Goal: Understand site structure: Understand site structure

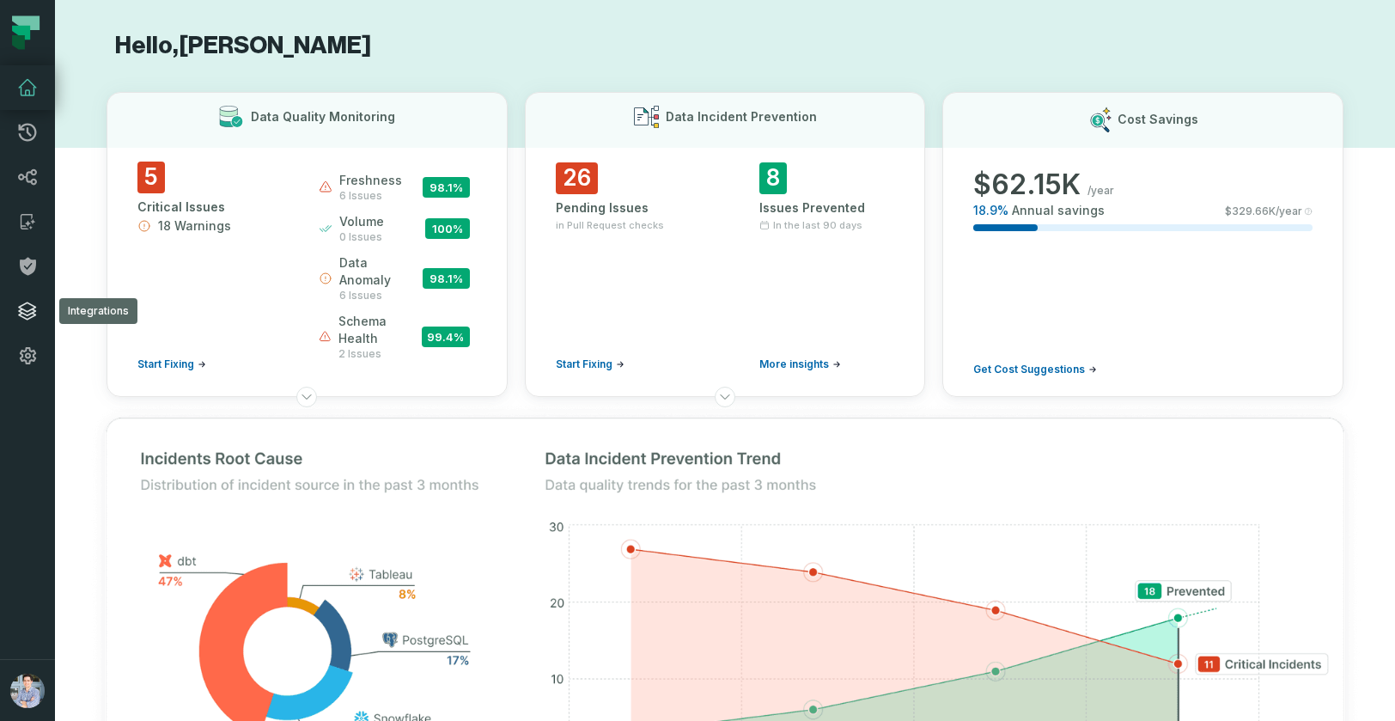
click at [25, 301] on icon at bounding box center [27, 311] width 21 height 21
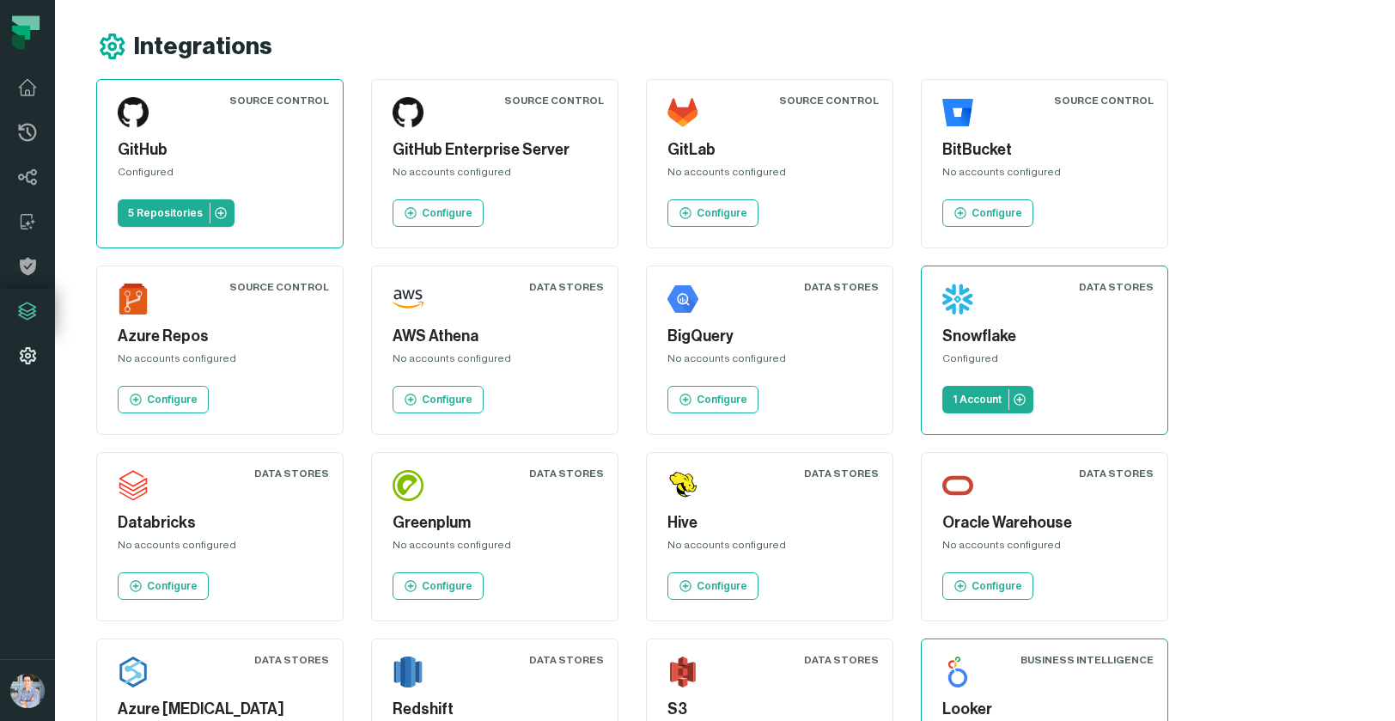
click at [24, 356] on icon at bounding box center [27, 355] width 21 height 21
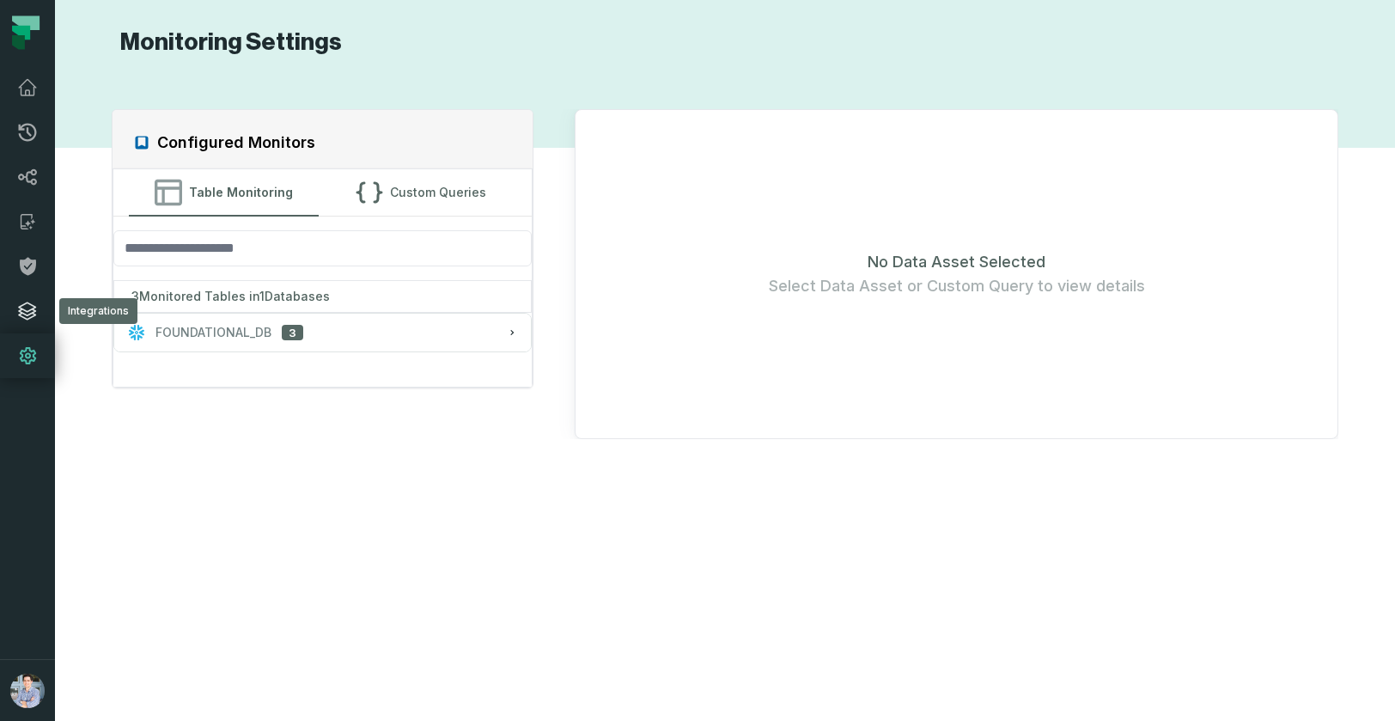
click at [30, 312] on icon at bounding box center [27, 311] width 21 height 21
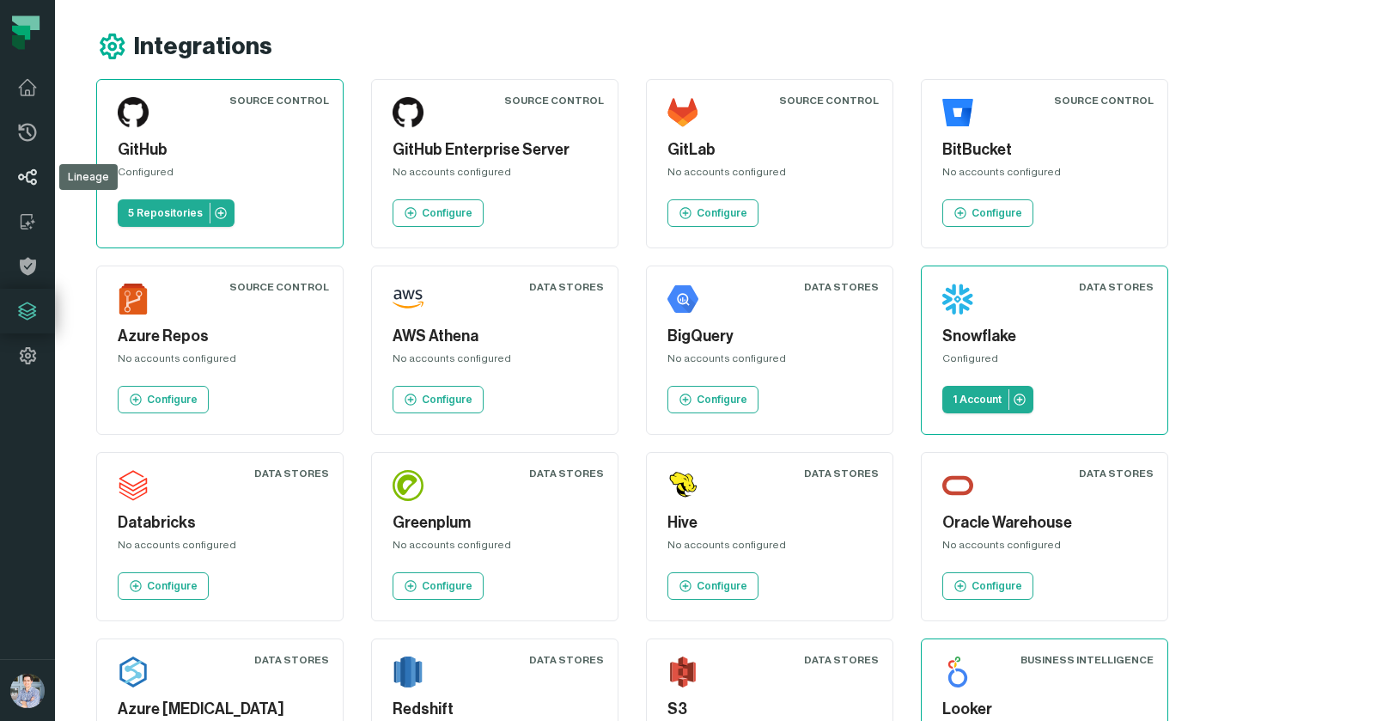
click at [27, 176] on icon at bounding box center [27, 177] width 21 height 21
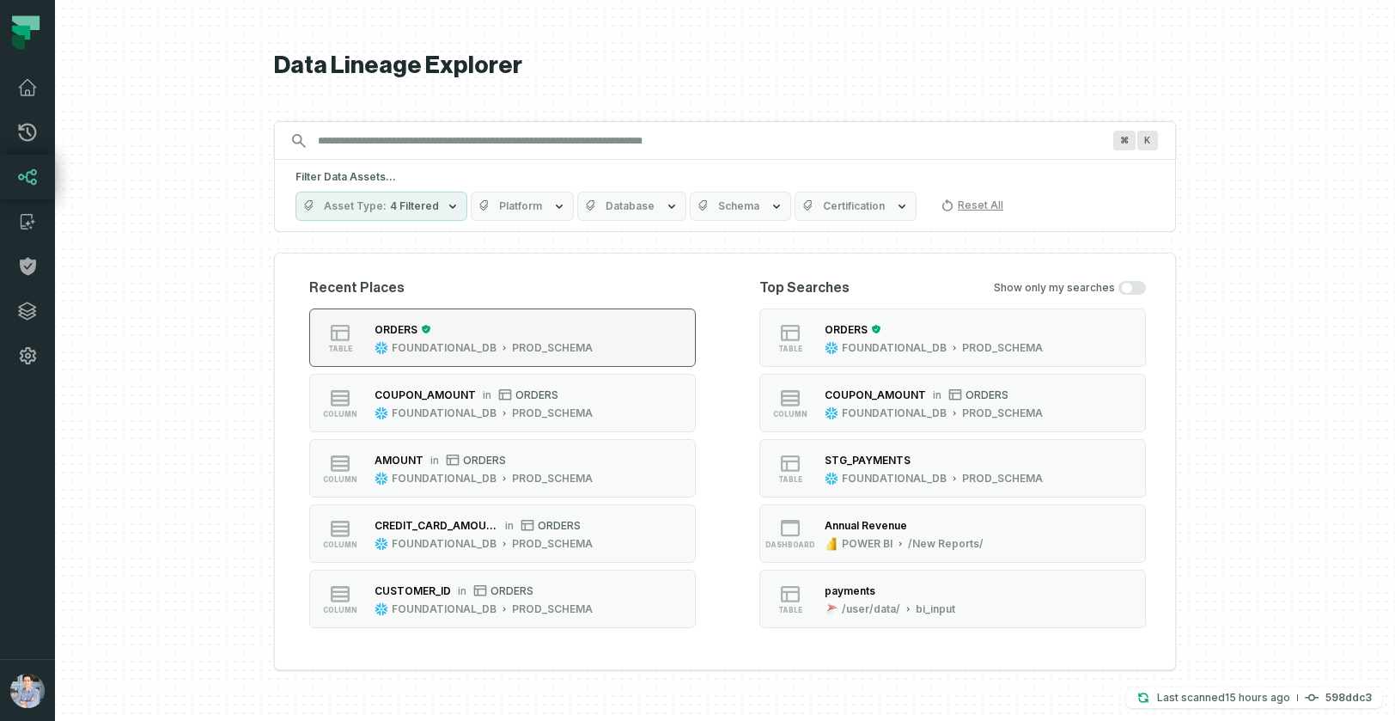
click at [554, 352] on div "PROD_SCHEMA" at bounding box center [552, 348] width 81 height 14
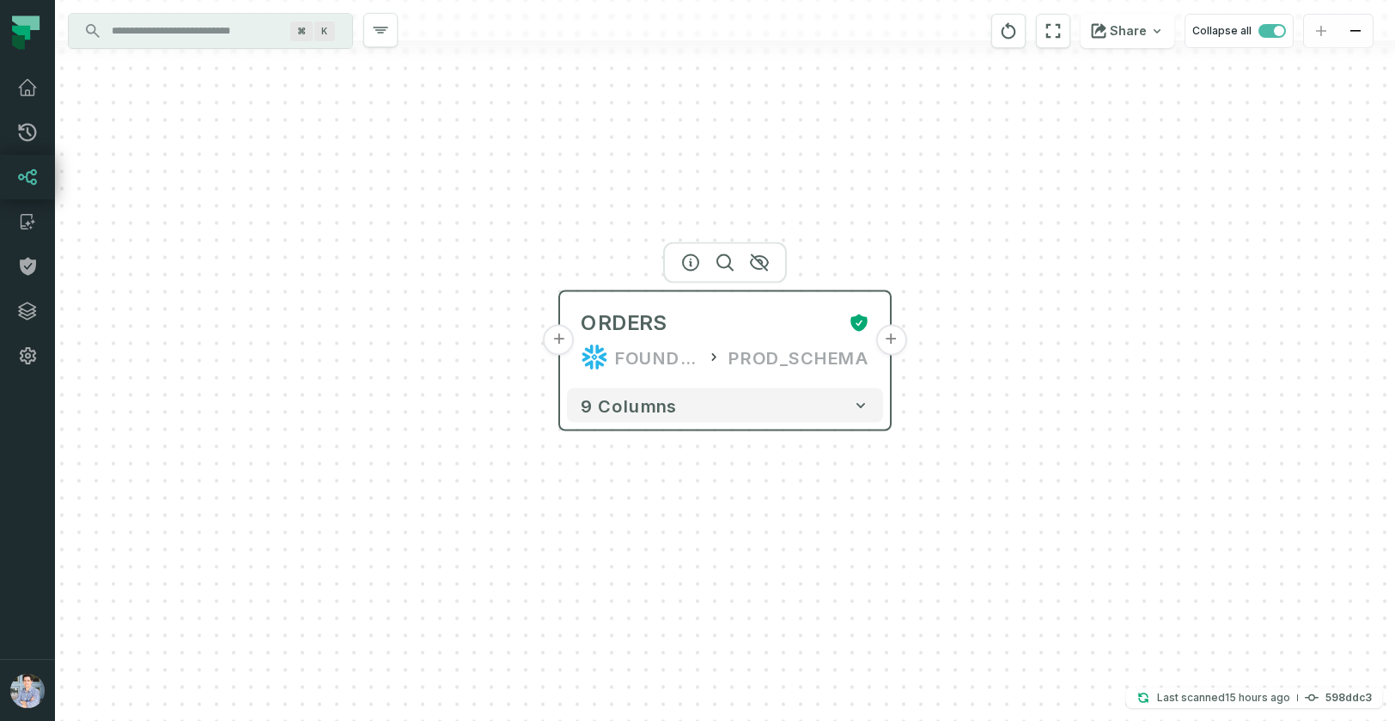
click at [558, 337] on button "+" at bounding box center [559, 340] width 31 height 31
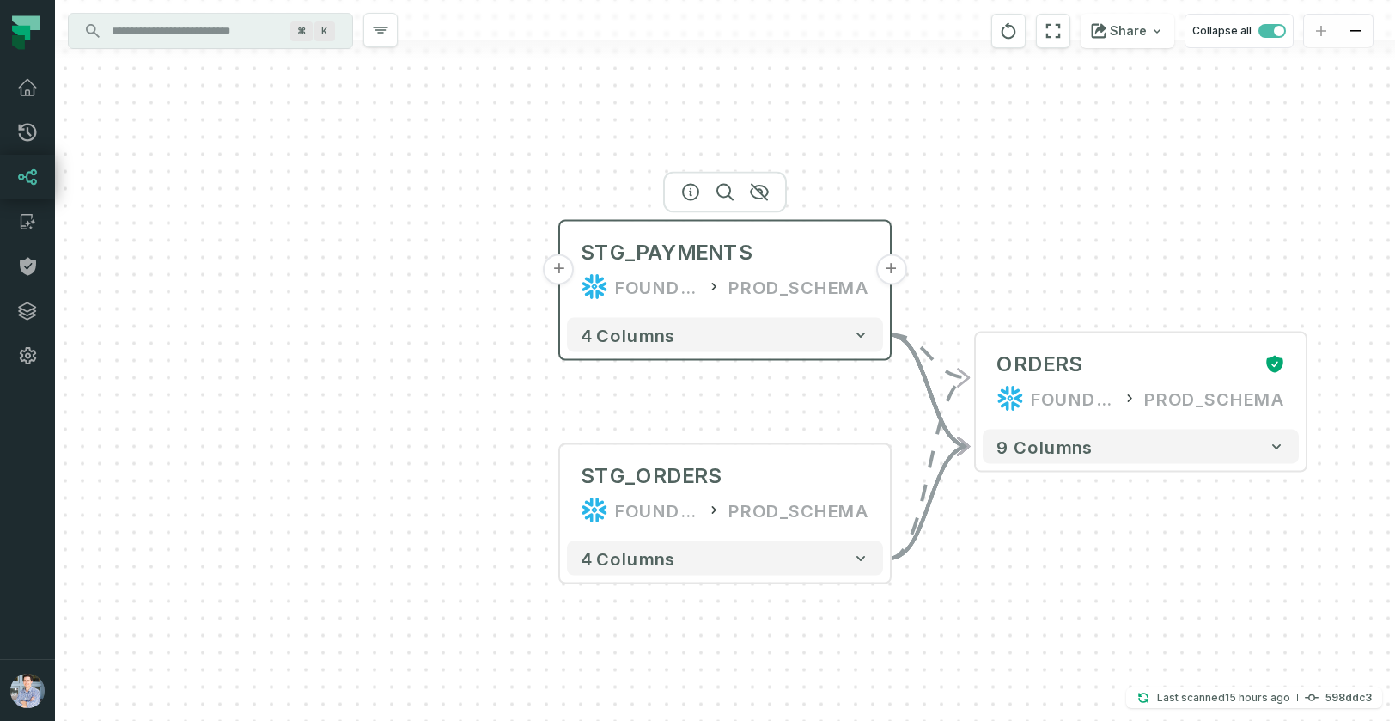
click at [556, 269] on button "+" at bounding box center [559, 269] width 31 height 31
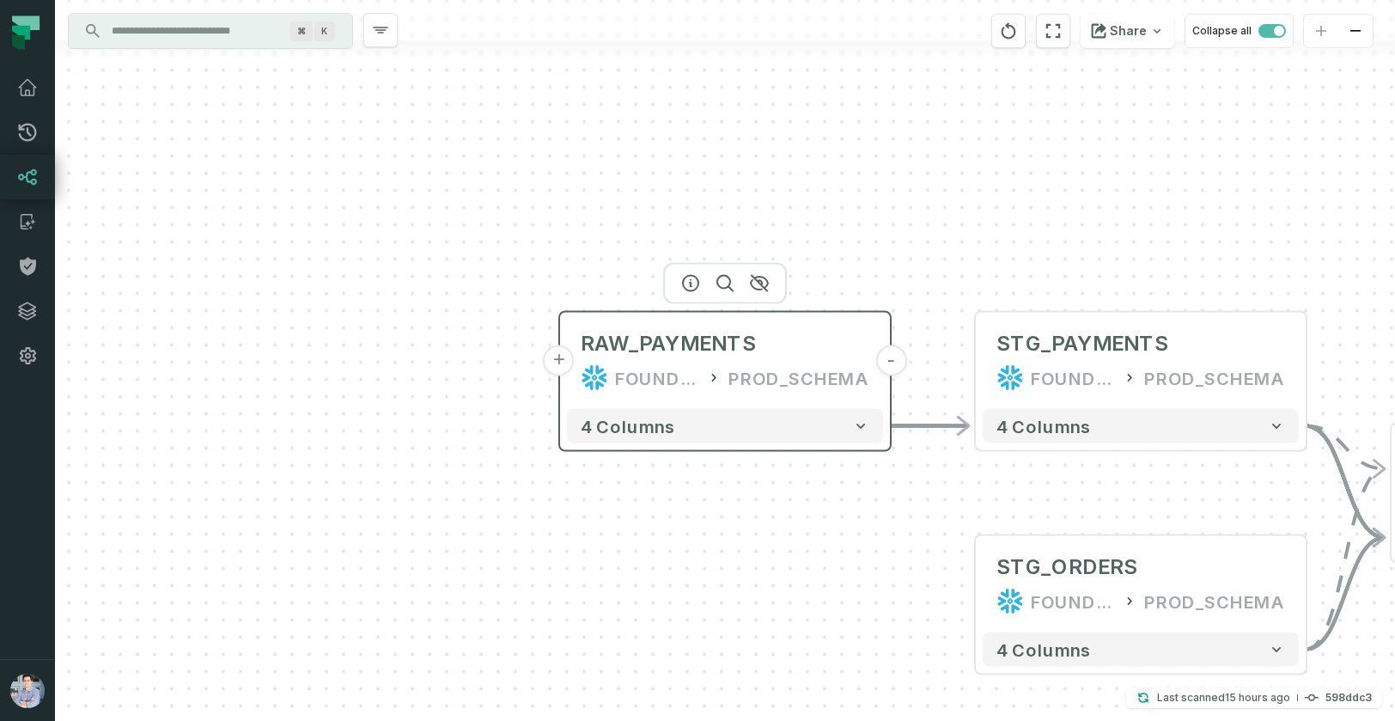
click at [562, 368] on button "+" at bounding box center [559, 360] width 31 height 31
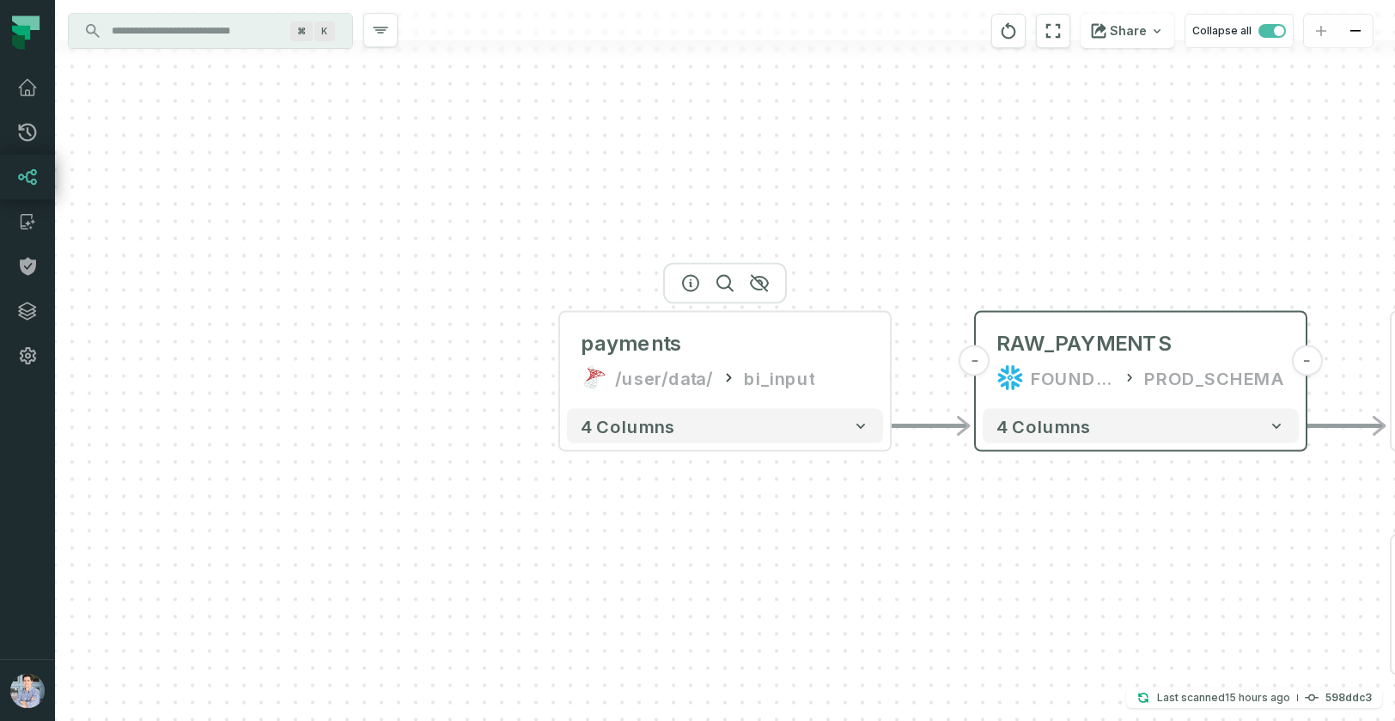
click at [0, 0] on button "+" at bounding box center [0, 0] width 0 height 0
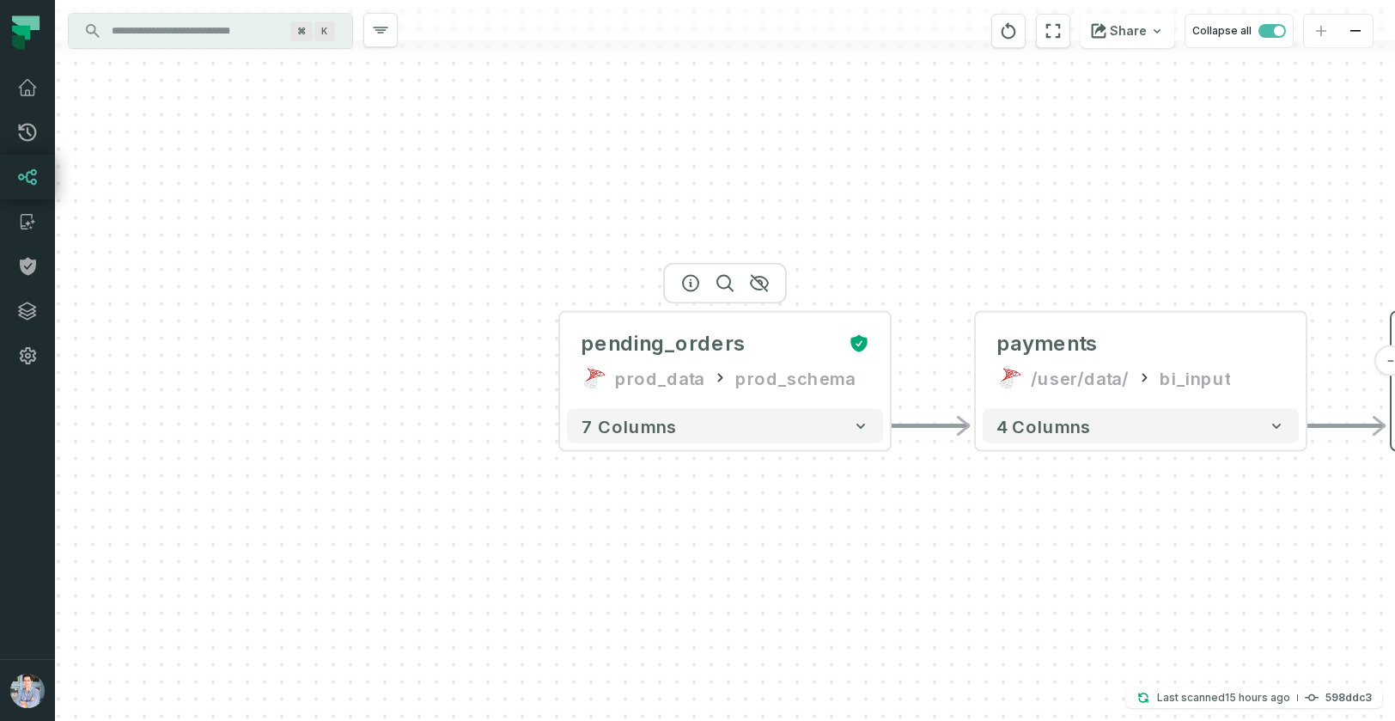
click at [0, 0] on button "+" at bounding box center [0, 0] width 0 height 0
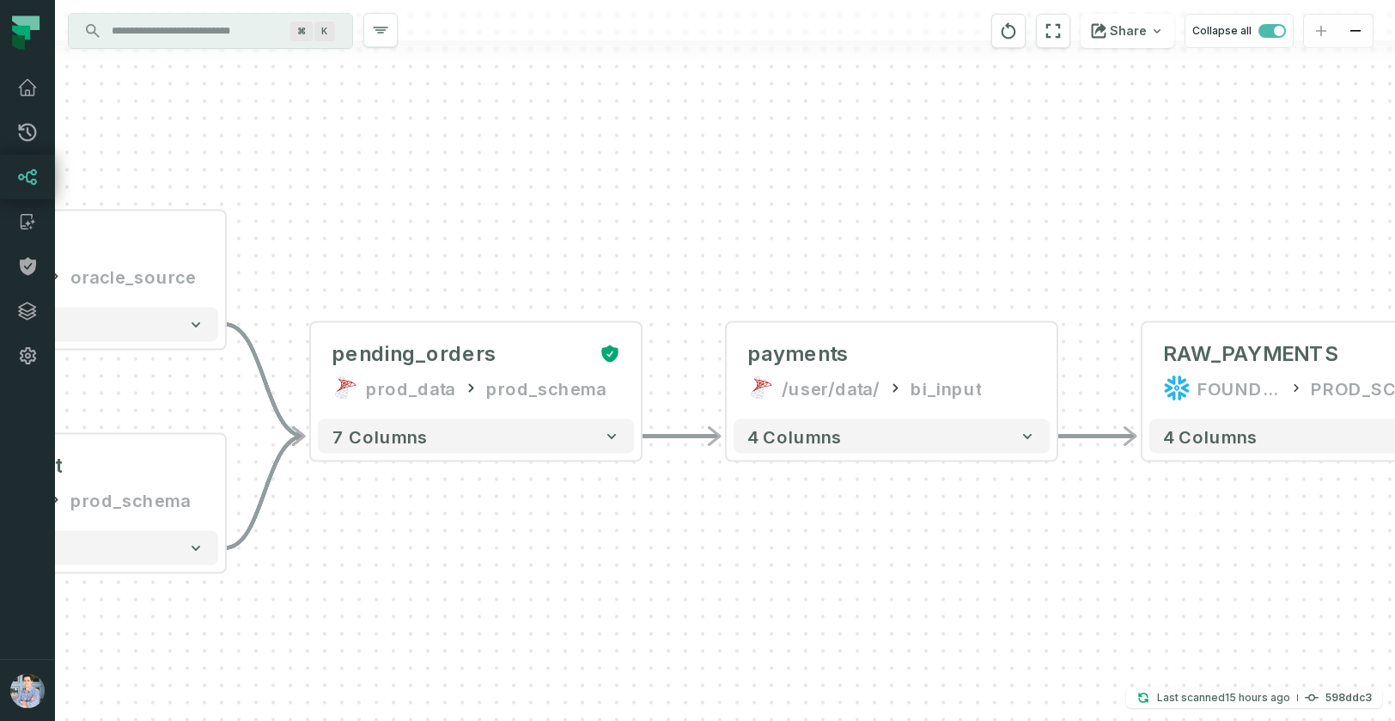
drag, startPoint x: 1024, startPoint y: 227, endPoint x: 360, endPoint y: 216, distance: 664.1
click at [360, 216] on div "sources prod_data oracle_source - 7 columns shopping_cart prod_data prod_schema…" at bounding box center [725, 360] width 1340 height 721
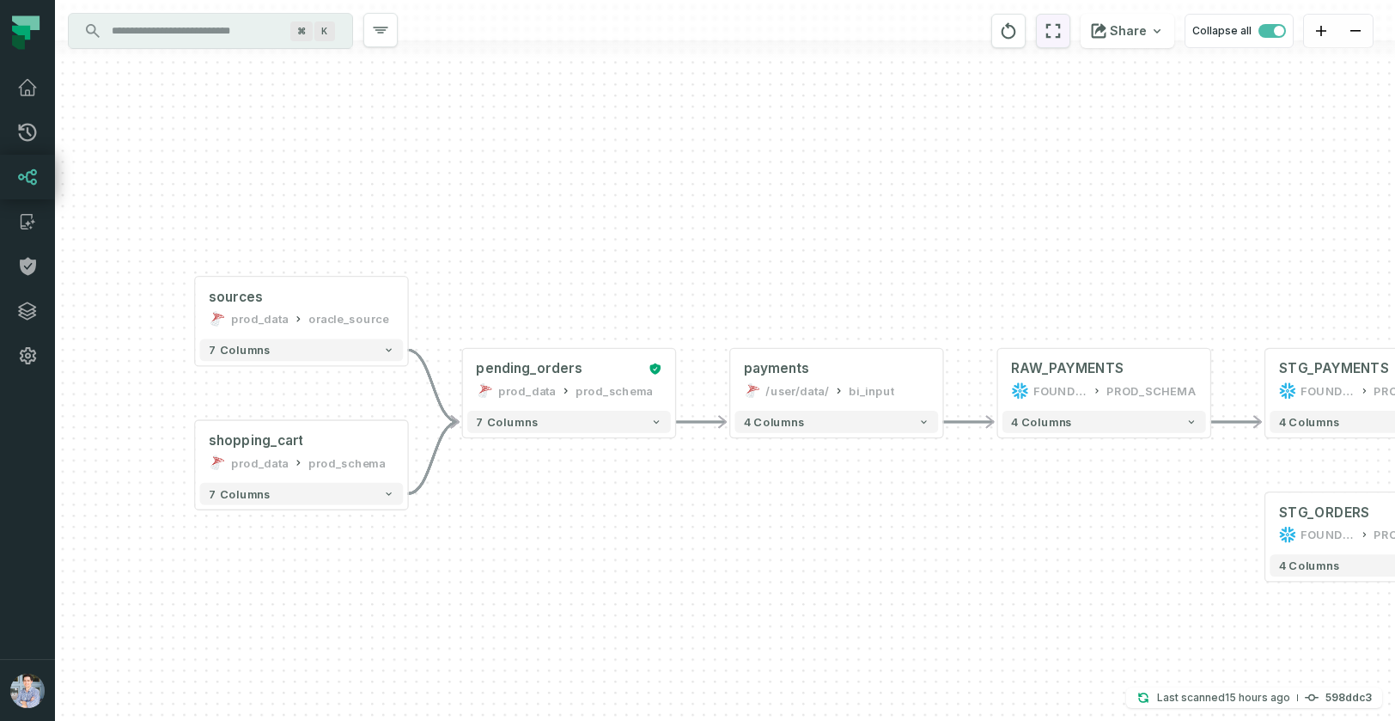
click at [1063, 32] on icon "reset" at bounding box center [1053, 31] width 19 height 21
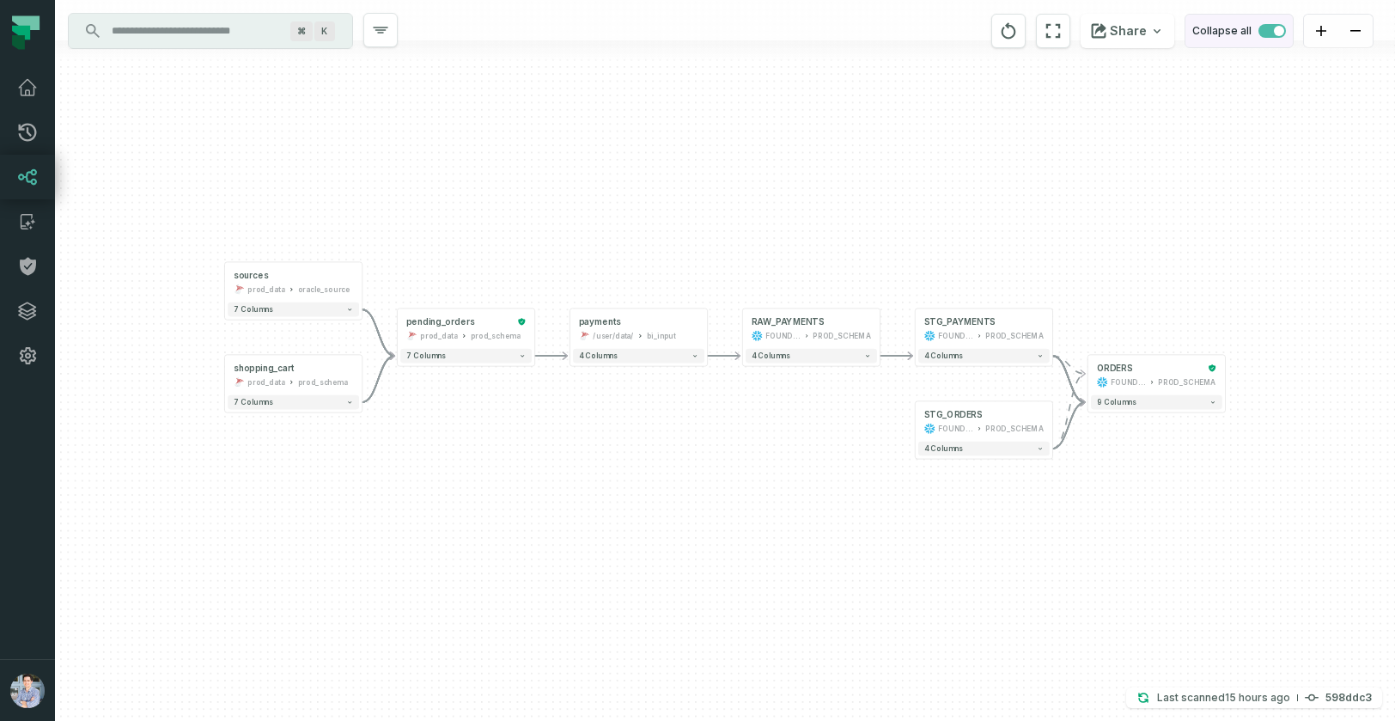
click at [1271, 27] on span "button" at bounding box center [1271, 31] width 27 height 14
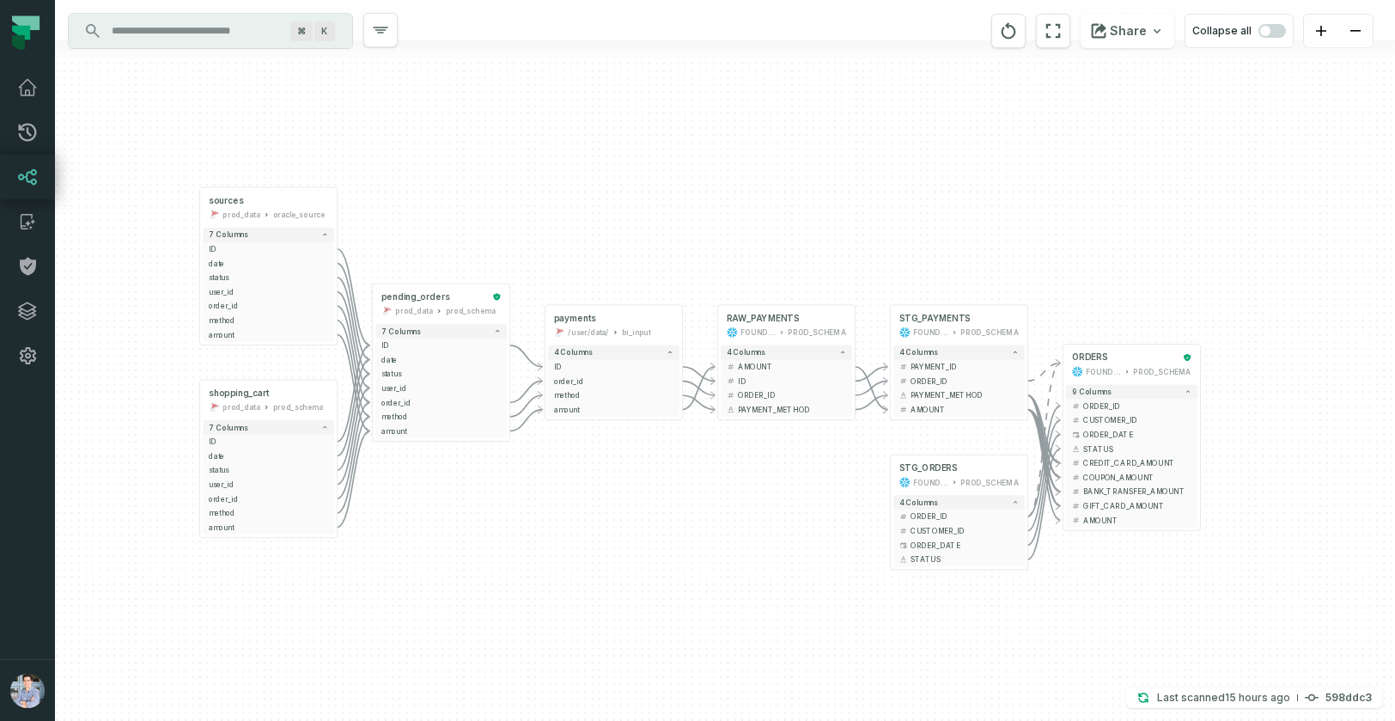
drag, startPoint x: 1018, startPoint y: 205, endPoint x: 993, endPoint y: 131, distance: 78.8
click at [993, 131] on div "sources prod_data oracle_source - 7 columns ID - date - status - user_id - orde…" at bounding box center [725, 360] width 1340 height 721
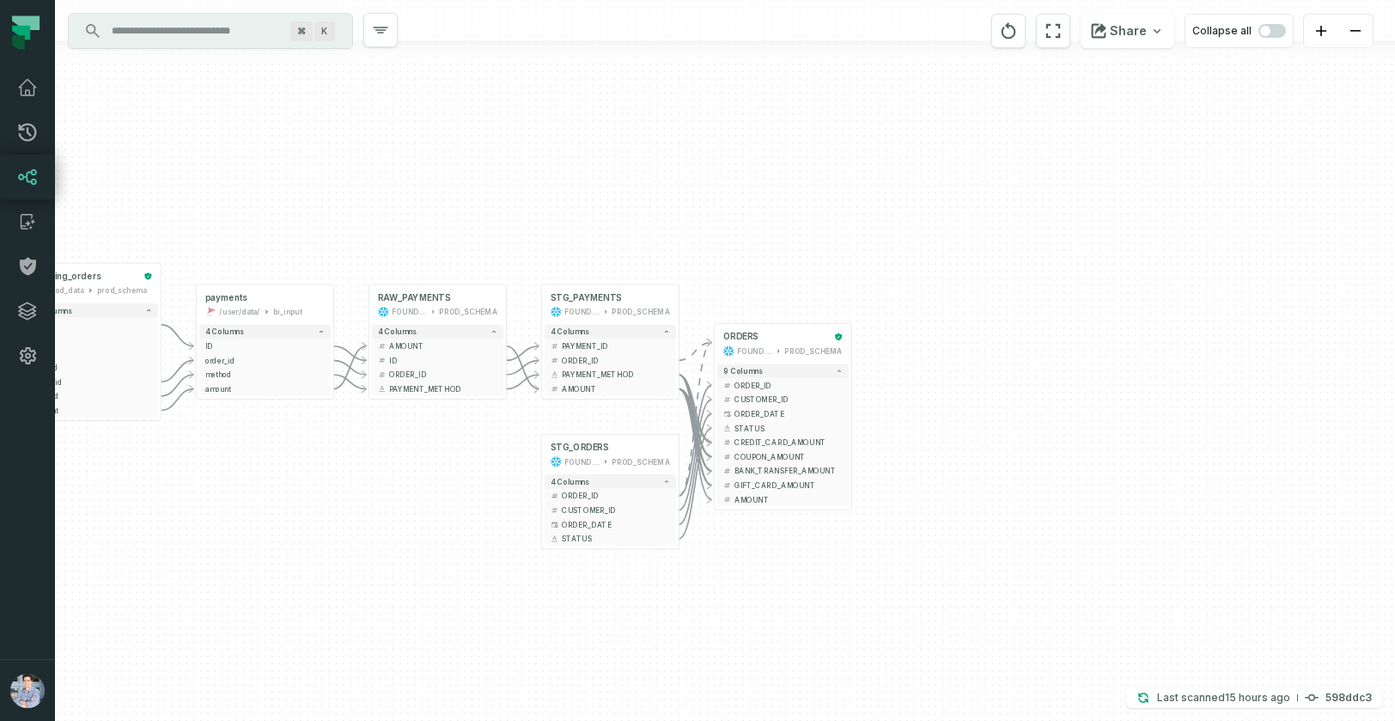
drag, startPoint x: 992, startPoint y: 143, endPoint x: 643, endPoint y: 123, distance: 349.3
click at [643, 123] on div "sources prod_data oracle_source - 7 columns ID - date - status - user_id - orde…" at bounding box center [725, 360] width 1340 height 721
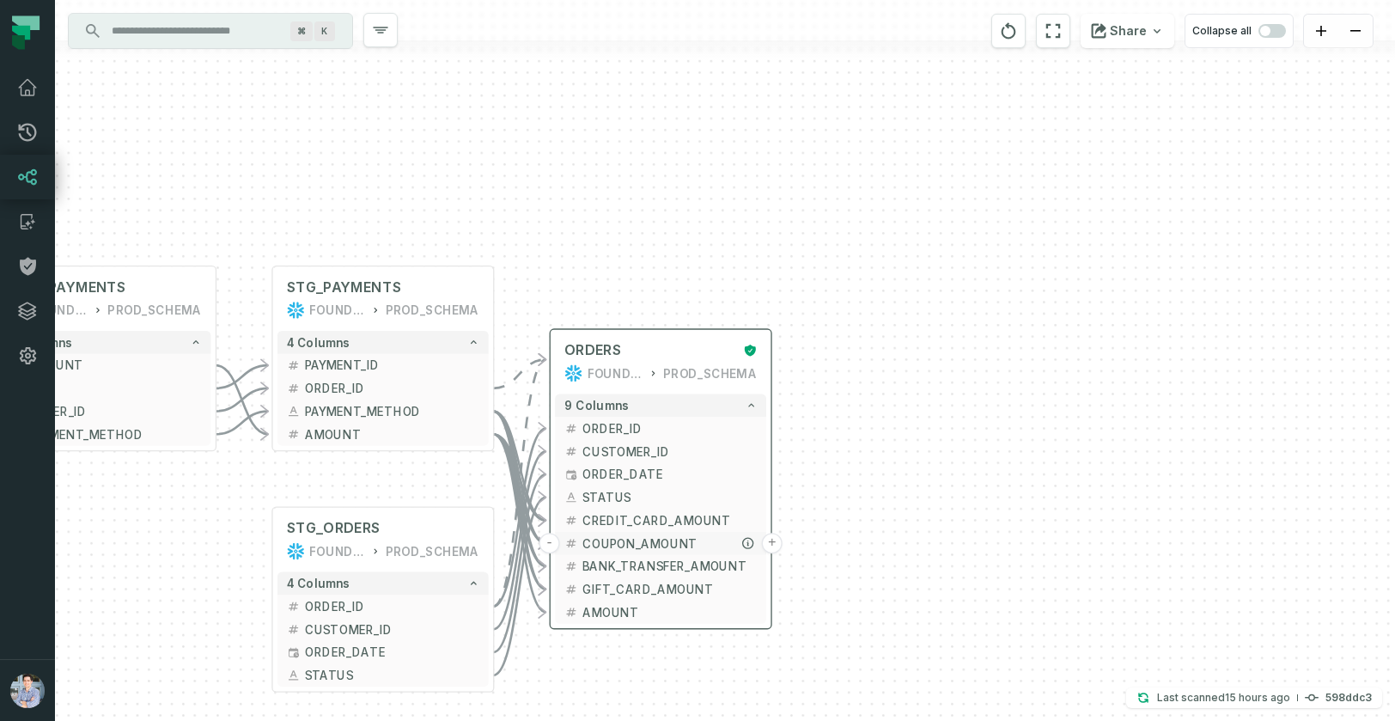
click at [628, 541] on span "COUPON_AMOUNT" at bounding box center [669, 542] width 174 height 17
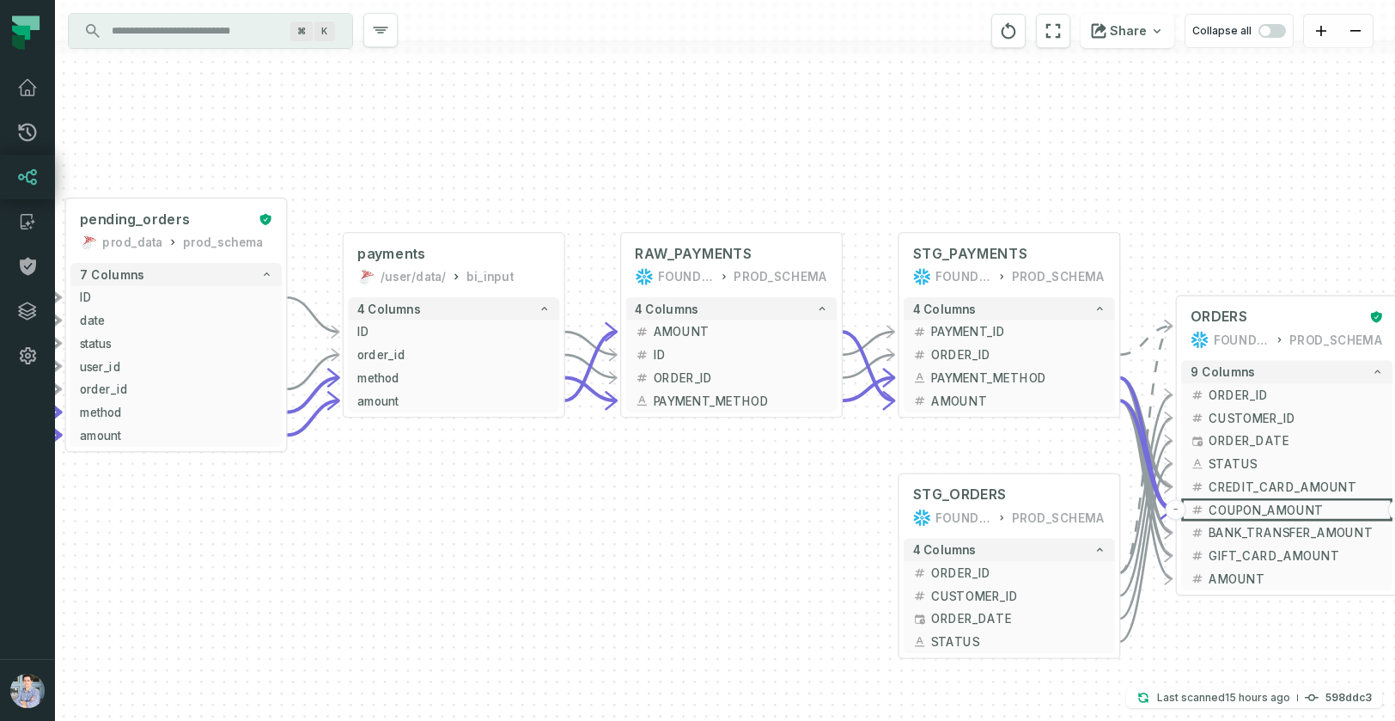
drag, startPoint x: 776, startPoint y: 171, endPoint x: 1402, endPoint y: 137, distance: 627.1
click at [1394, 137] on html "Pull Requests Dashboard Lineage Catalog Policies Integrations Settings Alon Naf…" at bounding box center [697, 360] width 1395 height 721
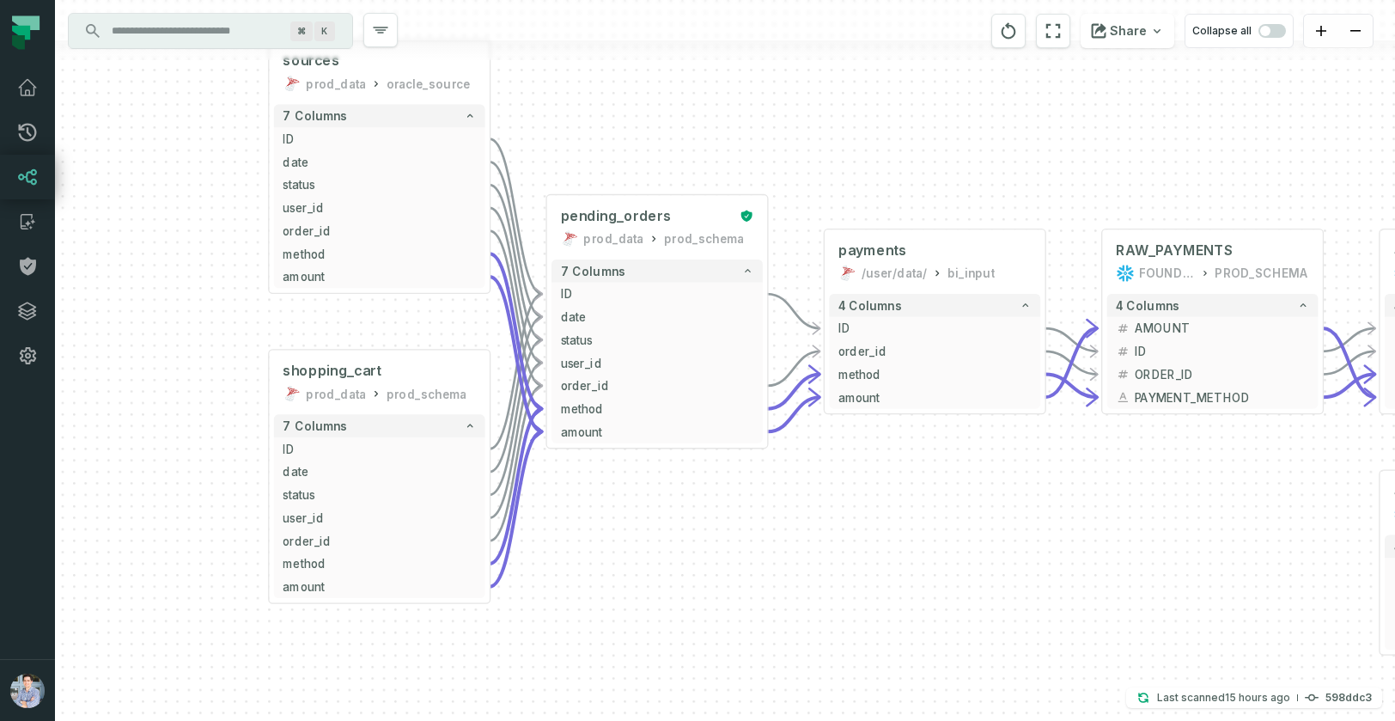
drag, startPoint x: 577, startPoint y: 136, endPoint x: 460, endPoint y: 184, distance: 126.3
click at [490, 174] on div "sources prod_data oracle_source - 7 columns ID - date - status - user_id - orde…" at bounding box center [725, 360] width 1340 height 721
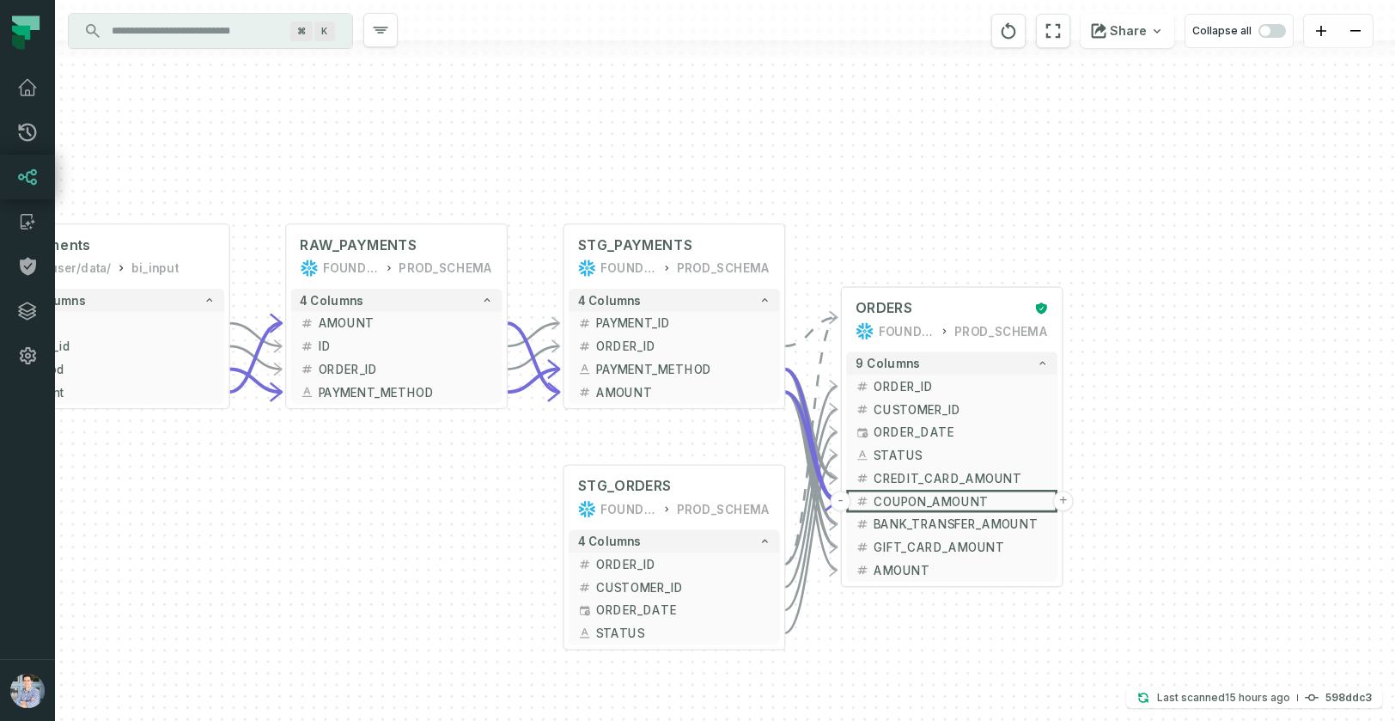
drag, startPoint x: 1038, startPoint y: 198, endPoint x: 790, endPoint y: 151, distance: 252.7
click at [790, 151] on div "sources prod_data oracle_source - 7 columns ID - date - status - user_id - orde…" at bounding box center [725, 360] width 1340 height 721
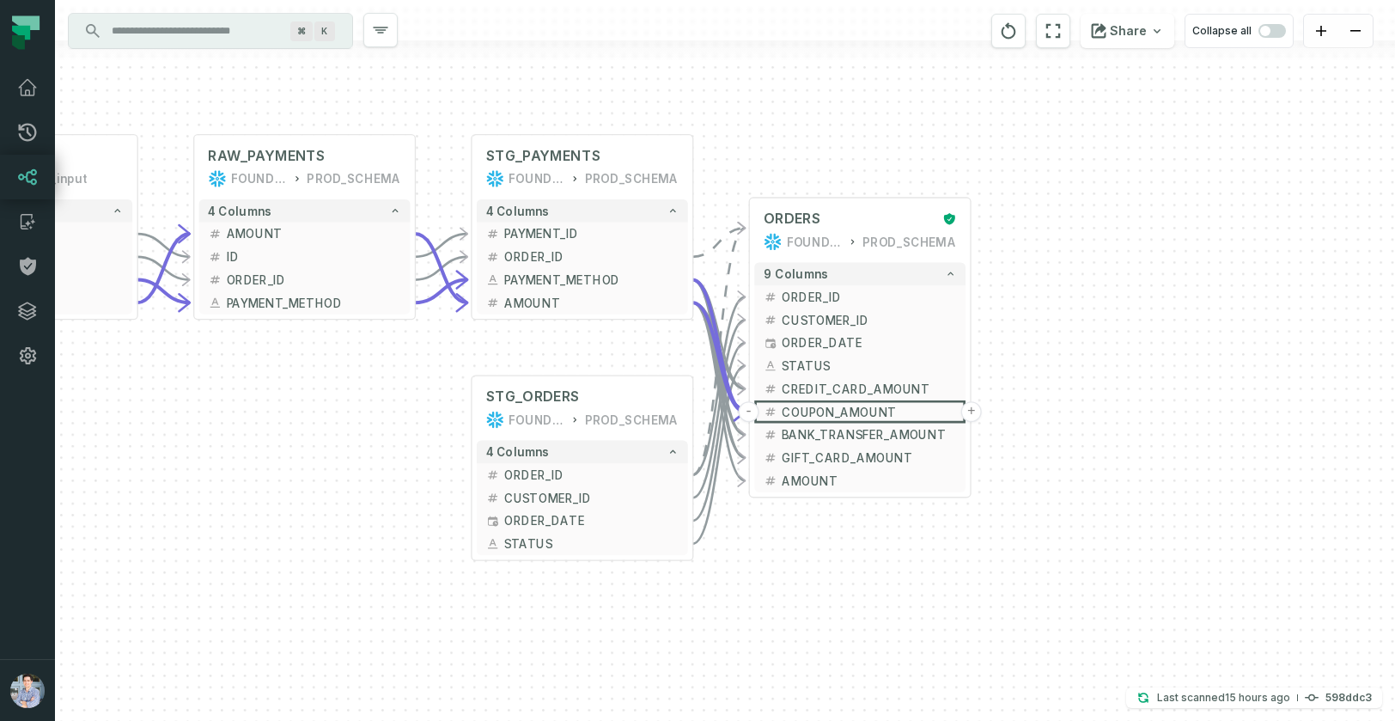
drag, startPoint x: 909, startPoint y: 219, endPoint x: 817, endPoint y: 130, distance: 128.2
click at [817, 130] on div "sources prod_data oracle_source - 7 columns ID - date - status - user_id - orde…" at bounding box center [725, 360] width 1340 height 721
click at [817, 484] on span "AMOUNT" at bounding box center [869, 480] width 174 height 17
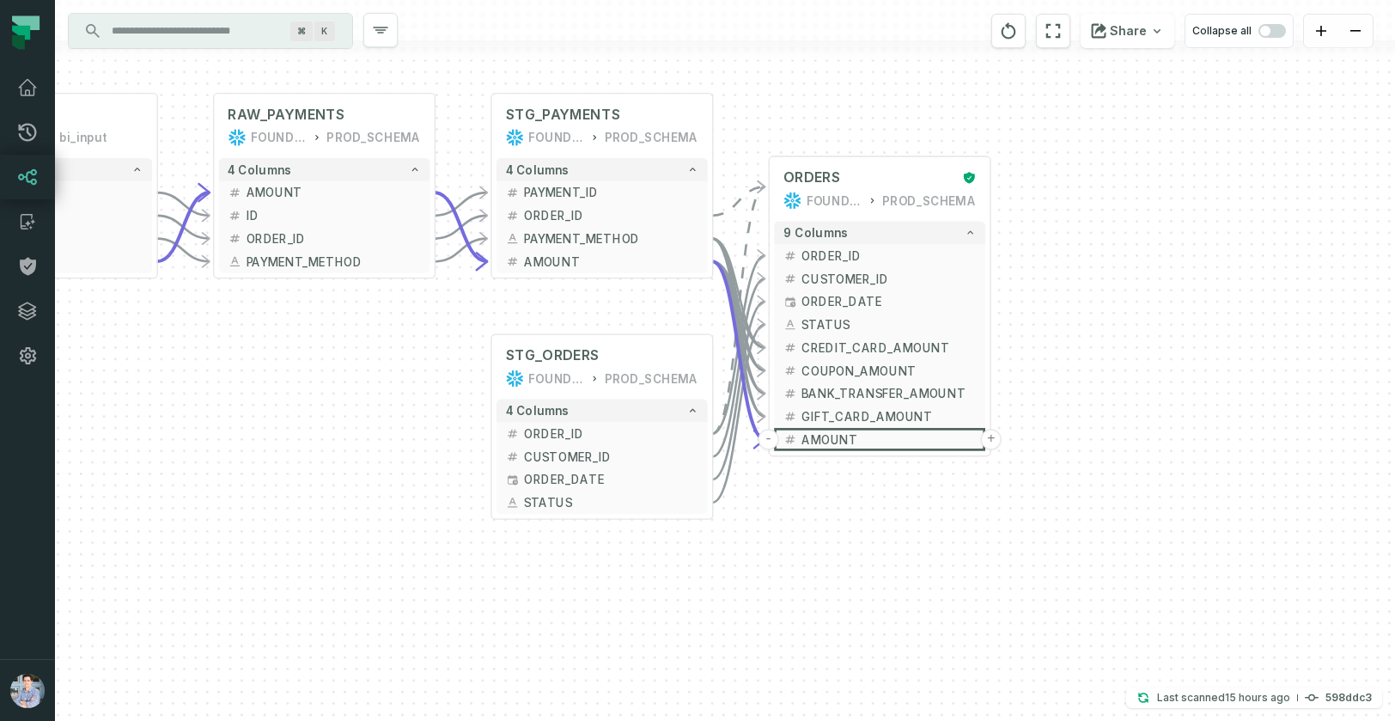
drag, startPoint x: 284, startPoint y: 559, endPoint x: 303, endPoint y: 518, distance: 45.4
click at [304, 518] on div "sources prod_data oracle_source - 7 columns ID - date - status - user_id - orde…" at bounding box center [725, 360] width 1340 height 721
click at [1270, 31] on span "button" at bounding box center [1265, 31] width 10 height 10
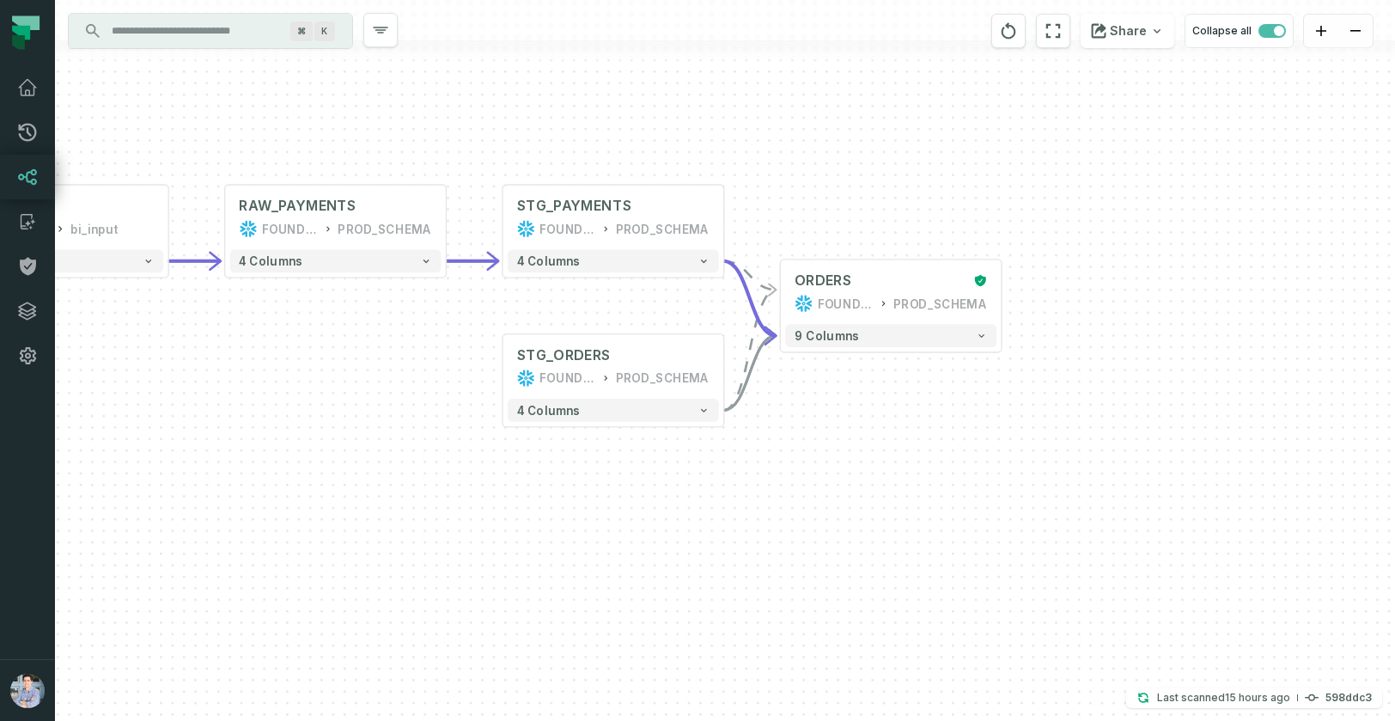
drag, startPoint x: 1198, startPoint y: 176, endPoint x: 1206, endPoint y: 380, distance: 203.7
click at [1209, 381] on div "sources prod_data oracle_source - 7 columns shopping_cart prod_data prod_schema…" at bounding box center [725, 360] width 1340 height 721
click at [965, 338] on button "9 columns" at bounding box center [889, 334] width 211 height 23
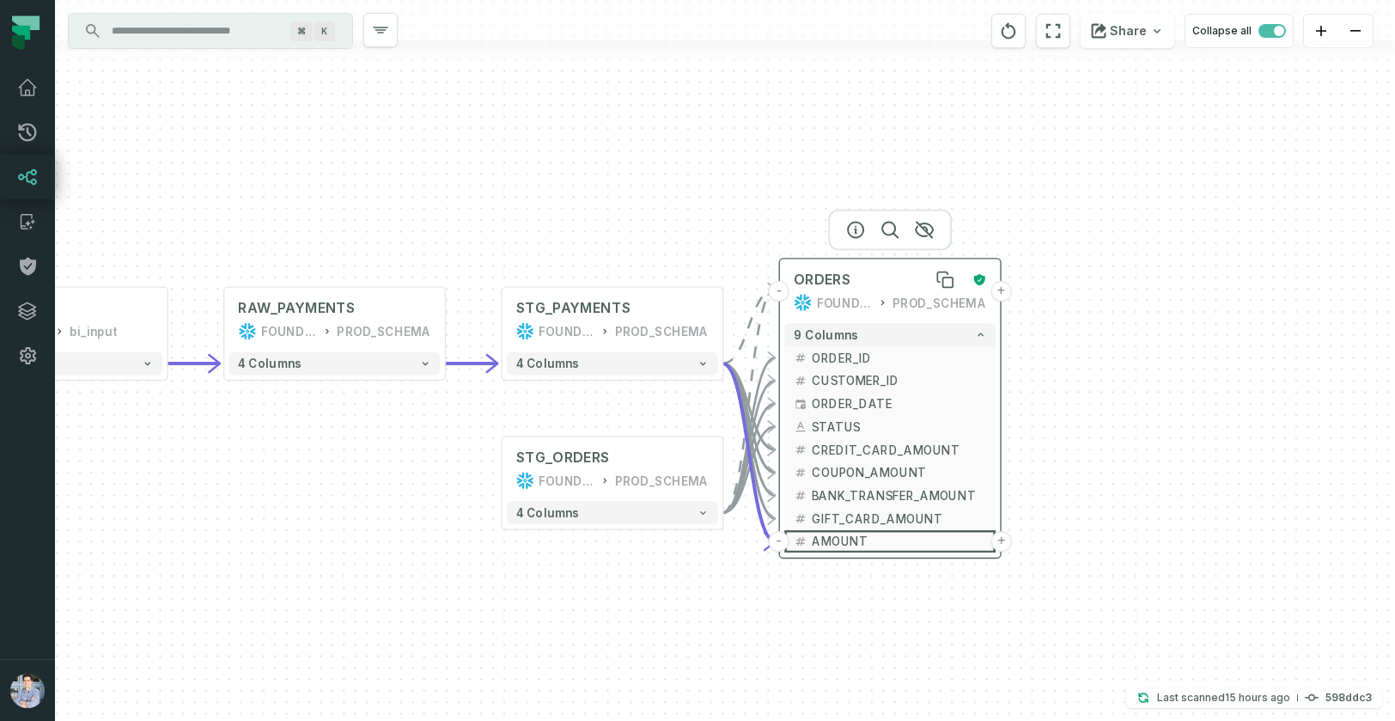
click at [875, 281] on div "ORDERS" at bounding box center [879, 280] width 170 height 18
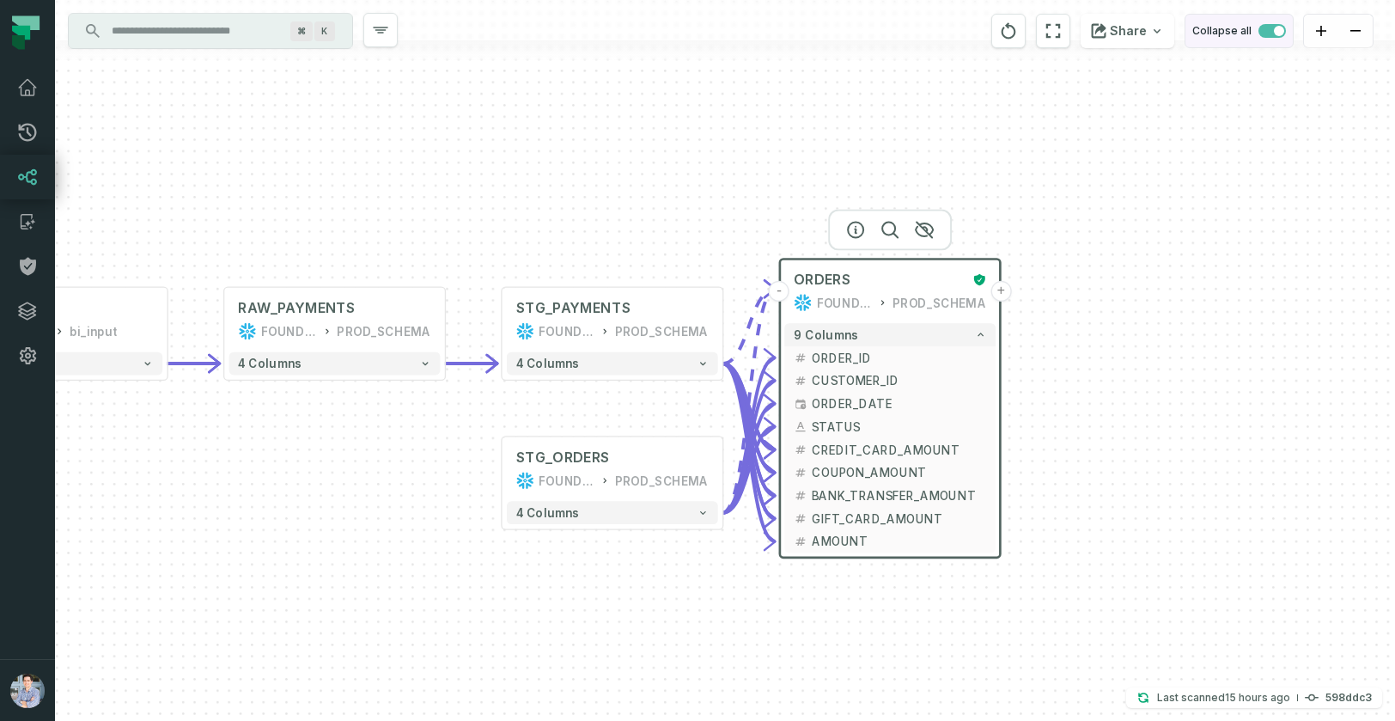
click at [1266, 29] on span "button" at bounding box center [1271, 31] width 27 height 14
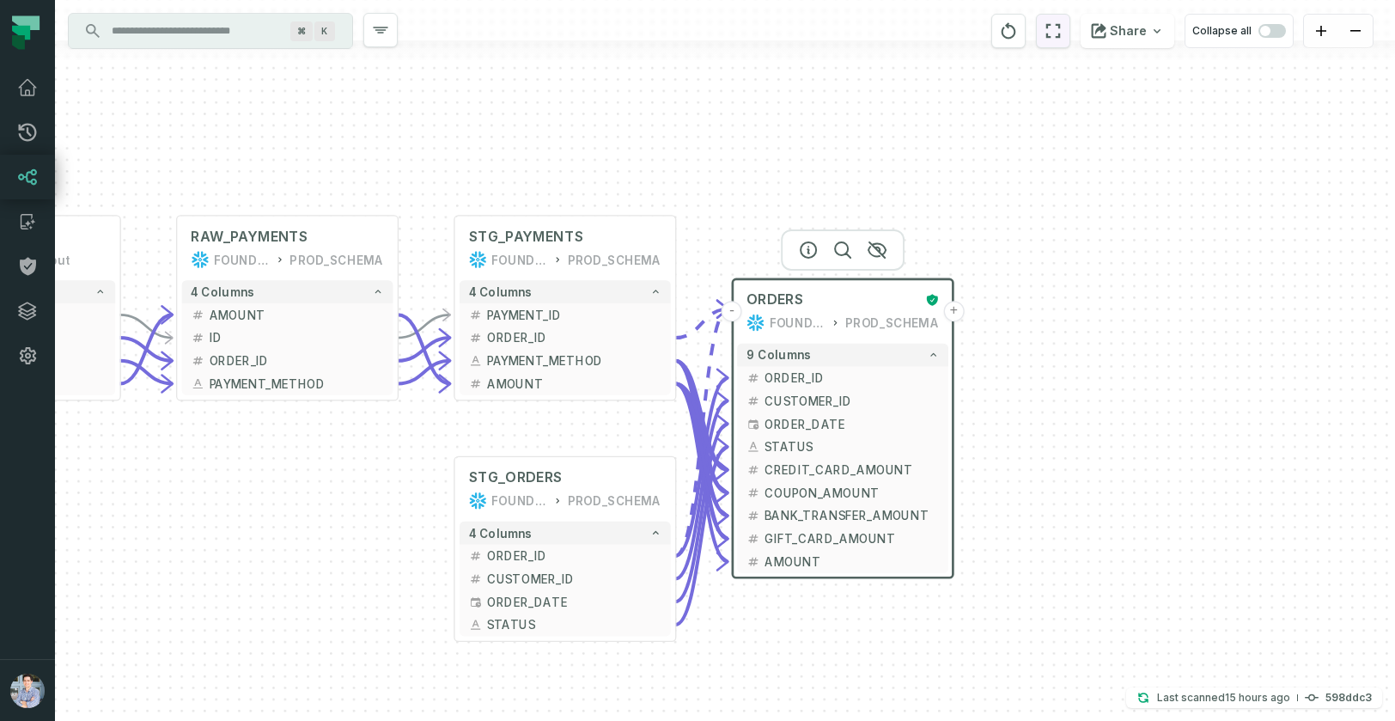
drag, startPoint x: 1097, startPoint y: 216, endPoint x: 1047, endPoint y: 25, distance: 197.9
click at [1047, 25] on div "sources prod_data oracle_source - 7 columns ID - date - status - user_id - orde…" at bounding box center [725, 360] width 1340 height 721
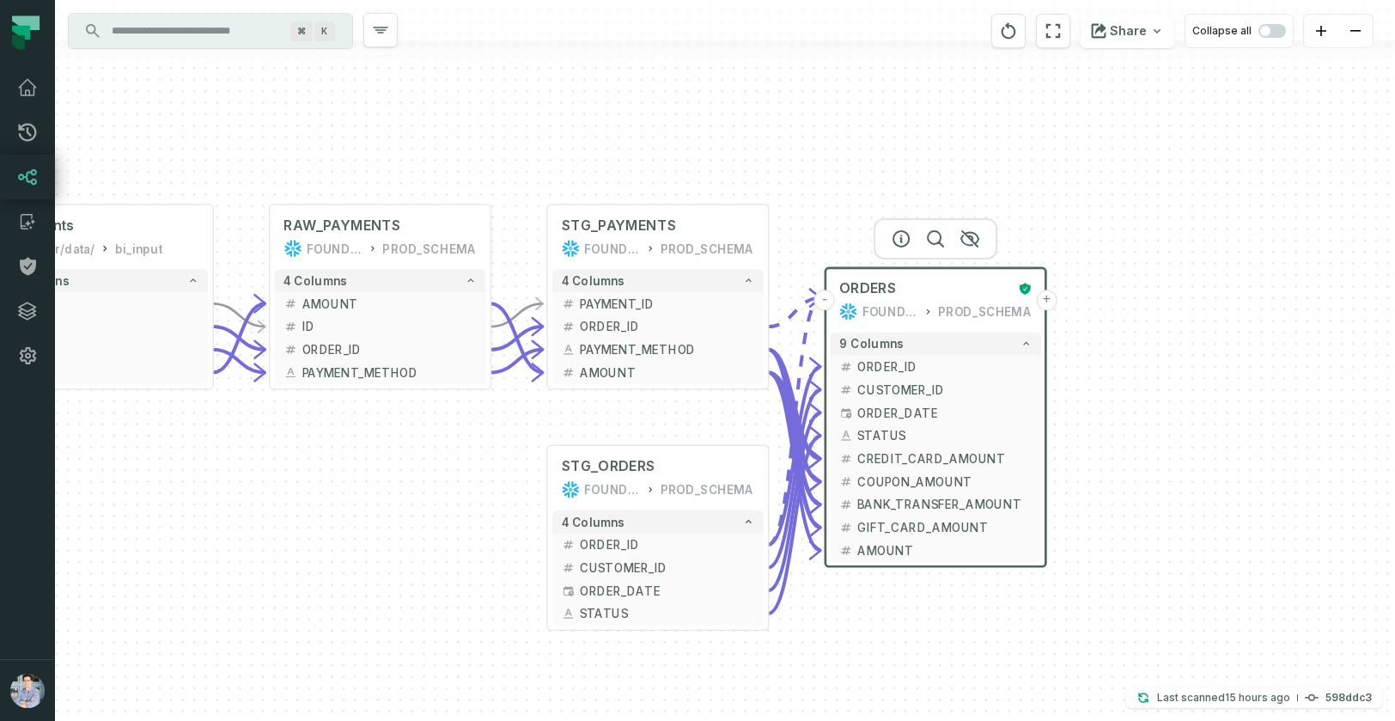
drag, startPoint x: 1094, startPoint y: 249, endPoint x: 1190, endPoint y: 243, distance: 95.5
click at [1190, 243] on div "sources prod_data oracle_source - 7 columns ID - date - status - user_id - orde…" at bounding box center [725, 360] width 1340 height 721
click at [827, 302] on button "-" at bounding box center [824, 299] width 21 height 21
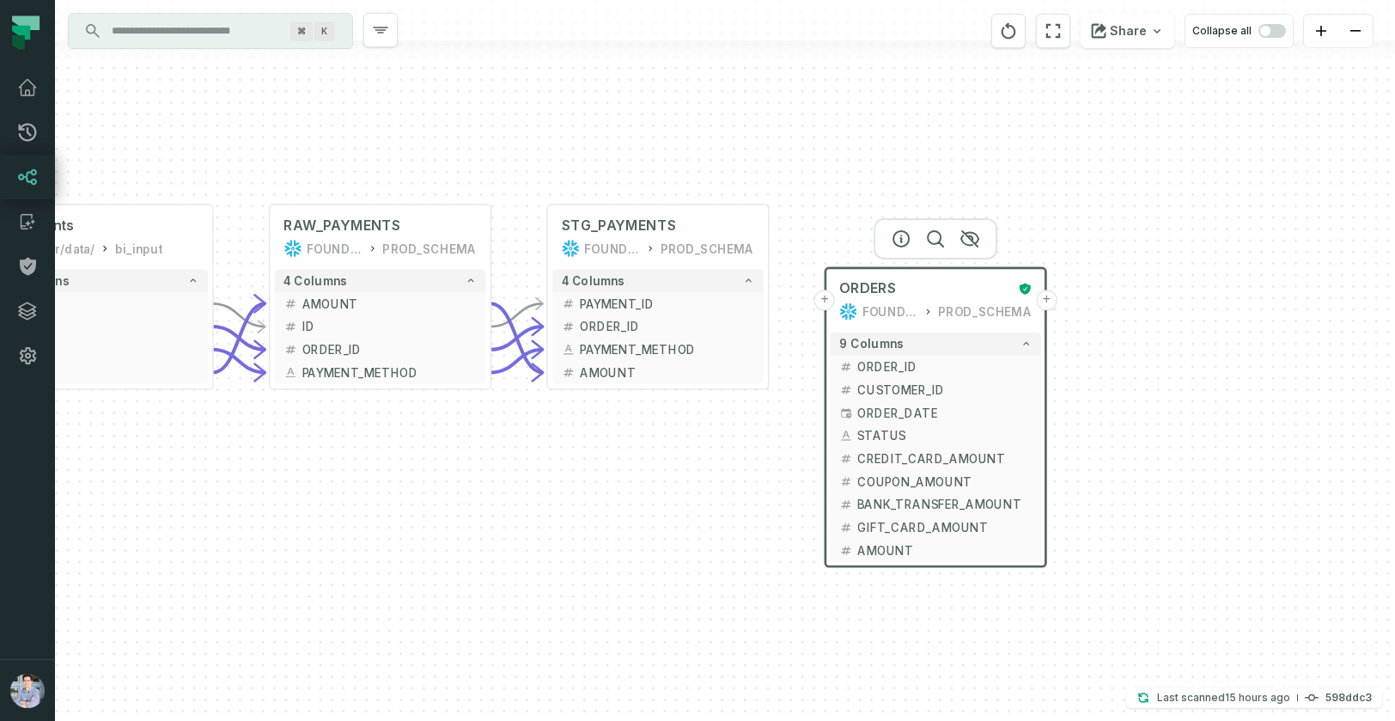
click at [827, 302] on button "+" at bounding box center [824, 299] width 21 height 21
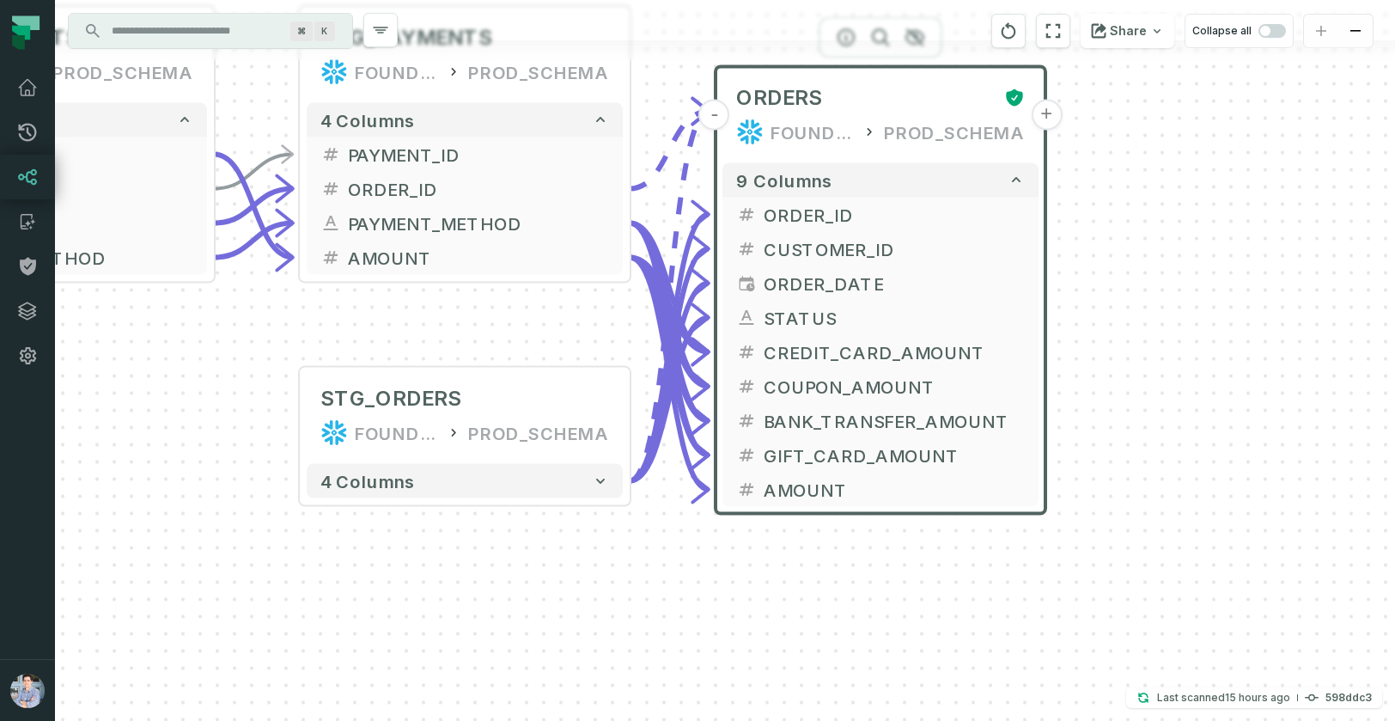
drag, startPoint x: 904, startPoint y: 592, endPoint x: 644, endPoint y: 647, distance: 266.0
click at [644, 647] on div "+ STG_ORDERS FOUNDATIONAL_DB PROD_SCHEMA + 4 columns sources prod_data oracle_s…" at bounding box center [725, 360] width 1340 height 721
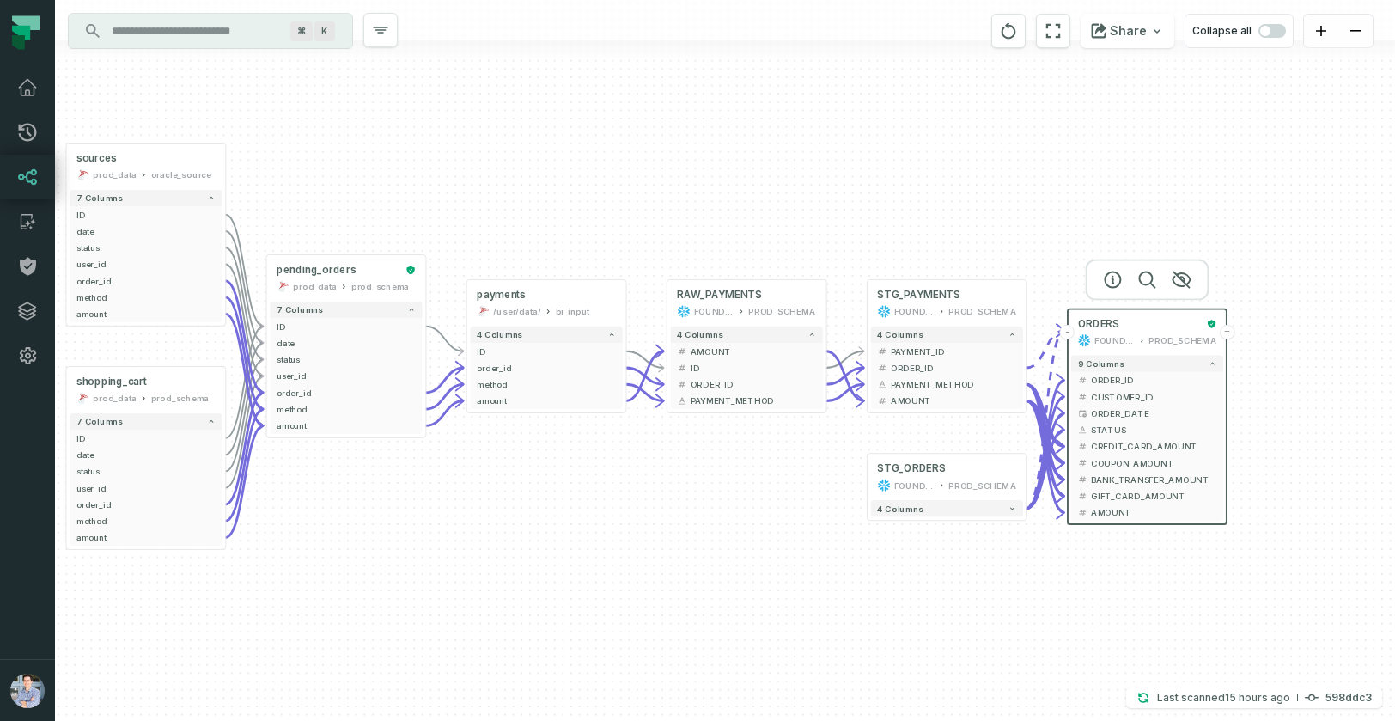
drag, startPoint x: 1020, startPoint y: 221, endPoint x: 1349, endPoint y: 176, distance: 332.0
click at [1349, 176] on div "+ STG_ORDERS FOUNDATIONAL_DB PROD_SCHEMA + 4 columns sources prod_data oracle_s…" at bounding box center [725, 360] width 1340 height 721
click at [1276, 33] on span "button" at bounding box center [1271, 31] width 27 height 14
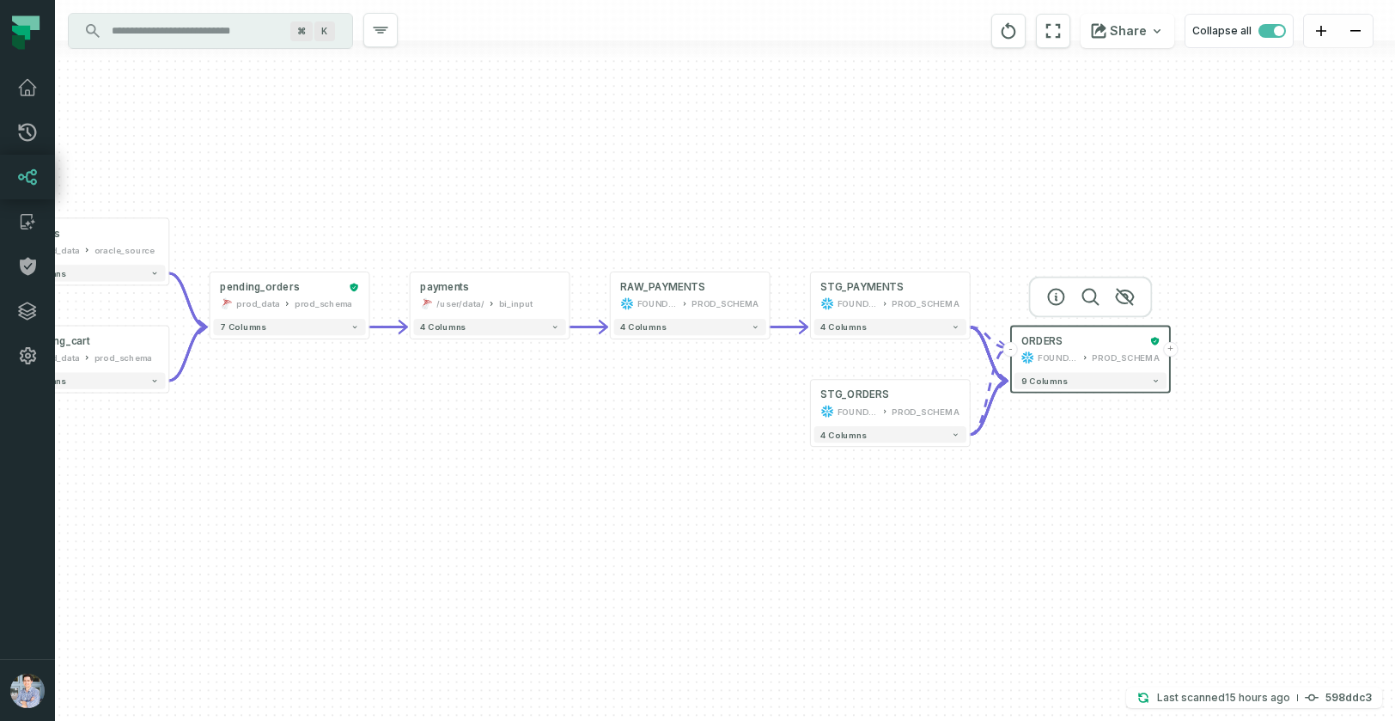
drag, startPoint x: 1015, startPoint y: 205, endPoint x: 959, endPoint y: 131, distance: 93.1
click at [959, 131] on div "+ STG_ORDERS FOUNDATIONAL_DB PROD_SCHEMA + 4 columns sources prod_data oracle_s…" at bounding box center [725, 360] width 1340 height 721
click at [1274, 29] on span "button" at bounding box center [1279, 31] width 10 height 10
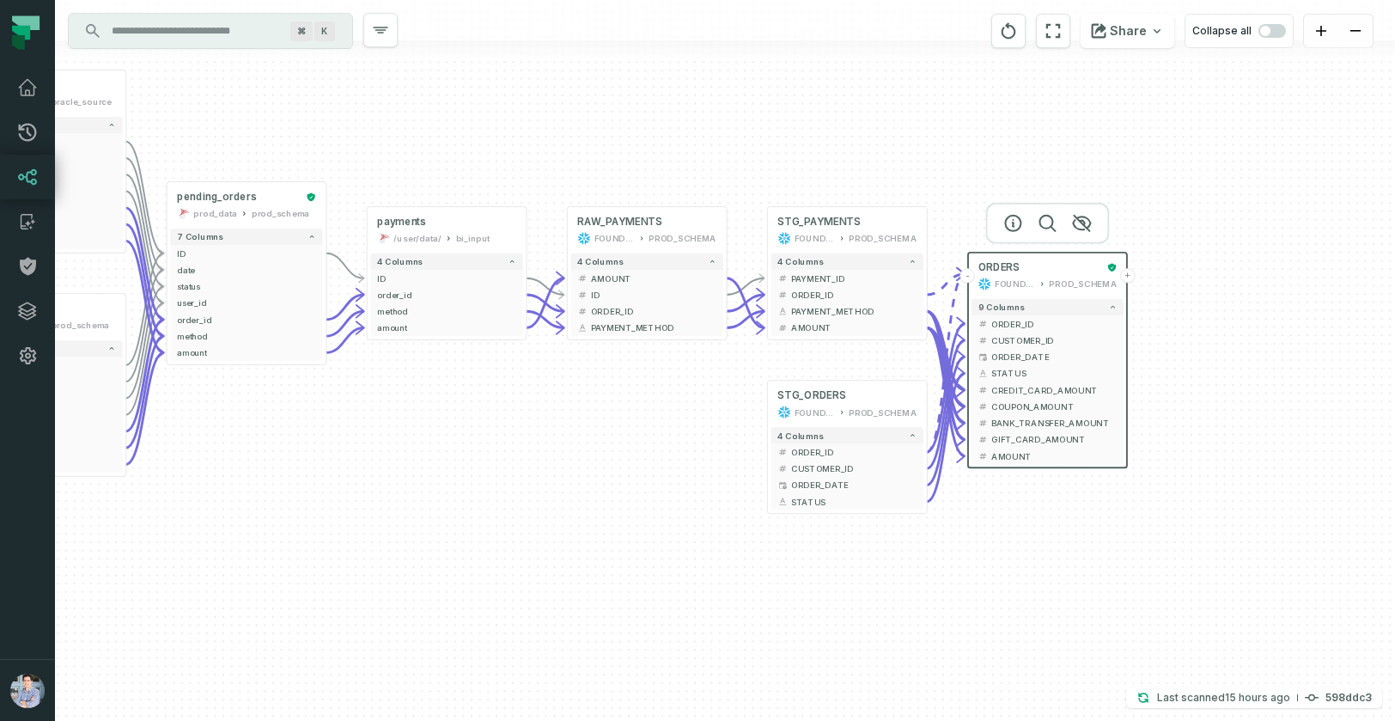
drag, startPoint x: 1272, startPoint y: 198, endPoint x: 1228, endPoint y: 197, distance: 43.8
click at [1228, 197] on div "+ STG_ORDERS FOUNDATIONAL_DB PROD_SCHEMA + 4 columns + ORDER_ID + + CUSTOMER_ID…" at bounding box center [725, 360] width 1340 height 721
click at [1016, 406] on span "COUPON_AMOUNT" at bounding box center [1052, 405] width 125 height 12
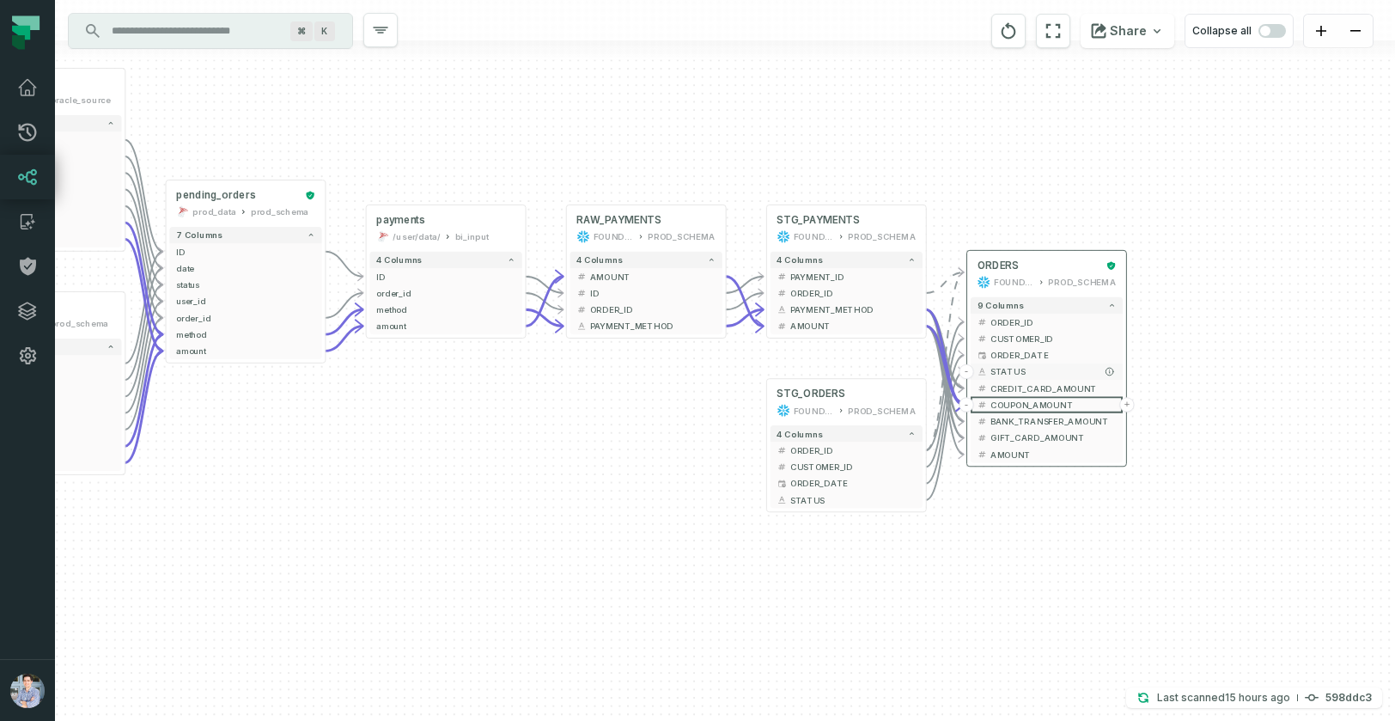
click at [1013, 366] on span "STATUS" at bounding box center [1052, 371] width 125 height 12
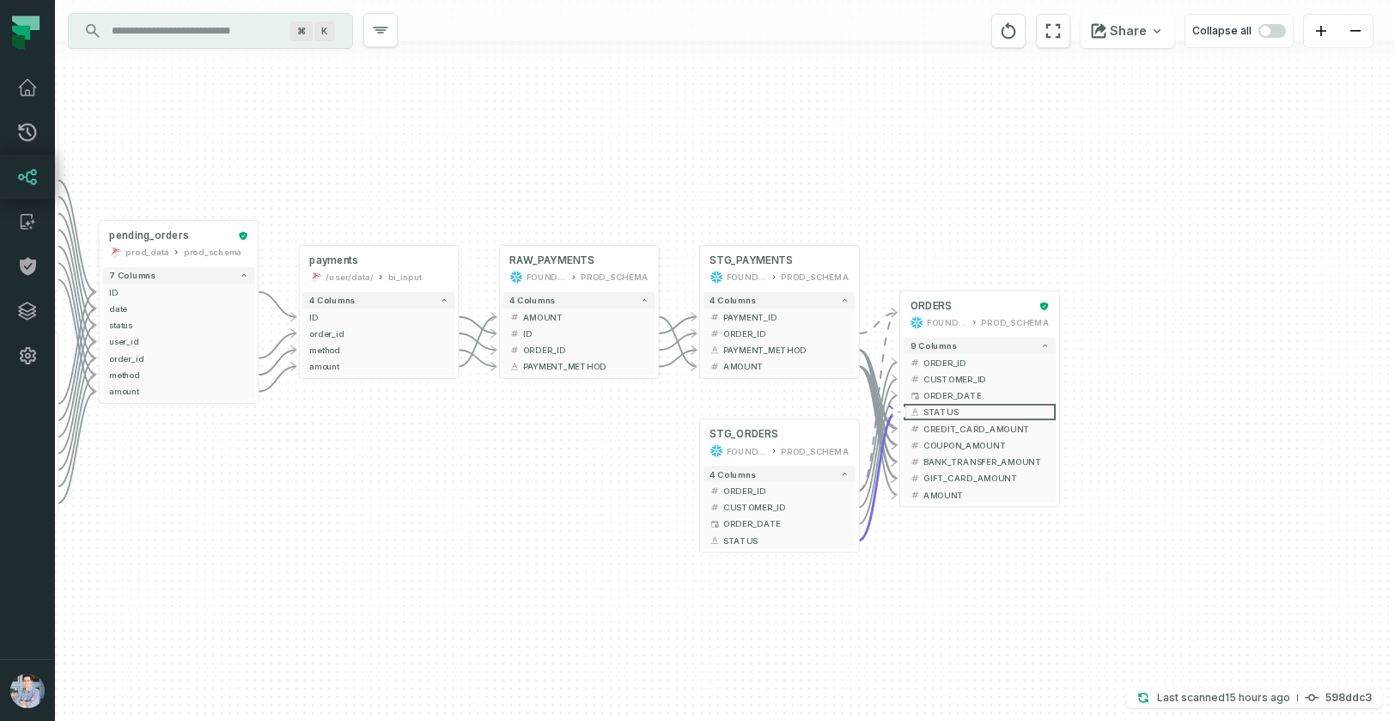
drag, startPoint x: 599, startPoint y: 507, endPoint x: 532, endPoint y: 547, distance: 78.2
click at [532, 547] on div "+ STG_ORDERS FOUNDATIONAL_DB PROD_SCHEMA + 4 columns + ORDER_ID + + CUSTOMER_ID…" at bounding box center [725, 360] width 1340 height 721
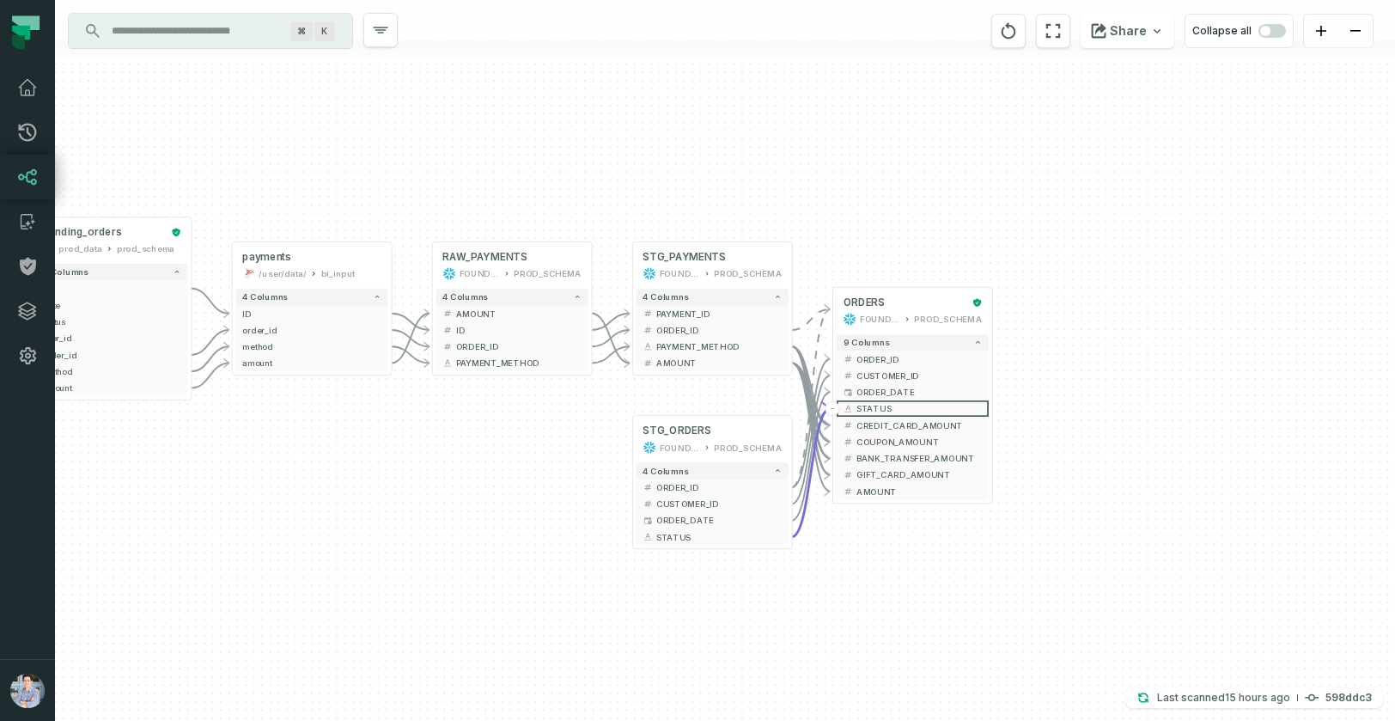
drag, startPoint x: 968, startPoint y: 187, endPoint x: 901, endPoint y: 184, distance: 67.1
click at [901, 184] on div "+ STG_ORDERS FOUNDATIONAL_DB PROD_SCHEMA + 4 columns + ORDER_ID + + CUSTOMER_ID…" at bounding box center [725, 360] width 1340 height 721
click at [992, 309] on button "+" at bounding box center [992, 310] width 15 height 15
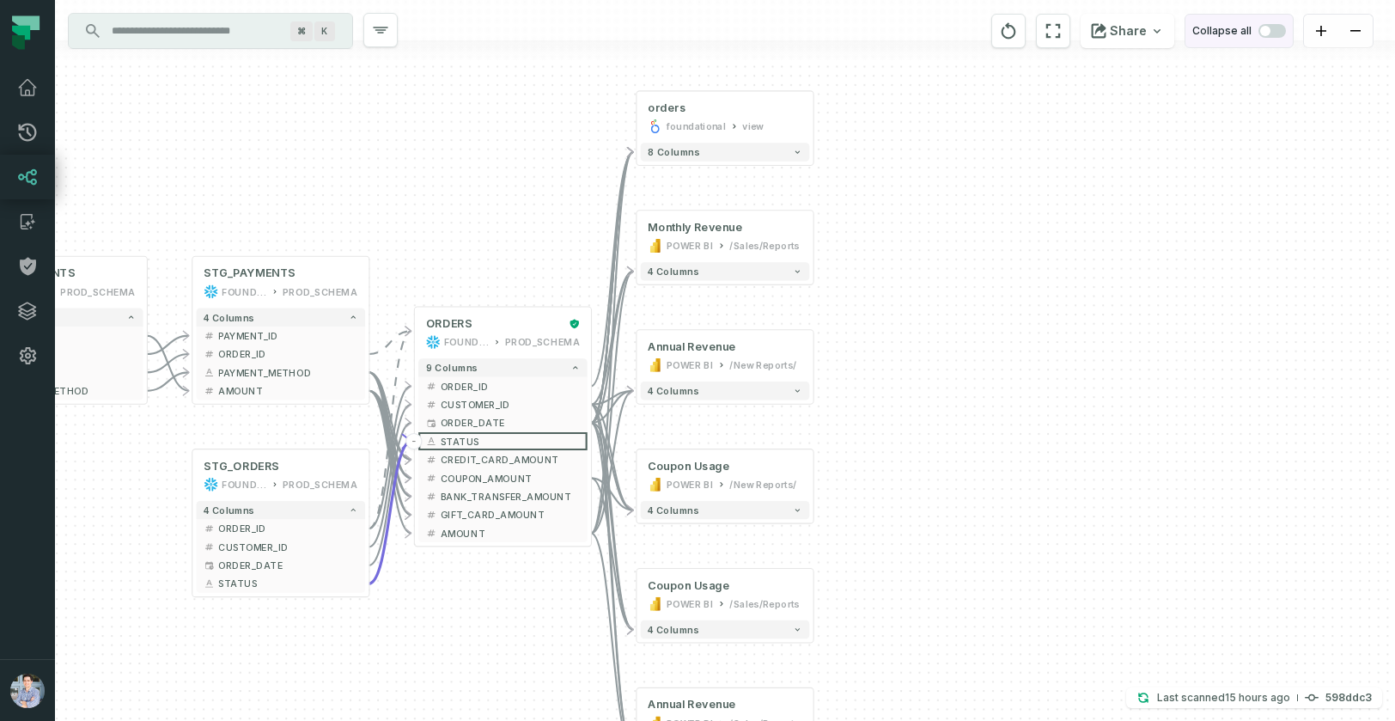
click at [1266, 32] on span "button" at bounding box center [1265, 31] width 10 height 10
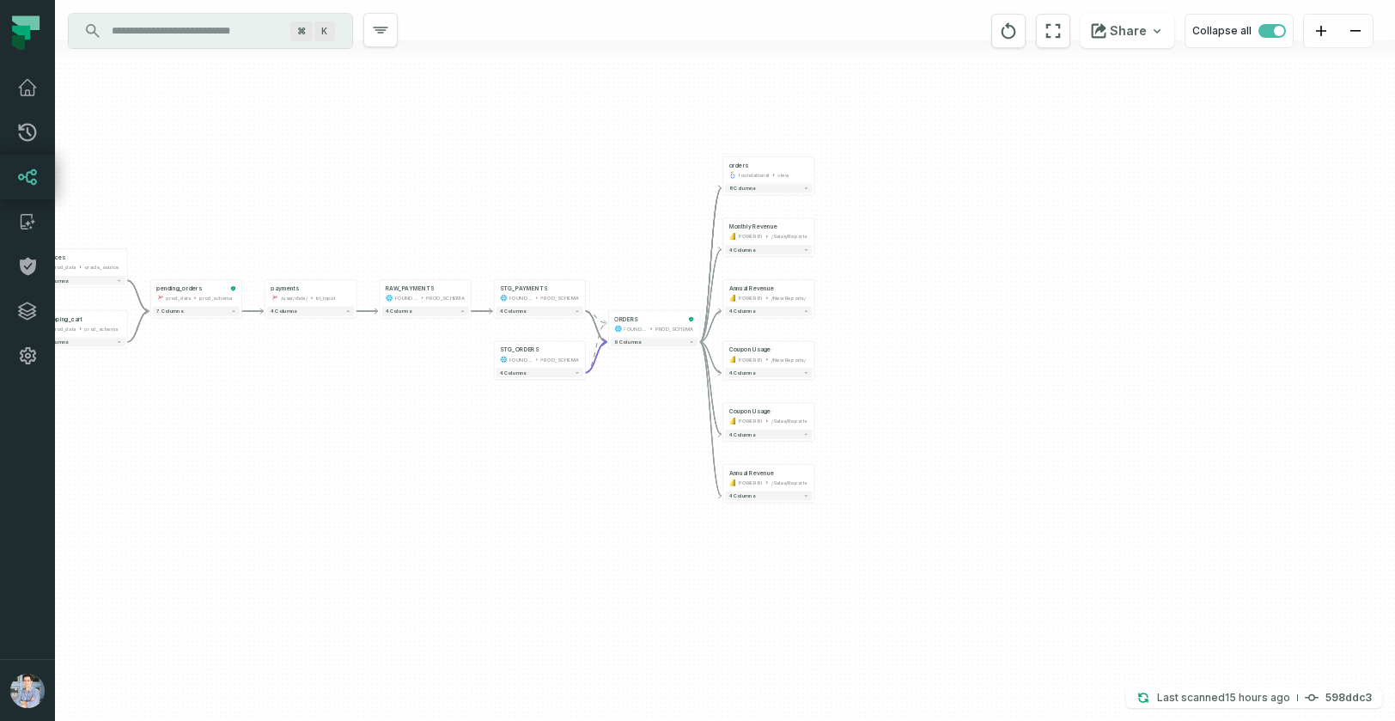
drag, startPoint x: 569, startPoint y: 615, endPoint x: 459, endPoint y: 582, distance: 115.5
click at [459, 582] on div "+ orders foundational view + 8 columns + Monthly Revenue POWER BI /Sales/Report…" at bounding box center [725, 360] width 1340 height 721
drag, startPoint x: 487, startPoint y: 574, endPoint x: 485, endPoint y: 584, distance: 10.4
click at [485, 584] on div "+ orders foundational view + 8 columns + Monthly Revenue POWER BI /Sales/Report…" at bounding box center [725, 360] width 1340 height 721
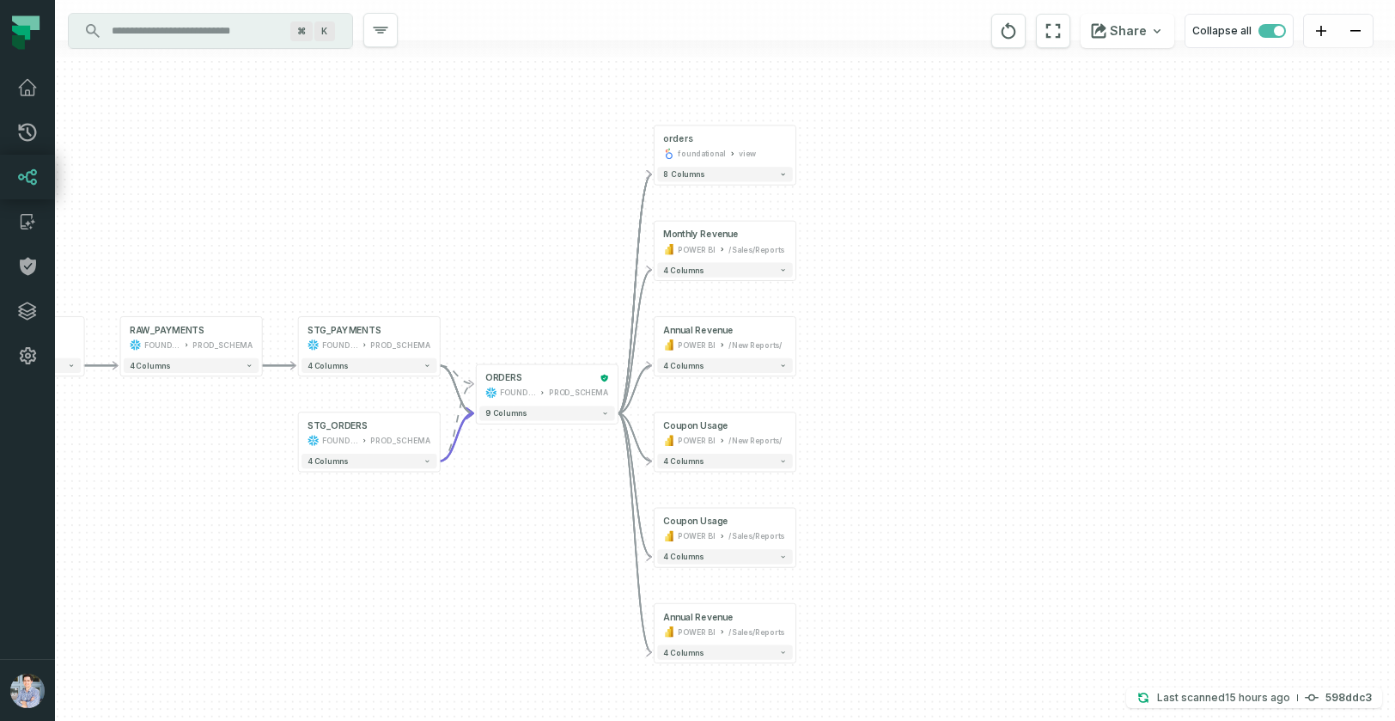
drag, startPoint x: 962, startPoint y: 348, endPoint x: 1062, endPoint y: 439, distance: 135.0
click at [1062, 439] on div "+ orders foundational view + 8 columns + Monthly Revenue POWER BI /Sales/Report…" at bounding box center [725, 360] width 1340 height 721
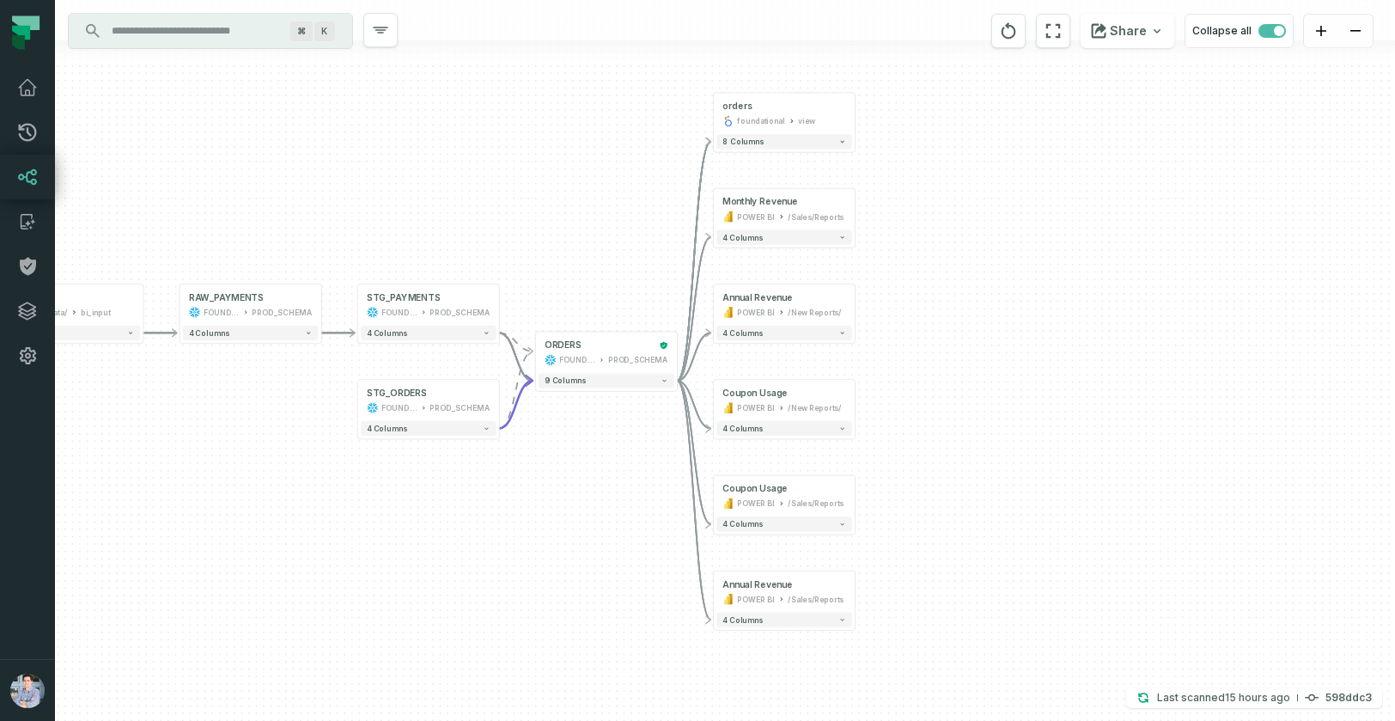
drag, startPoint x: 964, startPoint y: 328, endPoint x: 1003, endPoint y: 265, distance: 74.1
click at [1003, 265] on div "+ orders foundational view + 8 columns + Monthly Revenue POWER BI /Sales/Report…" at bounding box center [725, 360] width 1340 height 721
click at [808, 504] on div "/Sales/Reports" at bounding box center [816, 504] width 56 height 12
click at [832, 530] on button "4 columns" at bounding box center [783, 524] width 135 height 15
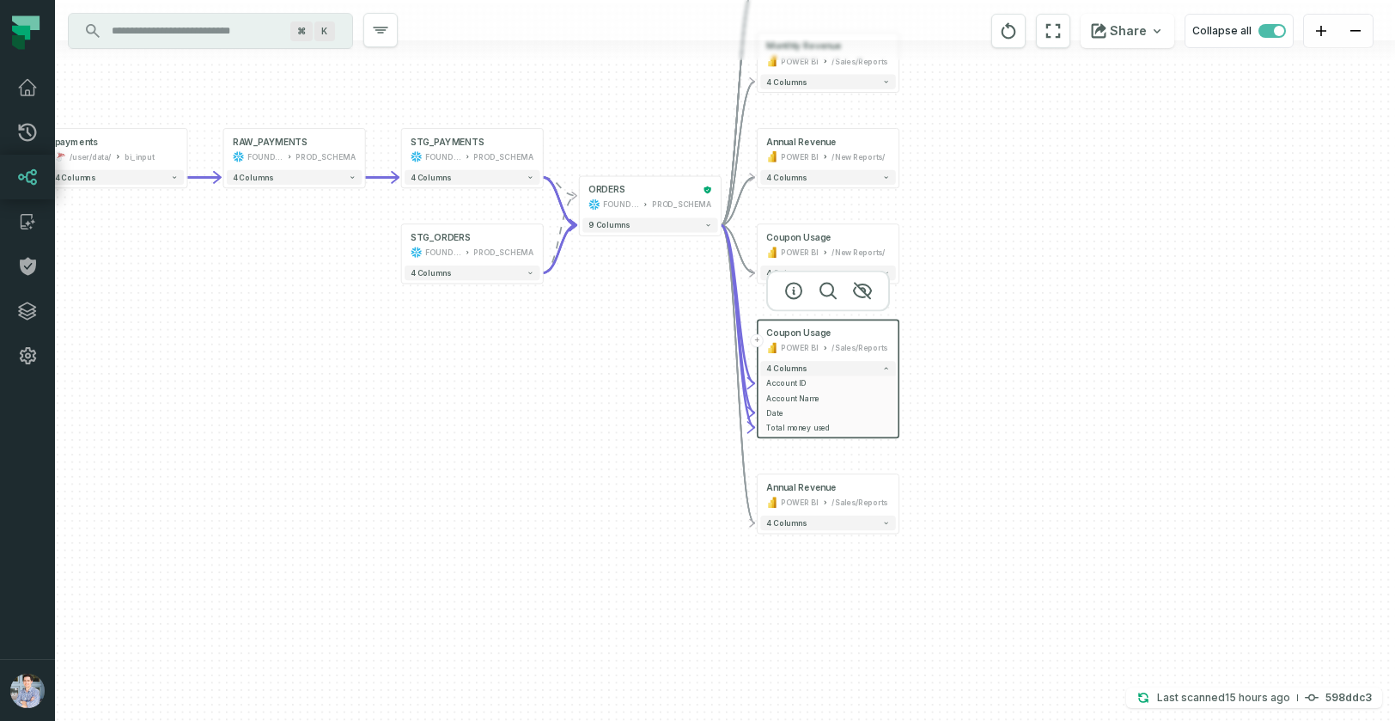
drag, startPoint x: 1006, startPoint y: 500, endPoint x: 1051, endPoint y: 344, distance: 161.8
click at [1051, 344] on div "+ orders foundational view + 8 columns + Monthly Revenue POWER BI /Sales/Report…" at bounding box center [725, 360] width 1340 height 721
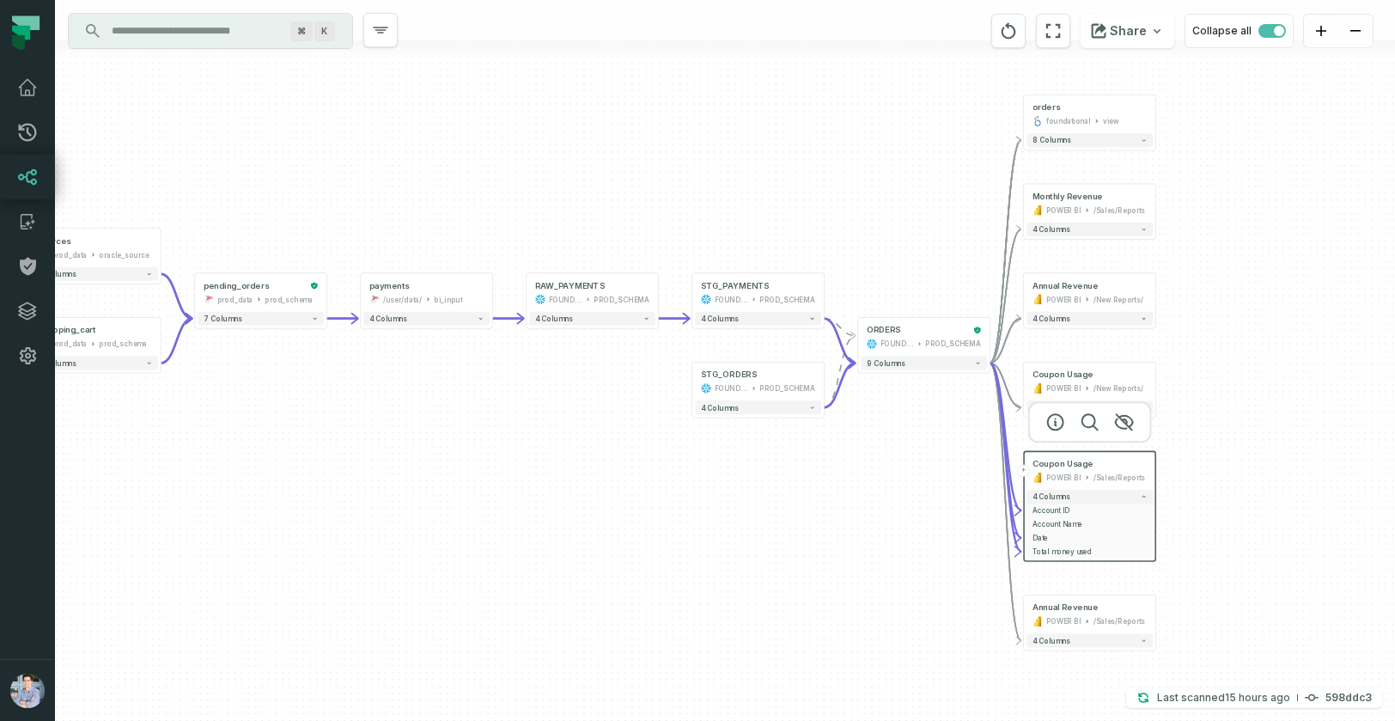
drag, startPoint x: 577, startPoint y: 451, endPoint x: 790, endPoint y: 574, distance: 245.9
click at [790, 574] on div "+ orders foundational view + 8 columns + Monthly Revenue POWER BI /Sales/Report…" at bounding box center [725, 360] width 1340 height 721
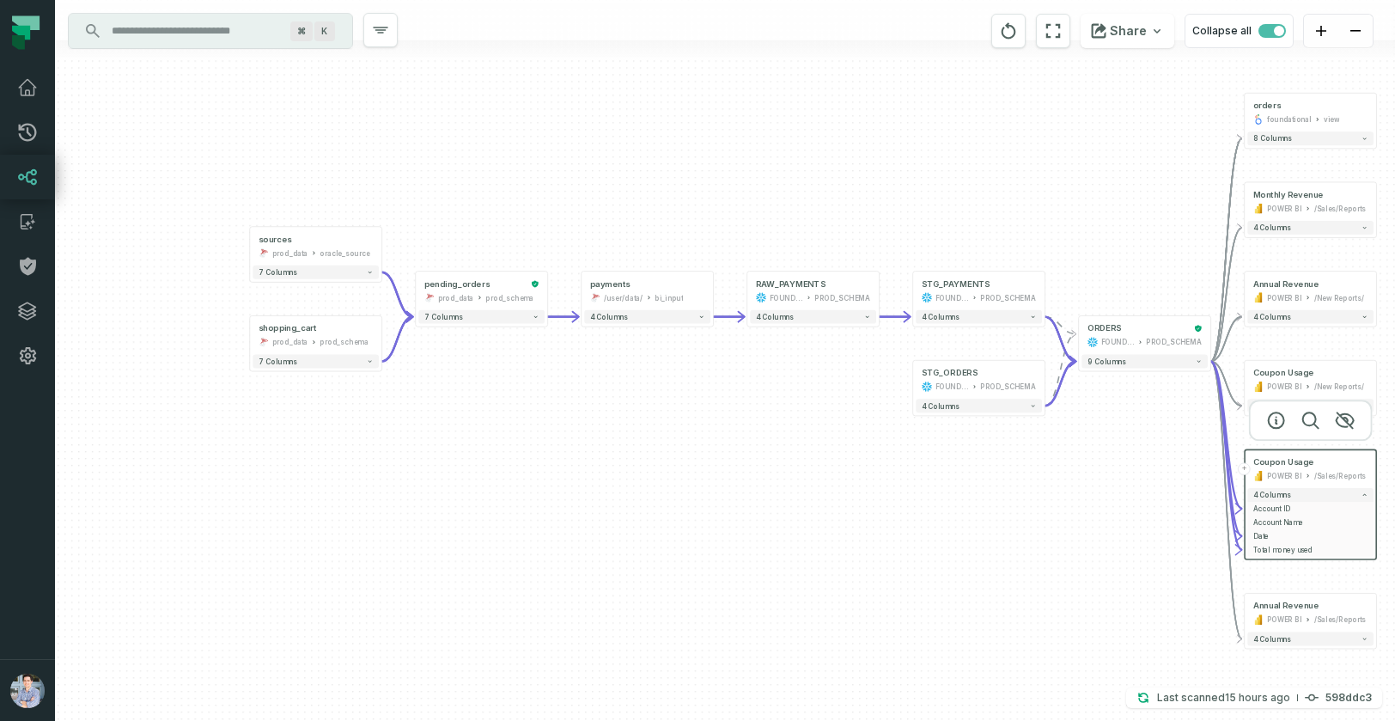
drag, startPoint x: 468, startPoint y: 545, endPoint x: 689, endPoint y: 544, distance: 220.8
click at [689, 544] on div "+ orders foundational view + 8 columns + Monthly Revenue POWER BI /Sales/Report…" at bounding box center [725, 360] width 1340 height 721
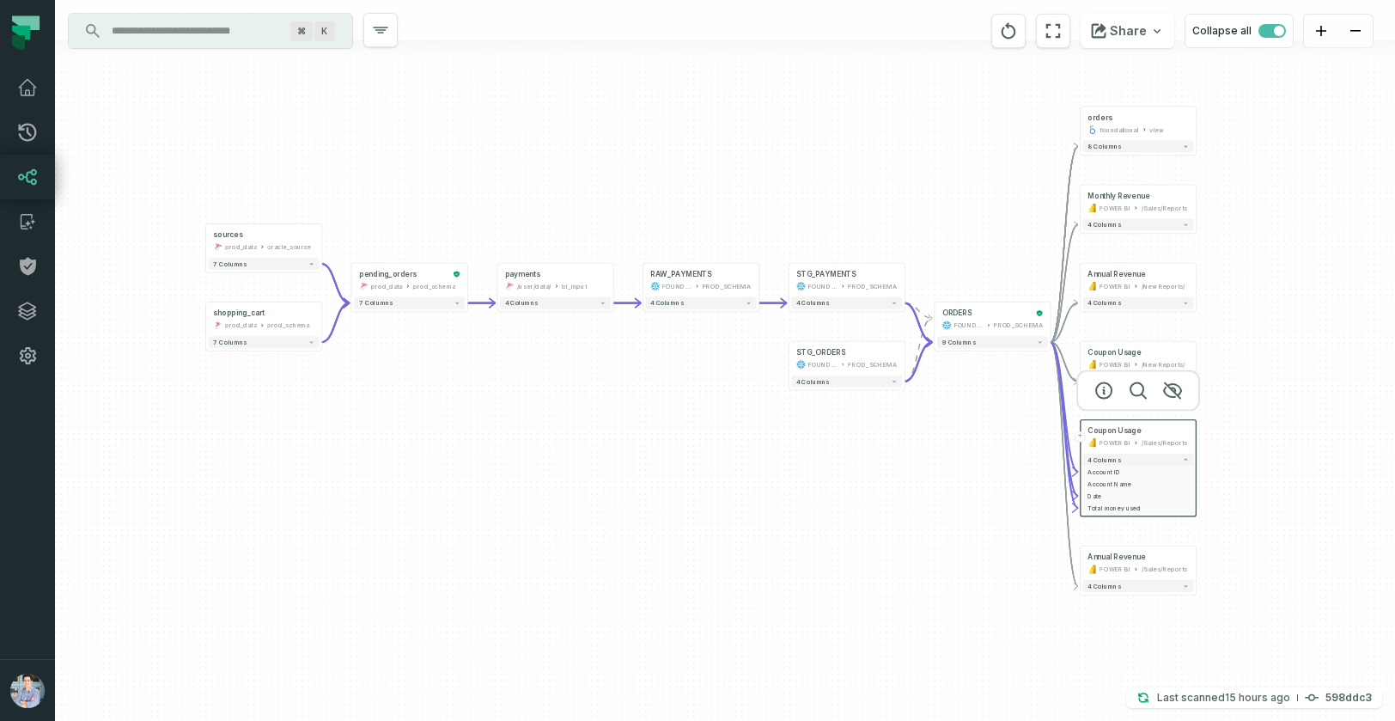
drag, startPoint x: 752, startPoint y: 546, endPoint x: 631, endPoint y: 473, distance: 140.7
click at [636, 479] on div "+ orders foundational view + 8 columns + Monthly Revenue POWER BI /Sales/Report…" at bounding box center [725, 360] width 1340 height 721
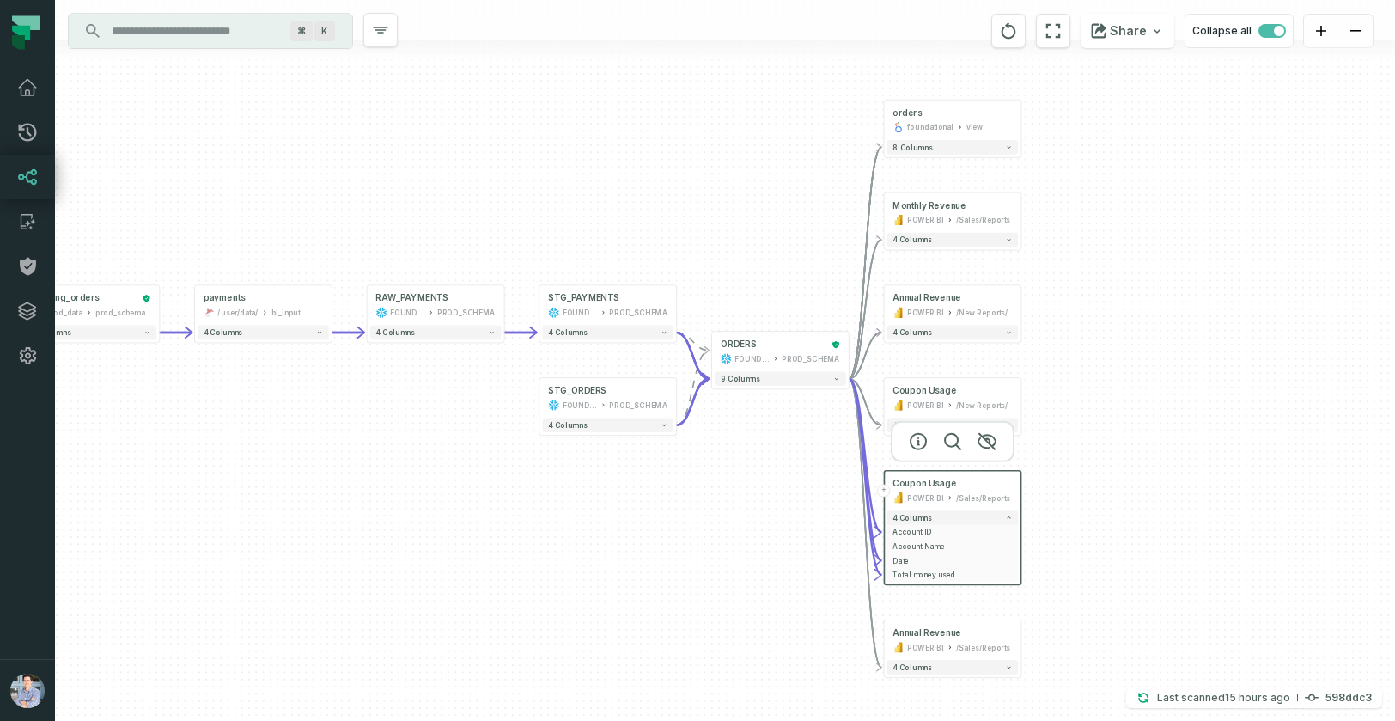
drag, startPoint x: 917, startPoint y: 381, endPoint x: 651, endPoint y: 468, distance: 279.5
click at [655, 468] on div "+ orders foundational view + 8 columns + Monthly Revenue POWER BI /Sales/Report…" at bounding box center [725, 360] width 1340 height 721
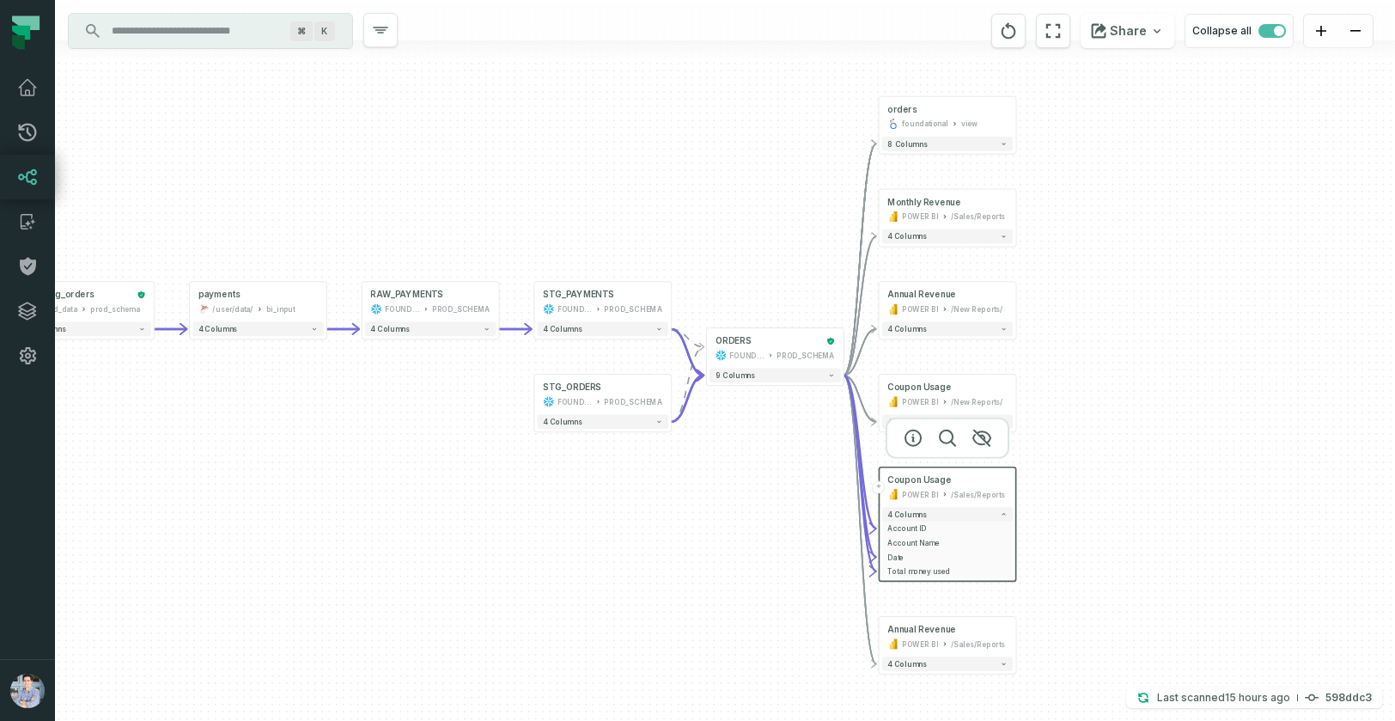
click at [1185, 284] on div "+ orders foundational view + 8 columns + Monthly Revenue POWER BI /Sales/Report…" at bounding box center [725, 360] width 1340 height 721
click at [1153, 300] on div "+ orders foundational view + 8 columns + Monthly Revenue POWER BI /Sales/Report…" at bounding box center [725, 360] width 1340 height 721
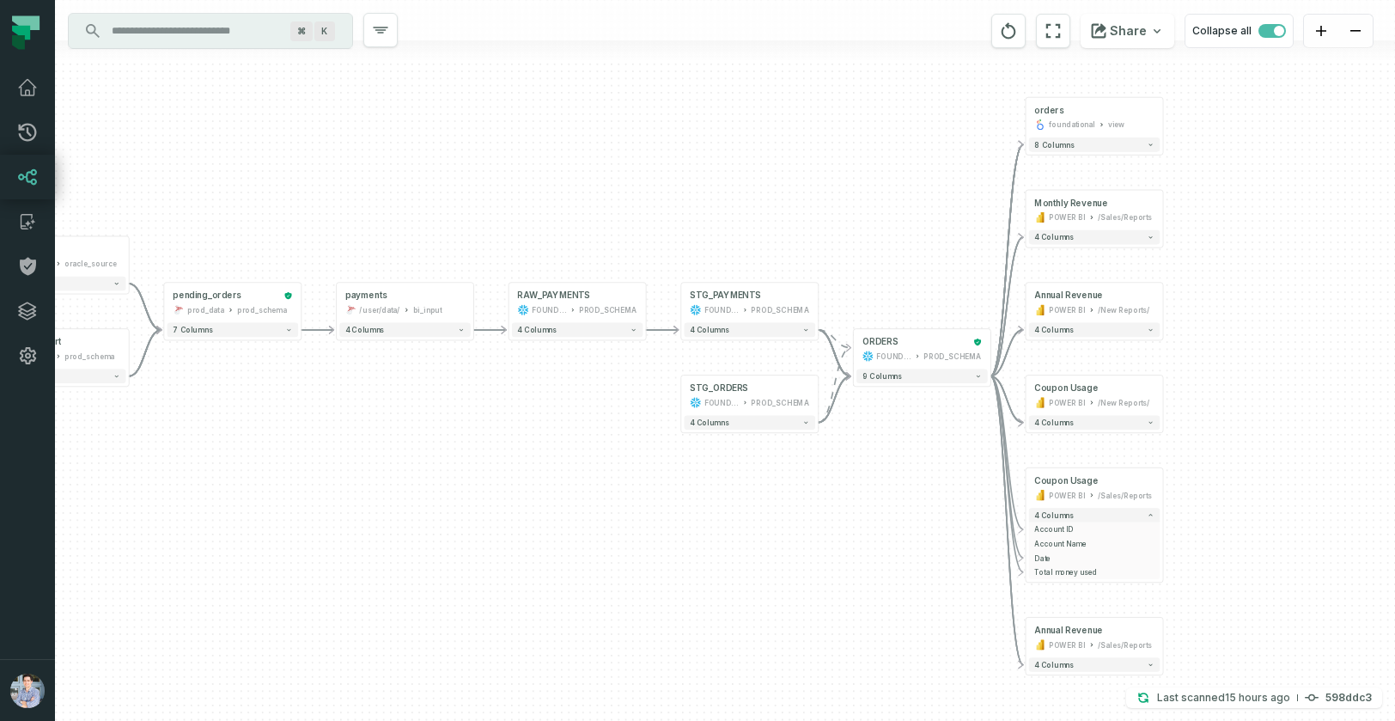
drag, startPoint x: 658, startPoint y: 545, endPoint x: 805, endPoint y: 545, distance: 146.9
click at [805, 545] on div "+ orders foundational view + 8 columns + Monthly Revenue POWER BI /Sales/Report…" at bounding box center [725, 360] width 1340 height 721
click at [1264, 40] on button "Collapse all" at bounding box center [1239, 31] width 109 height 34
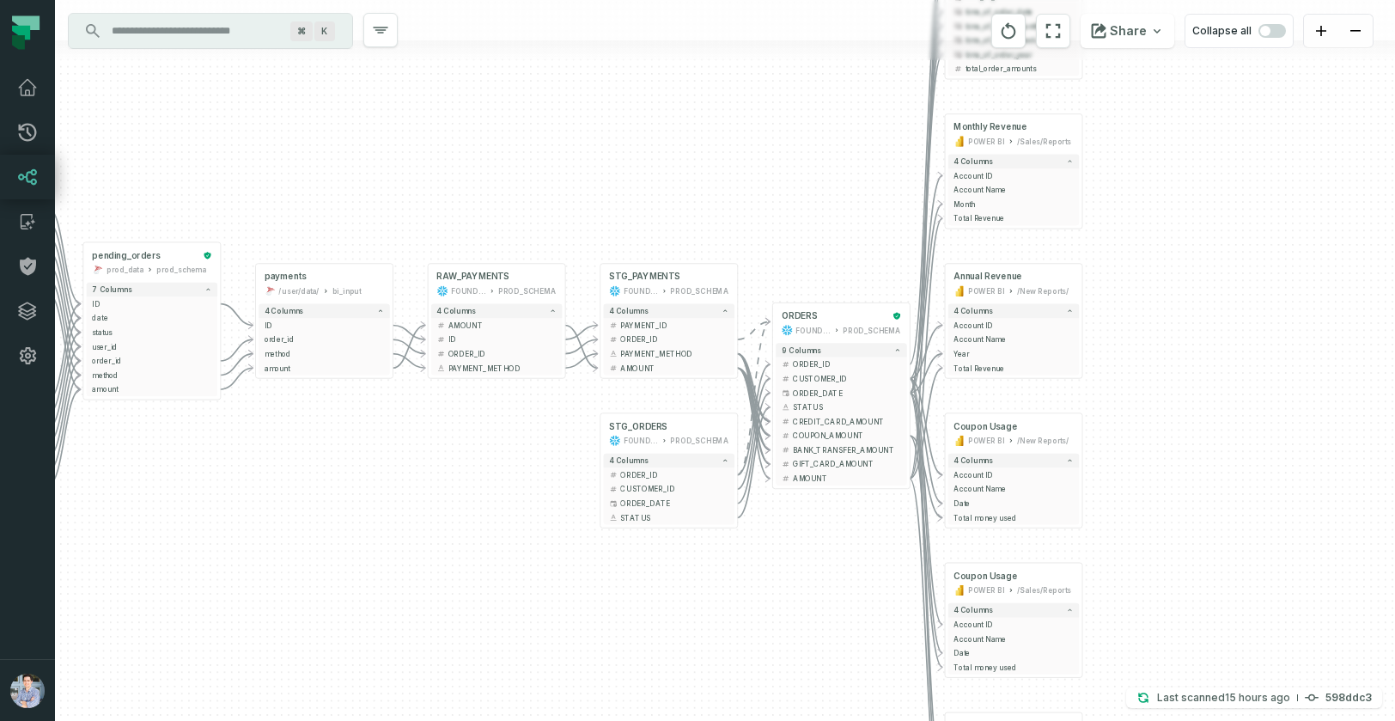
drag, startPoint x: 1282, startPoint y: 368, endPoint x: 1200, endPoint y: 177, distance: 207.8
click at [1201, 177] on div "+ orders foundational view + 8 columns - id - order_amount + time_of_order - ti…" at bounding box center [725, 360] width 1340 height 721
click at [996, 367] on span "Total Revenue" at bounding box center [1012, 367] width 119 height 10
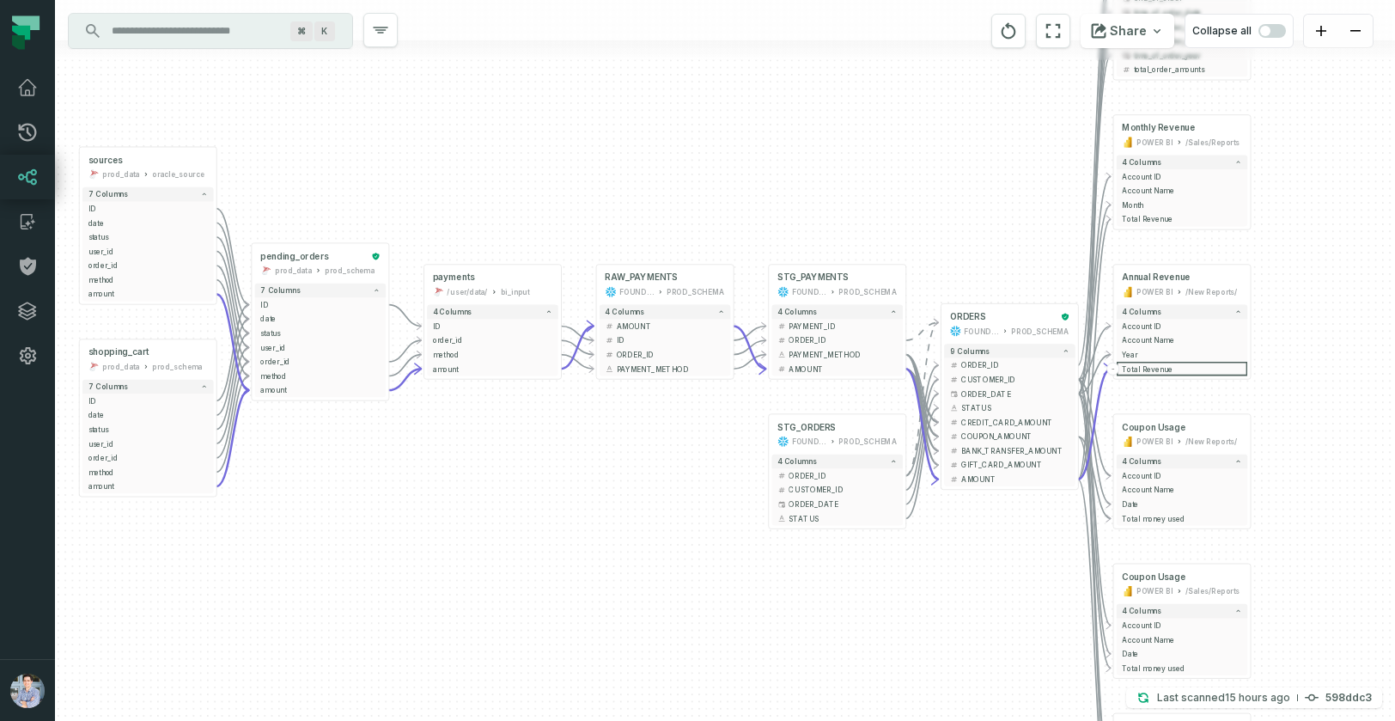
drag, startPoint x: 369, startPoint y: 638, endPoint x: 569, endPoint y: 649, distance: 200.4
click at [569, 649] on div "+ orders foundational view + 8 columns - id - order_amount + time_of_order - ti…" at bounding box center [725, 360] width 1340 height 721
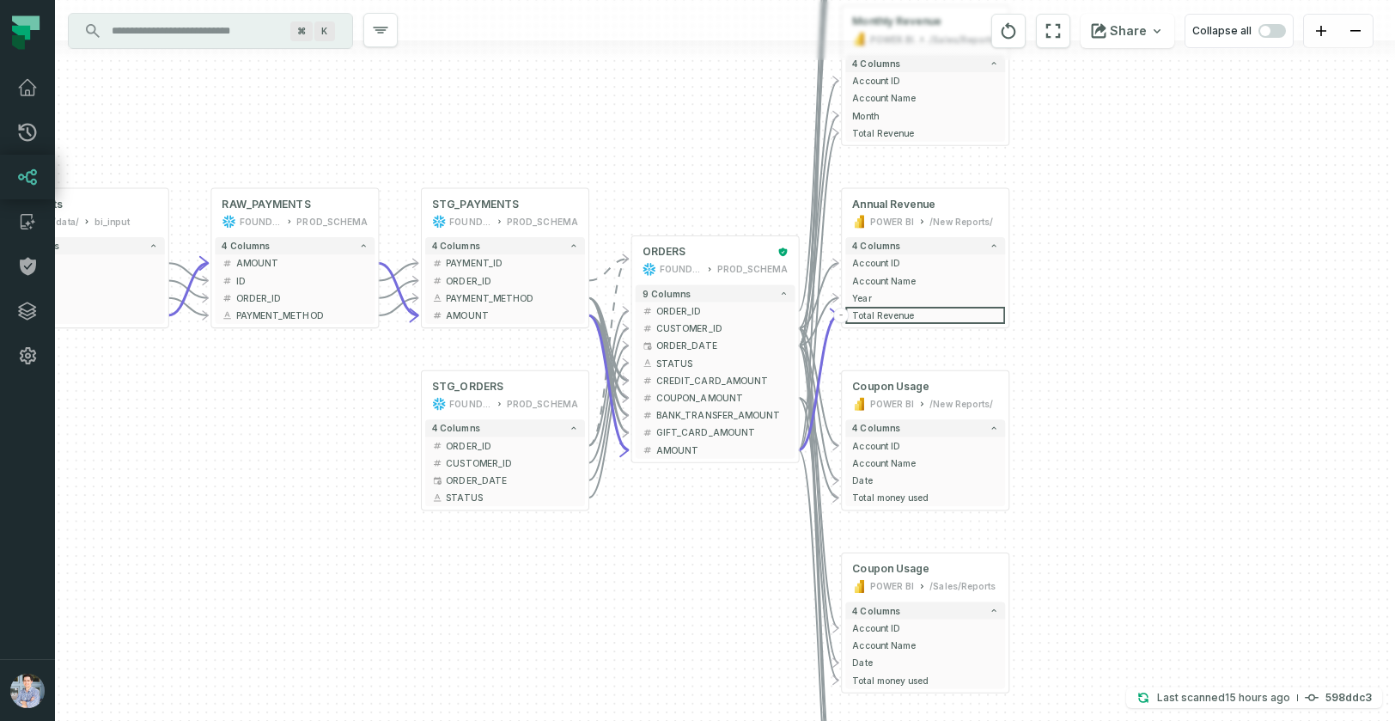
drag, startPoint x: 795, startPoint y: 562, endPoint x: 367, endPoint y: 558, distance: 428.6
click at [367, 558] on div "+ orders foundational view + 8 columns - id - order_amount + time_of_order - ti…" at bounding box center [725, 360] width 1340 height 721
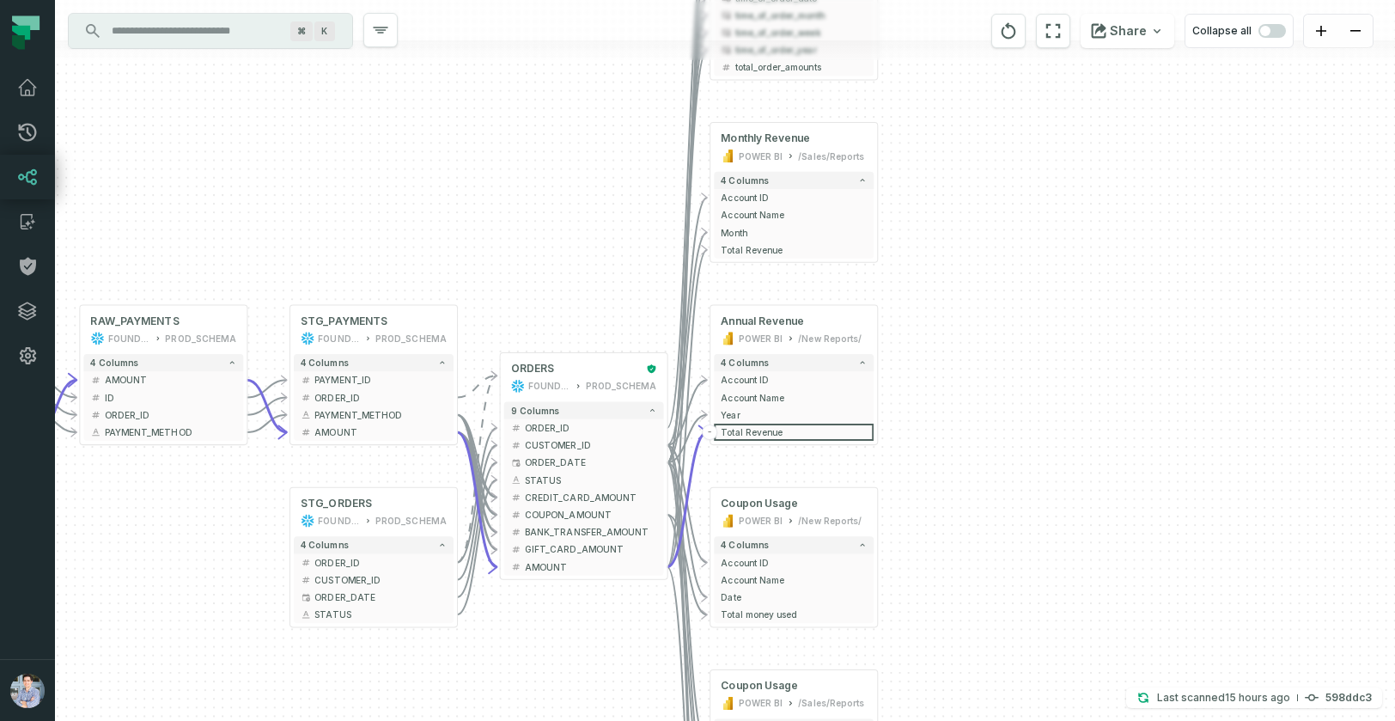
drag, startPoint x: 1329, startPoint y: 434, endPoint x: 1196, endPoint y: 552, distance: 178.3
click at [1197, 551] on div "+ orders foundational view + 8 columns - id - order_amount + time_of_order - ti…" at bounding box center [725, 360] width 1340 height 721
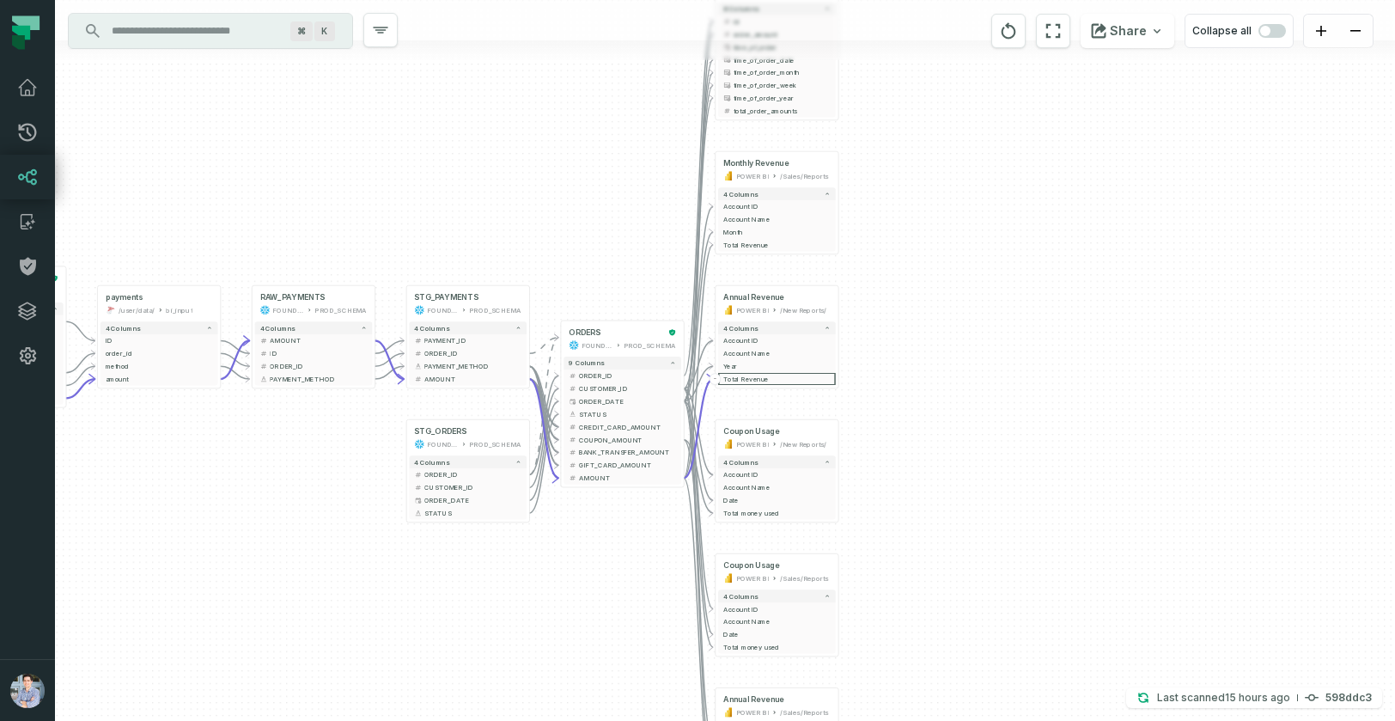
drag, startPoint x: 1197, startPoint y: 537, endPoint x: 1075, endPoint y: 452, distance: 149.4
click at [1075, 452] on div "+ orders foundational view + 8 columns - id - order_amount + time_of_order - ti…" at bounding box center [725, 360] width 1340 height 721
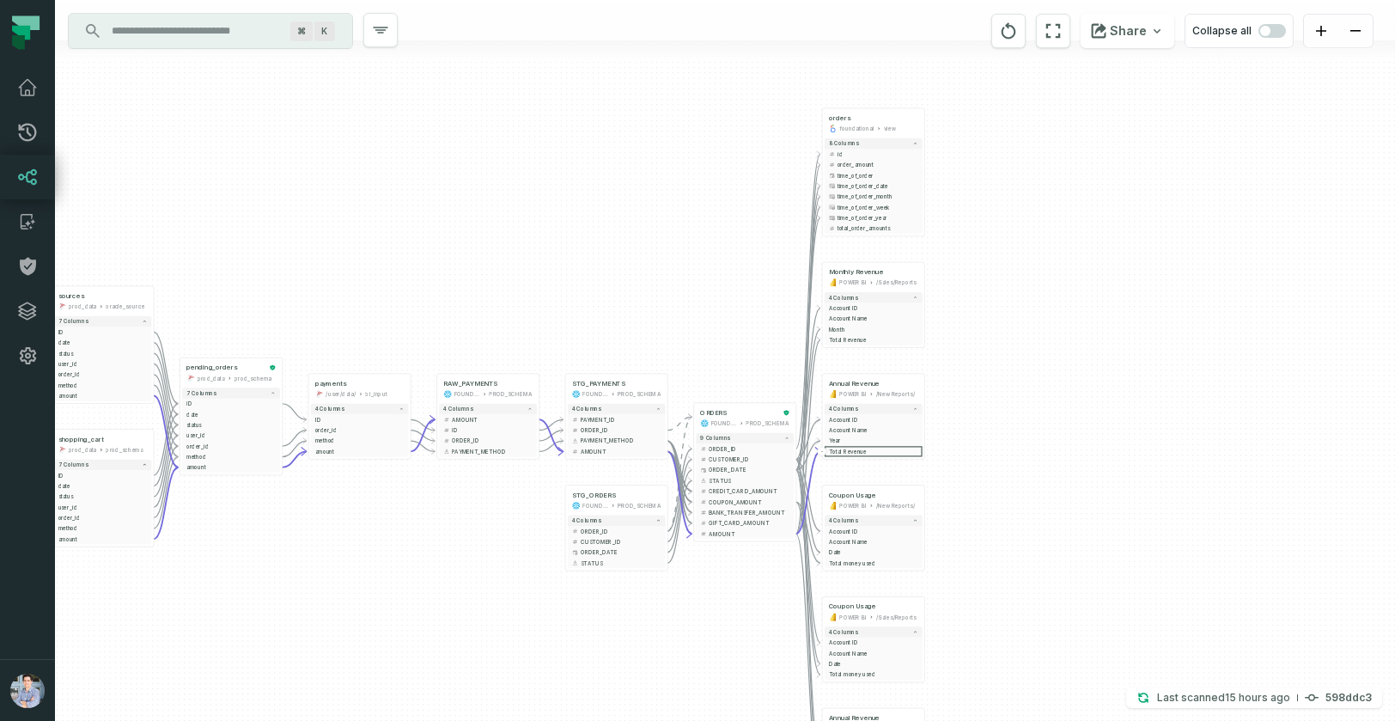
drag, startPoint x: 1075, startPoint y: 452, endPoint x: 1118, endPoint y: 510, distance: 73.0
click at [1120, 511] on div "+ orders foundational view + 8 columns - id - order_amount + time_of_order - ti…" at bounding box center [725, 360] width 1340 height 721
click at [1013, 45] on button "reset" at bounding box center [1008, 31] width 34 height 34
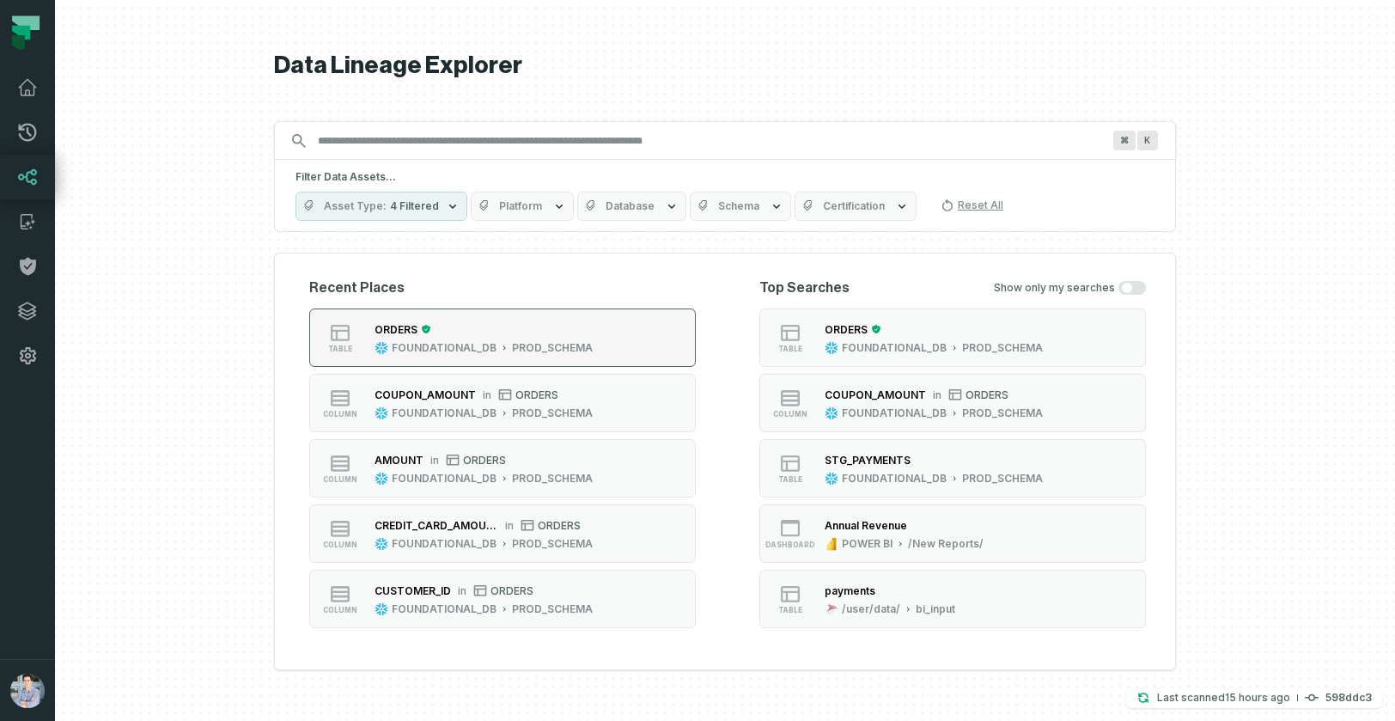
click at [557, 325] on div "ORDERS" at bounding box center [484, 328] width 218 height 17
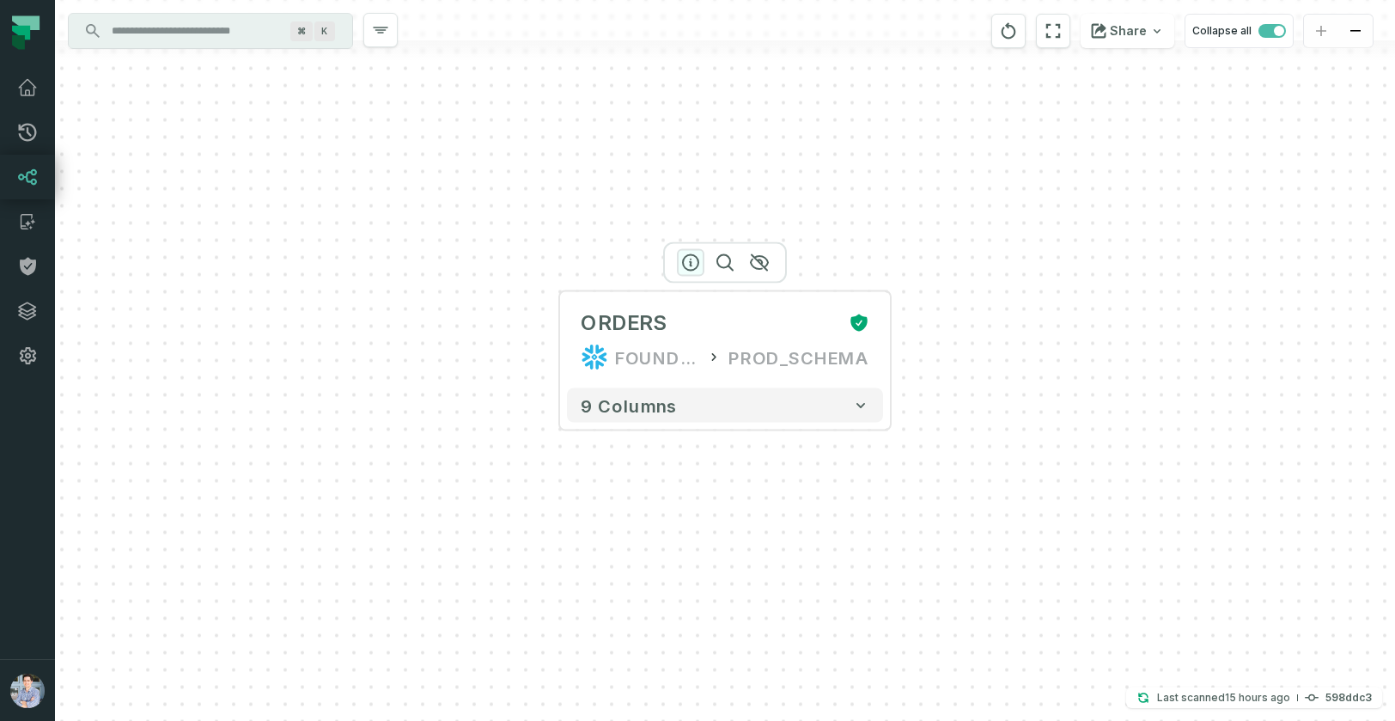
click at [689, 263] on icon "button" at bounding box center [690, 263] width 21 height 21
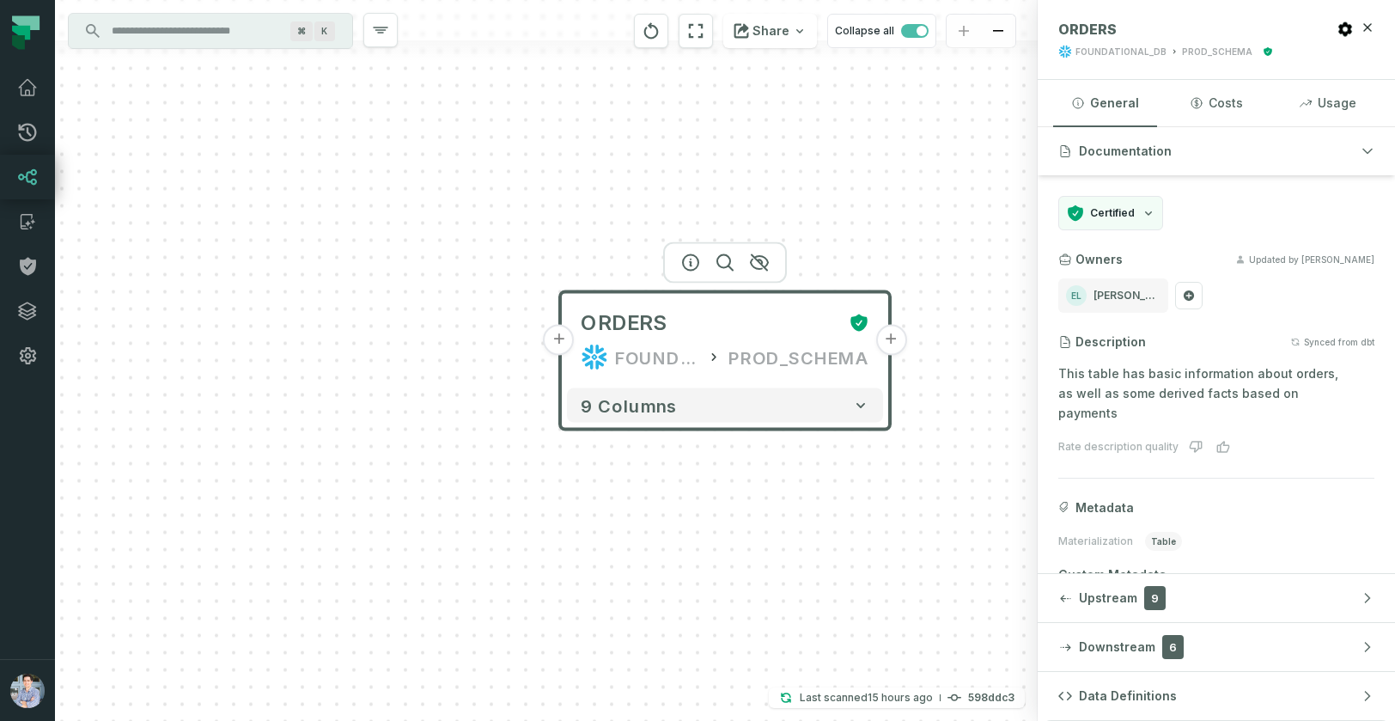
scroll to position [90, 0]
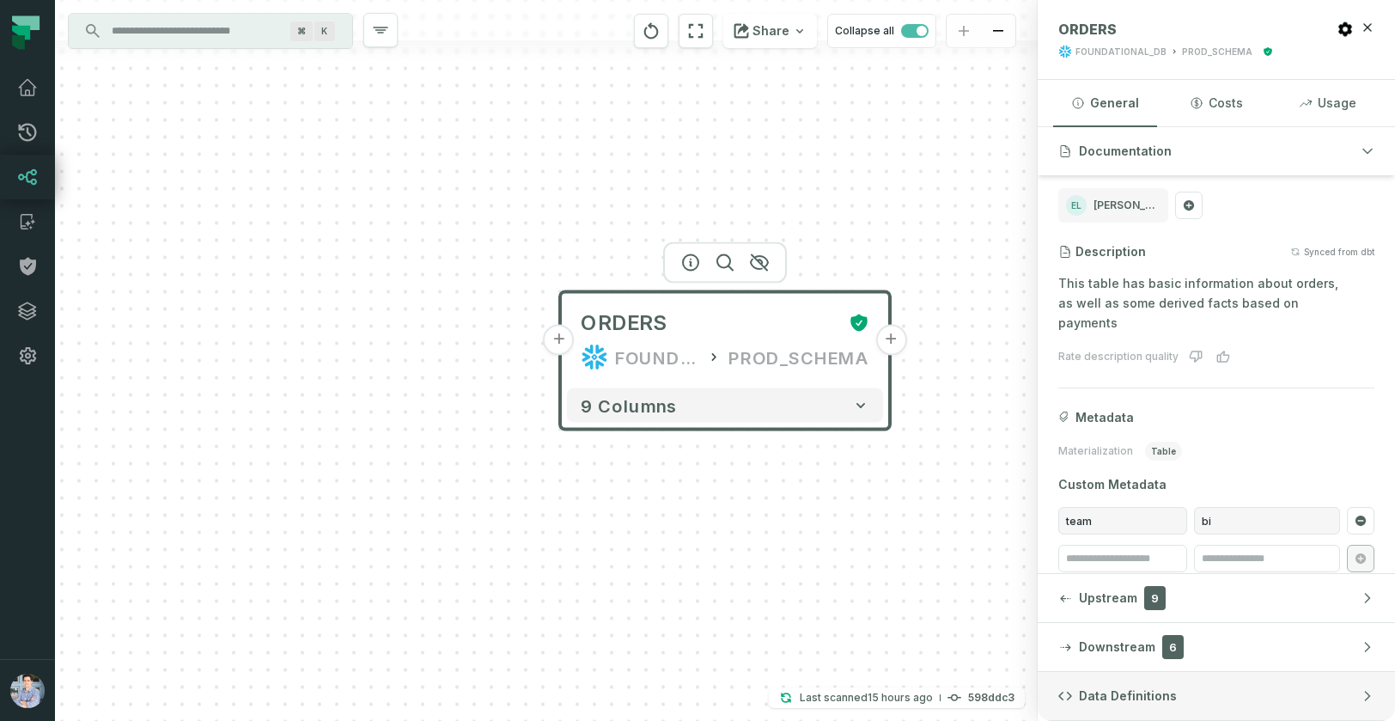
click at [1154, 692] on span "Data Definitions" at bounding box center [1128, 695] width 98 height 17
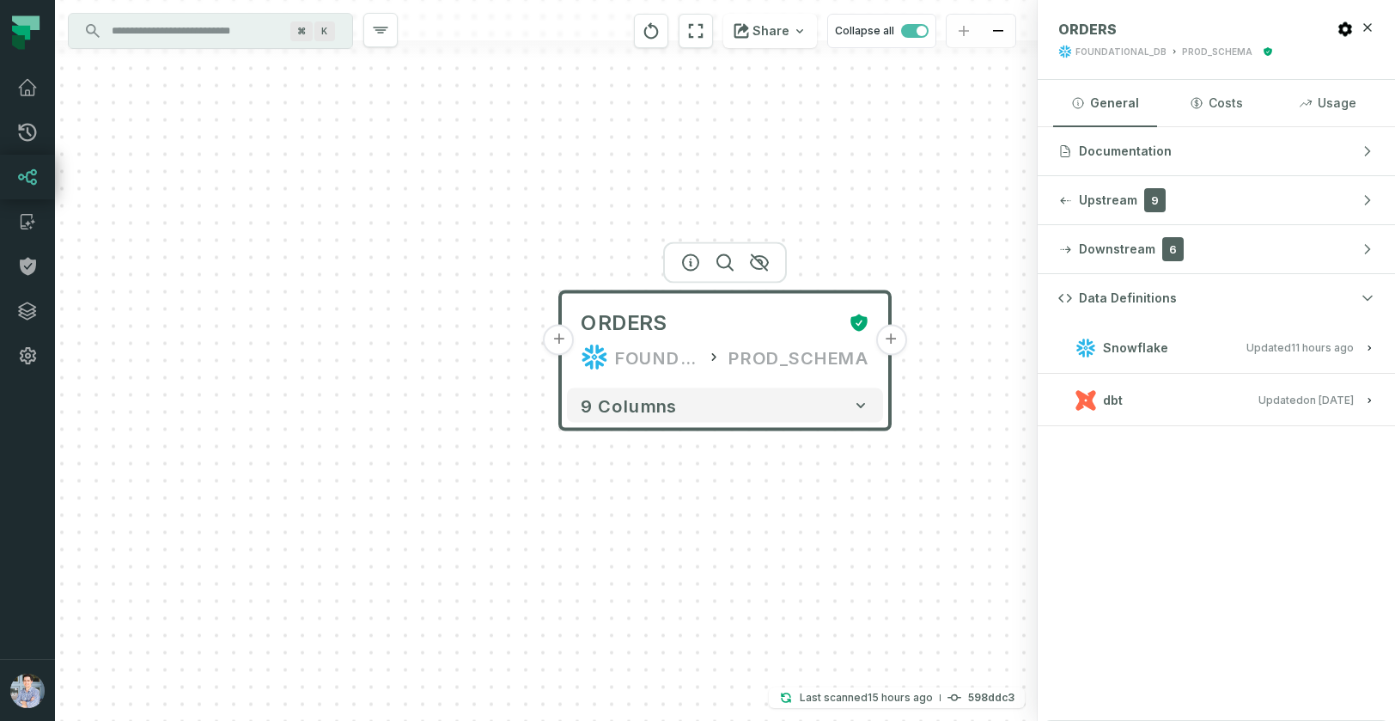
click at [1111, 340] on span "Snowflake" at bounding box center [1135, 347] width 65 height 17
click at [1111, 402] on span "View this entity in source platform" at bounding box center [1149, 405] width 174 height 16
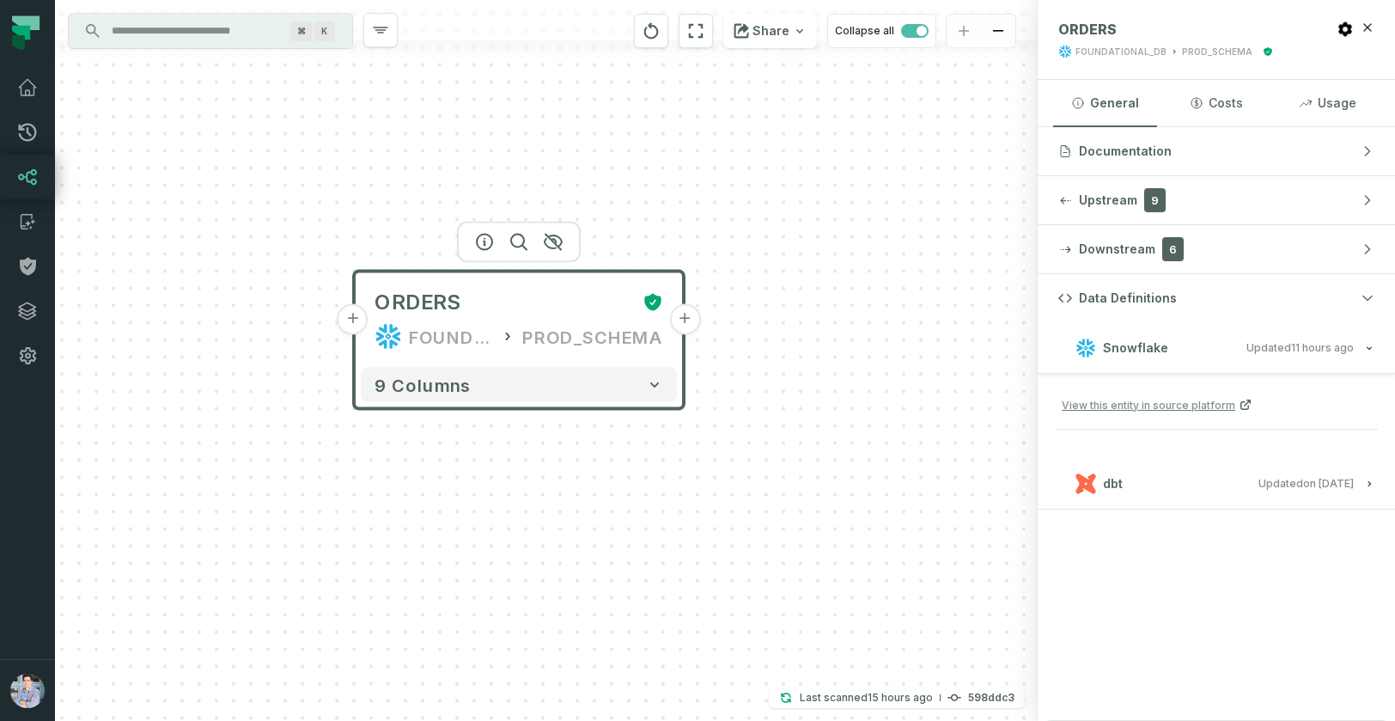
drag, startPoint x: 892, startPoint y: 539, endPoint x: 686, endPoint y: 518, distance: 207.2
click at [686, 518] on div "+ ORDERS FOUNDATIONAL_DB PROD_SCHEMA + 9 columns" at bounding box center [546, 360] width 983 height 721
click at [1124, 247] on span "Downstream" at bounding box center [1117, 249] width 76 height 17
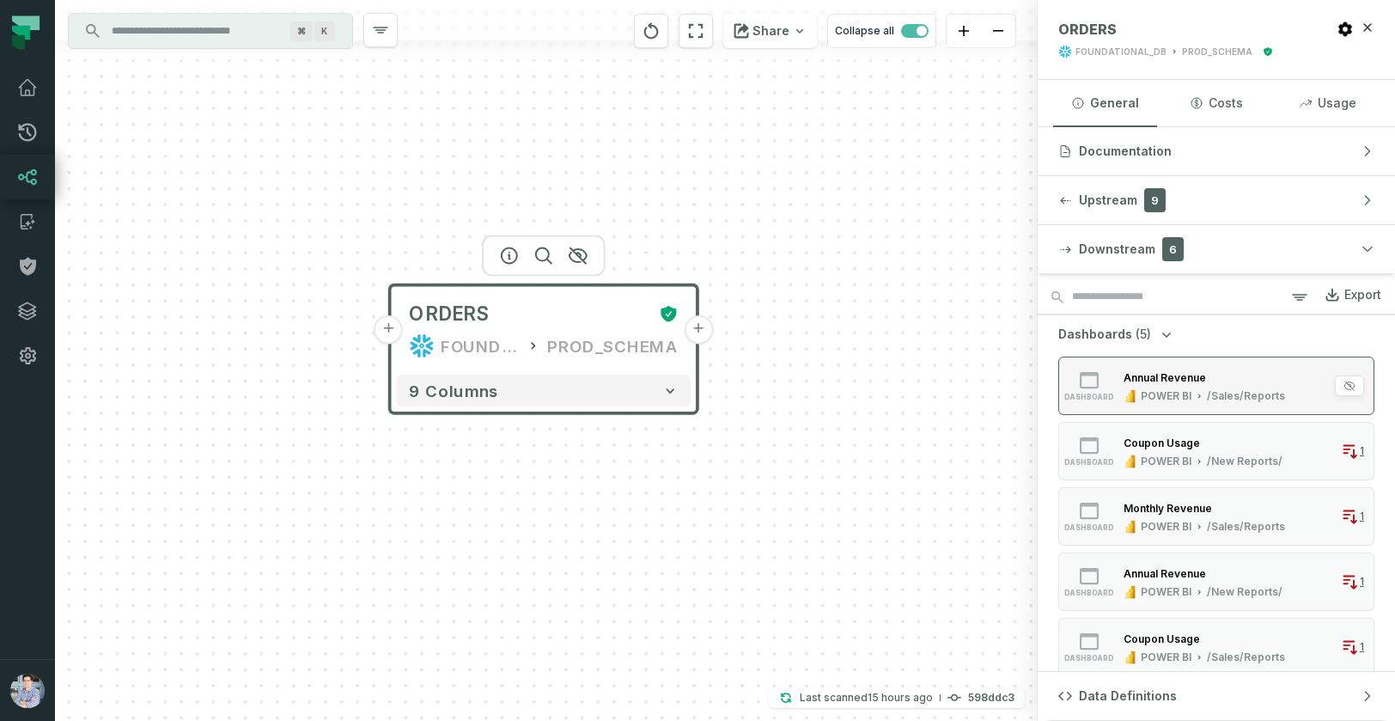
click at [1131, 390] on icon "button" at bounding box center [1132, 396] width 4 height 13
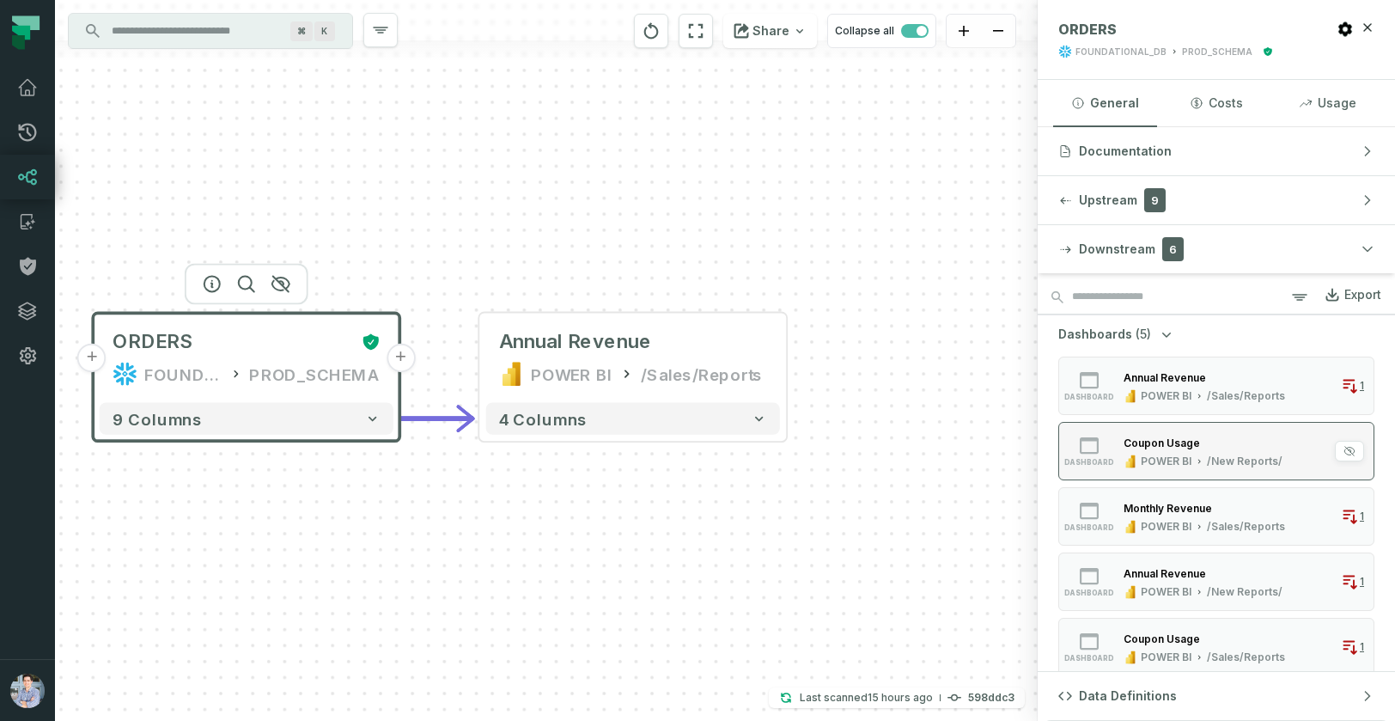
click at [1136, 437] on div "Coupon Usage" at bounding box center [1162, 442] width 76 height 13
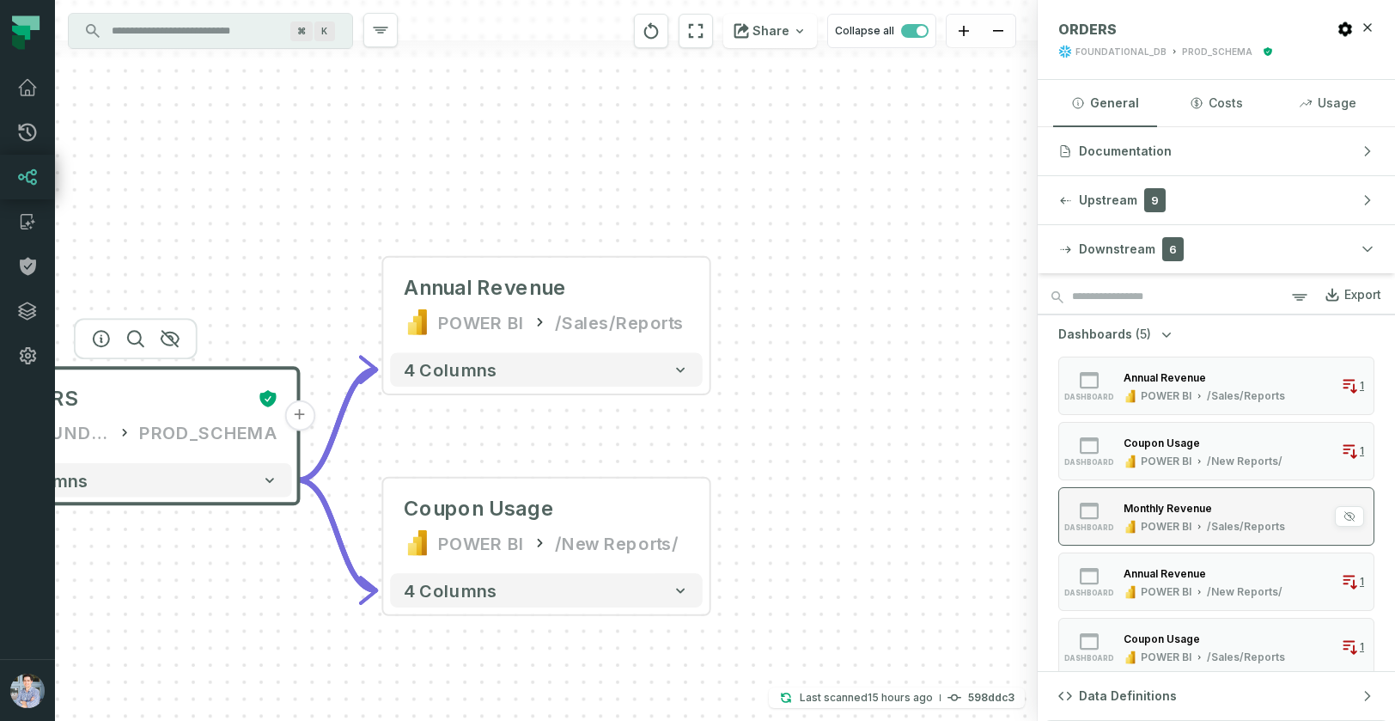
click at [1124, 502] on div "Monthly Revenue" at bounding box center [1168, 508] width 88 height 13
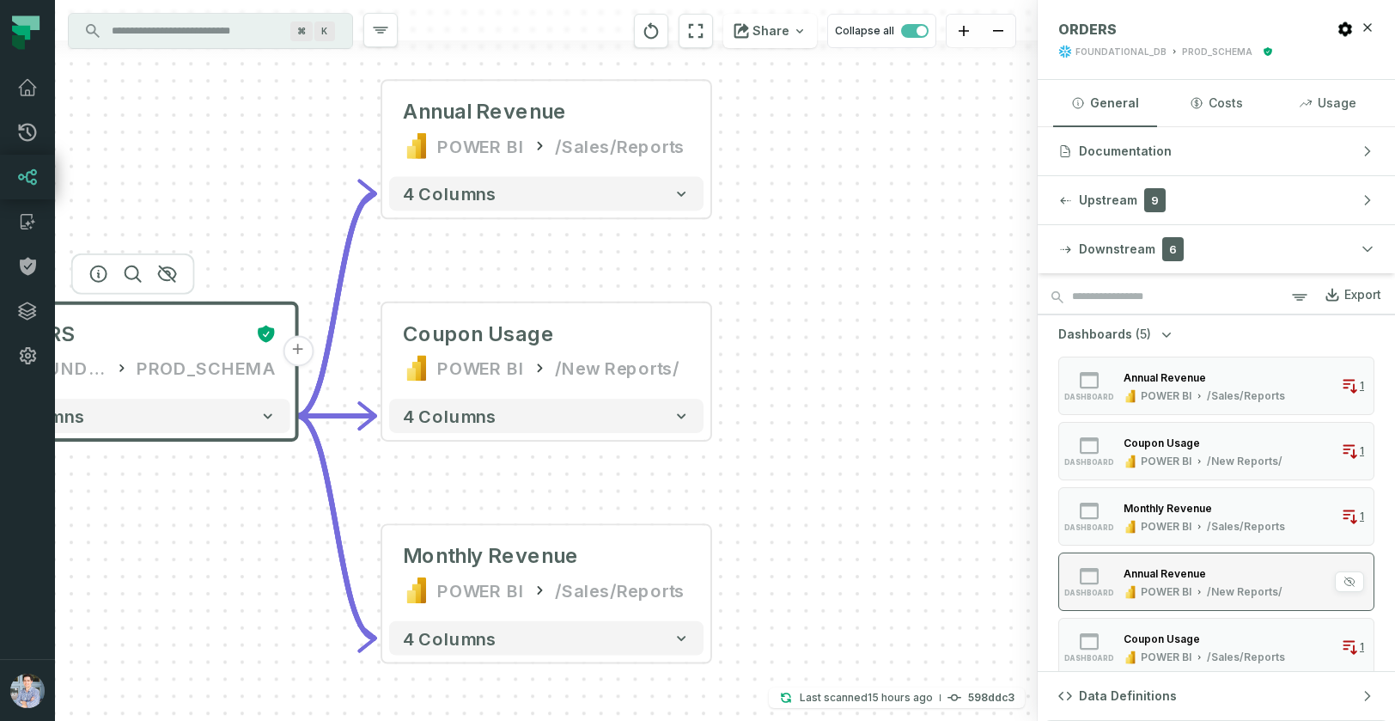
click at [1136, 567] on div "Annual Revenue" at bounding box center [1165, 573] width 82 height 13
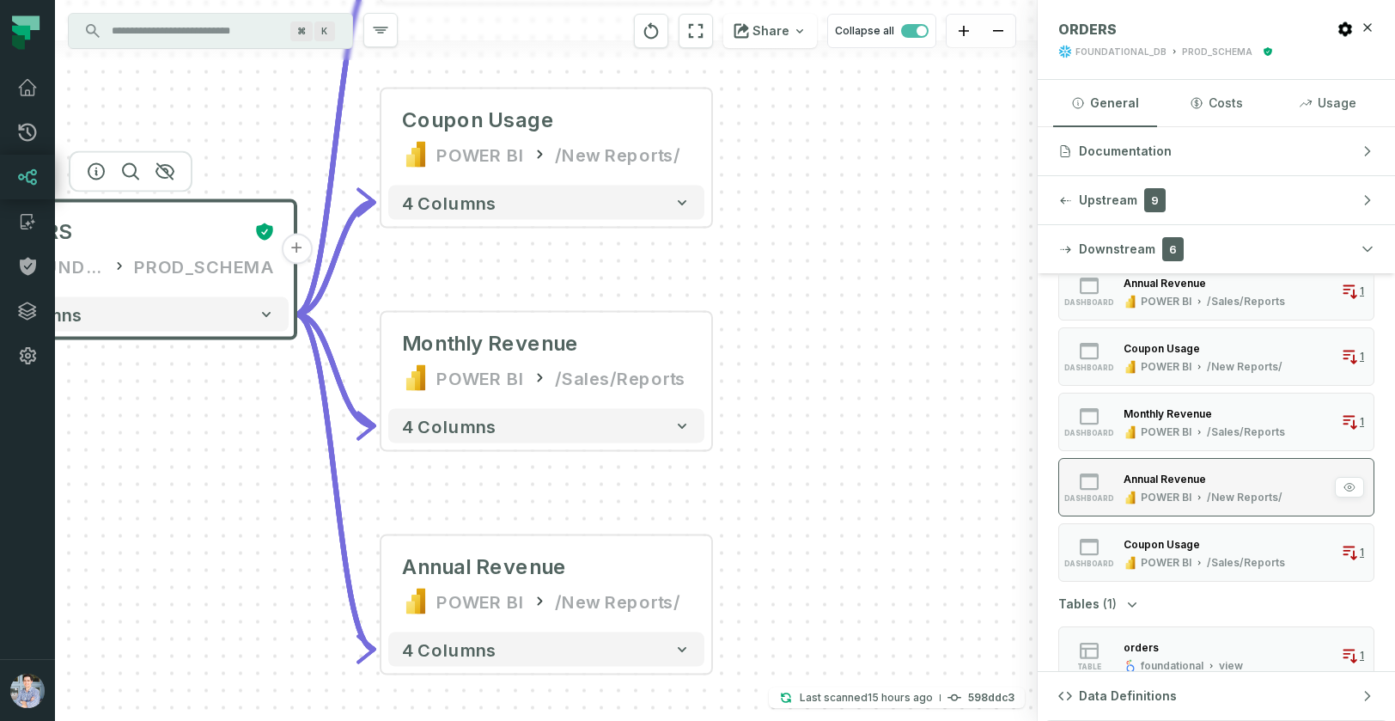
scroll to position [115, 0]
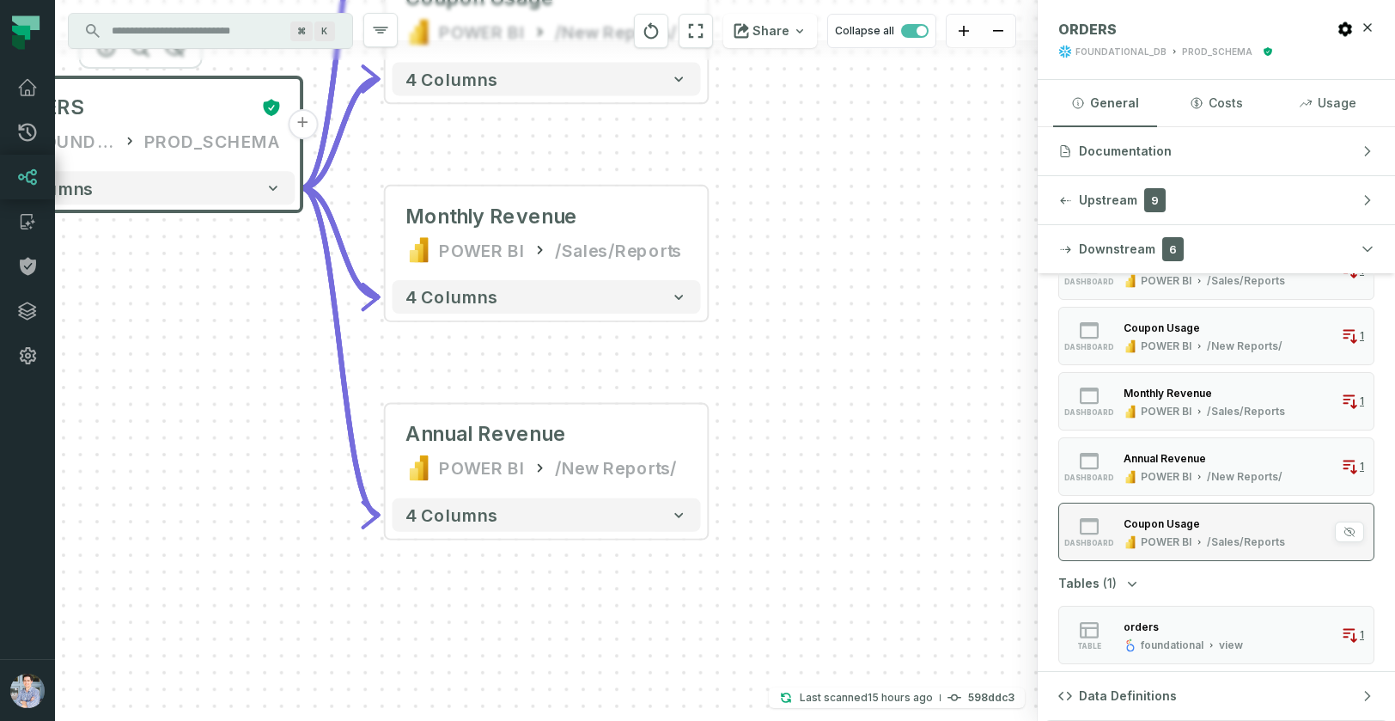
click at [1131, 534] on div "Coupon Usage POWER BI /Sales/Reports" at bounding box center [1204, 532] width 175 height 34
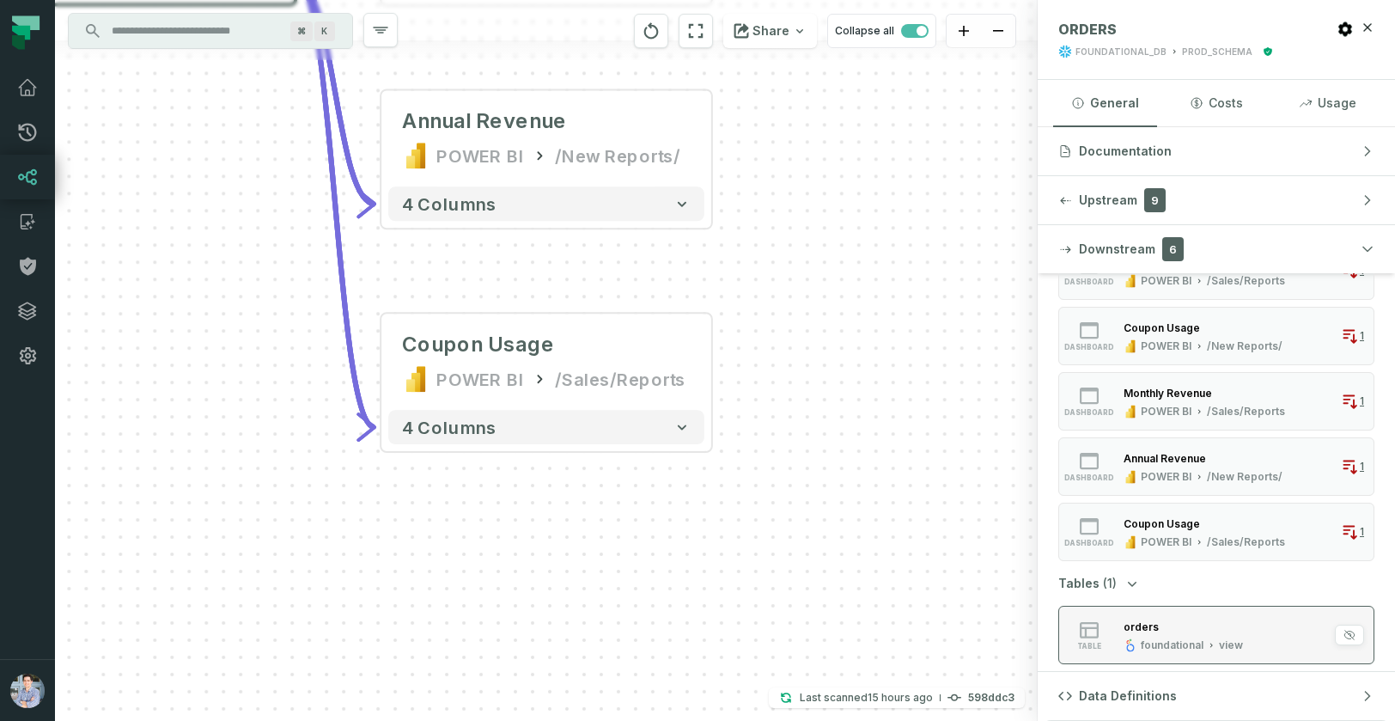
click at [1135, 630] on div "orders" at bounding box center [1141, 626] width 35 height 13
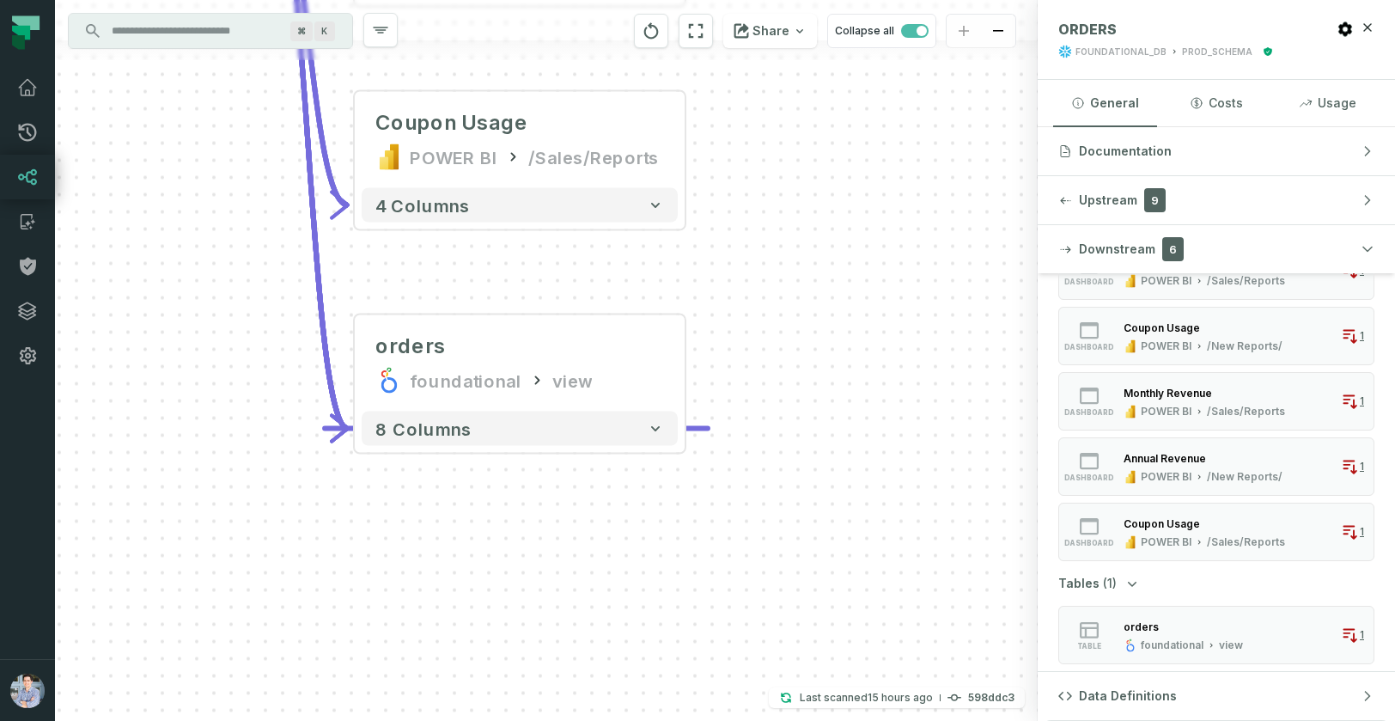
drag, startPoint x: 916, startPoint y: 246, endPoint x: 888, endPoint y: 228, distance: 32.9
click at [888, 228] on div "+ ORDERS FOUNDATIONAL_DB PROD_SCHEMA - 9 columns + Annual Revenue POWER BI /Sal…" at bounding box center [546, 360] width 983 height 721
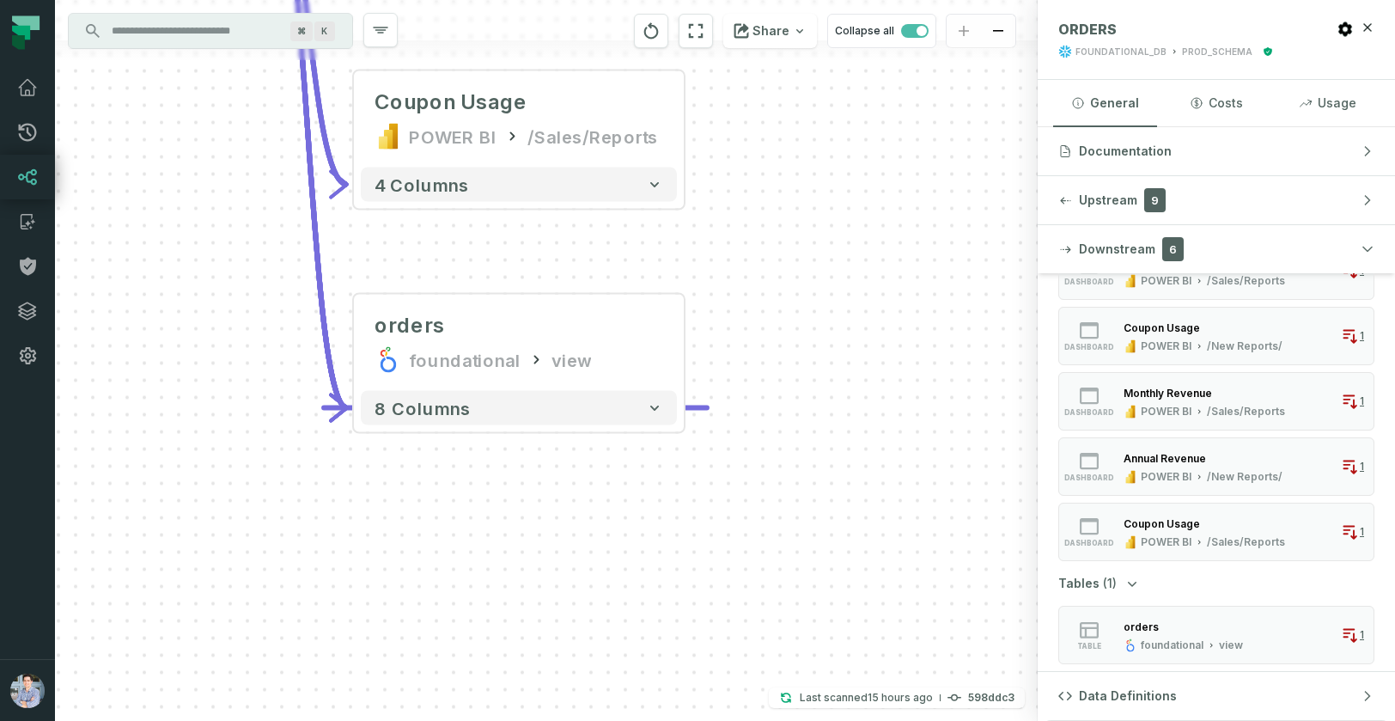
click at [704, 408] on icon "Edge from 13e279d3fa0da37019d89126473746b0 to 13e279d3fa0da37019d89126473746b0" at bounding box center [515, 408] width 383 height 0
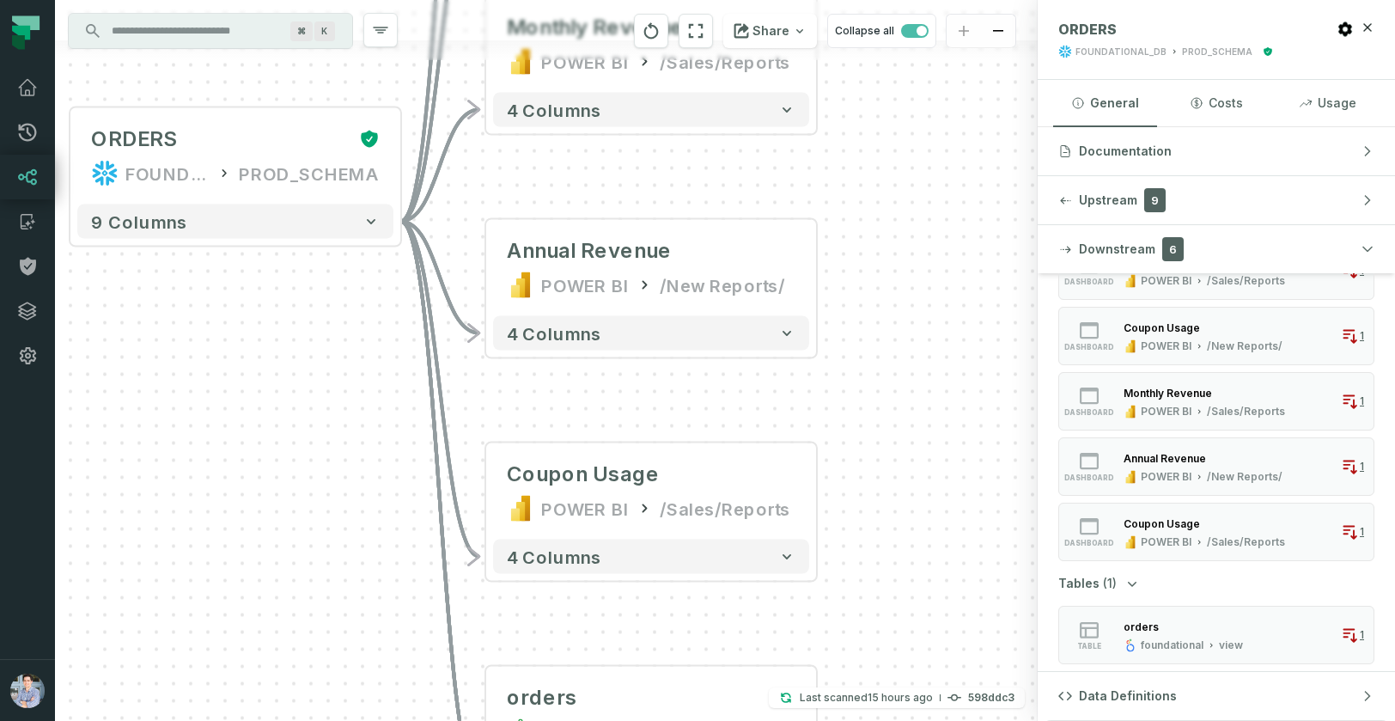
drag, startPoint x: 789, startPoint y: 279, endPoint x: 921, endPoint y: 652, distance: 395.6
click at [921, 652] on div "+ ORDERS FOUNDATIONAL_DB PROD_SCHEMA - 9 columns + Annual Revenue POWER BI /Sal…" at bounding box center [546, 360] width 983 height 721
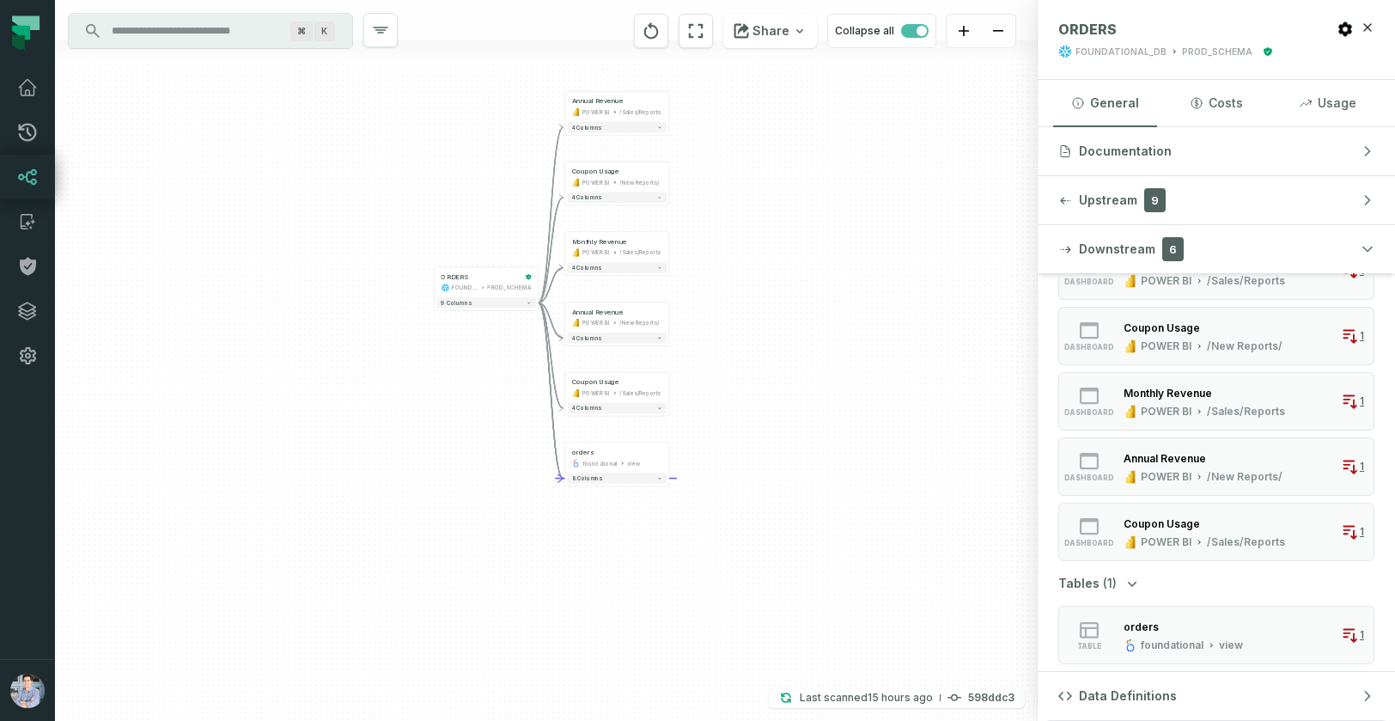
drag, startPoint x: 961, startPoint y: 551, endPoint x: 742, endPoint y: 337, distance: 306.7
click at [742, 337] on div "+ ORDERS FOUNDATIONAL_DB PROD_SCHEMA - 9 columns + Annual Revenue POWER BI /Sal…" at bounding box center [546, 360] width 983 height 721
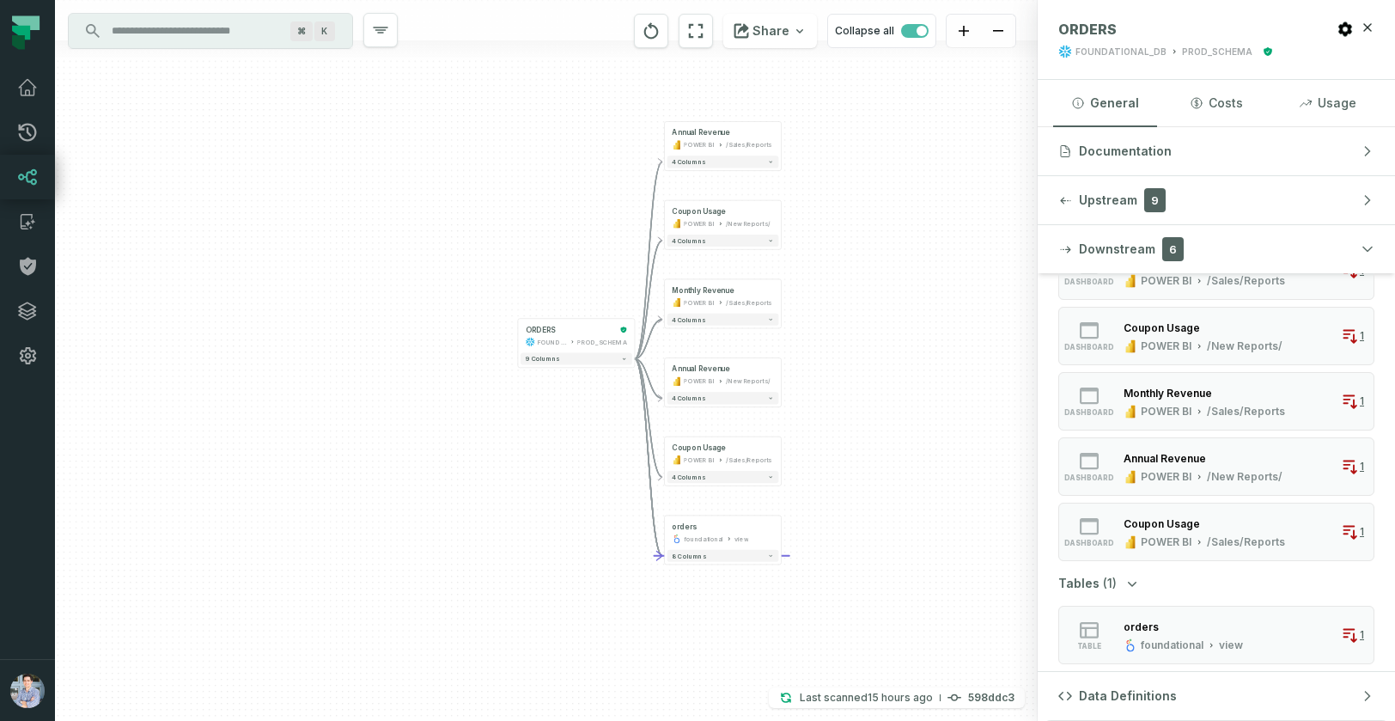
drag, startPoint x: 804, startPoint y: 290, endPoint x: 921, endPoint y: 351, distance: 131.8
click at [924, 351] on div "+ ORDERS FOUNDATIONAL_DB PROD_SCHEMA - 9 columns + Annual Revenue POWER BI /Sal…" at bounding box center [546, 360] width 983 height 721
click at [912, 31] on span "button" at bounding box center [914, 31] width 27 height 14
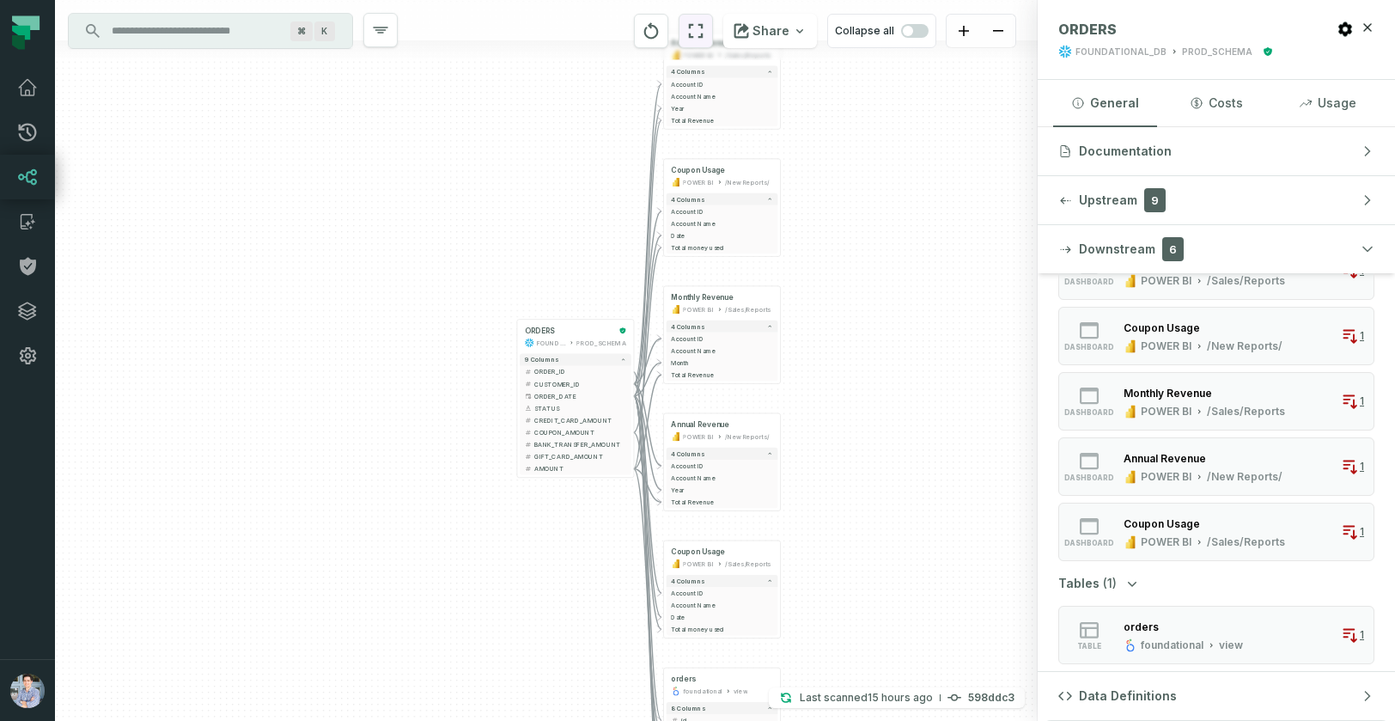
click at [695, 27] on icon "reset" at bounding box center [696, 31] width 15 height 15
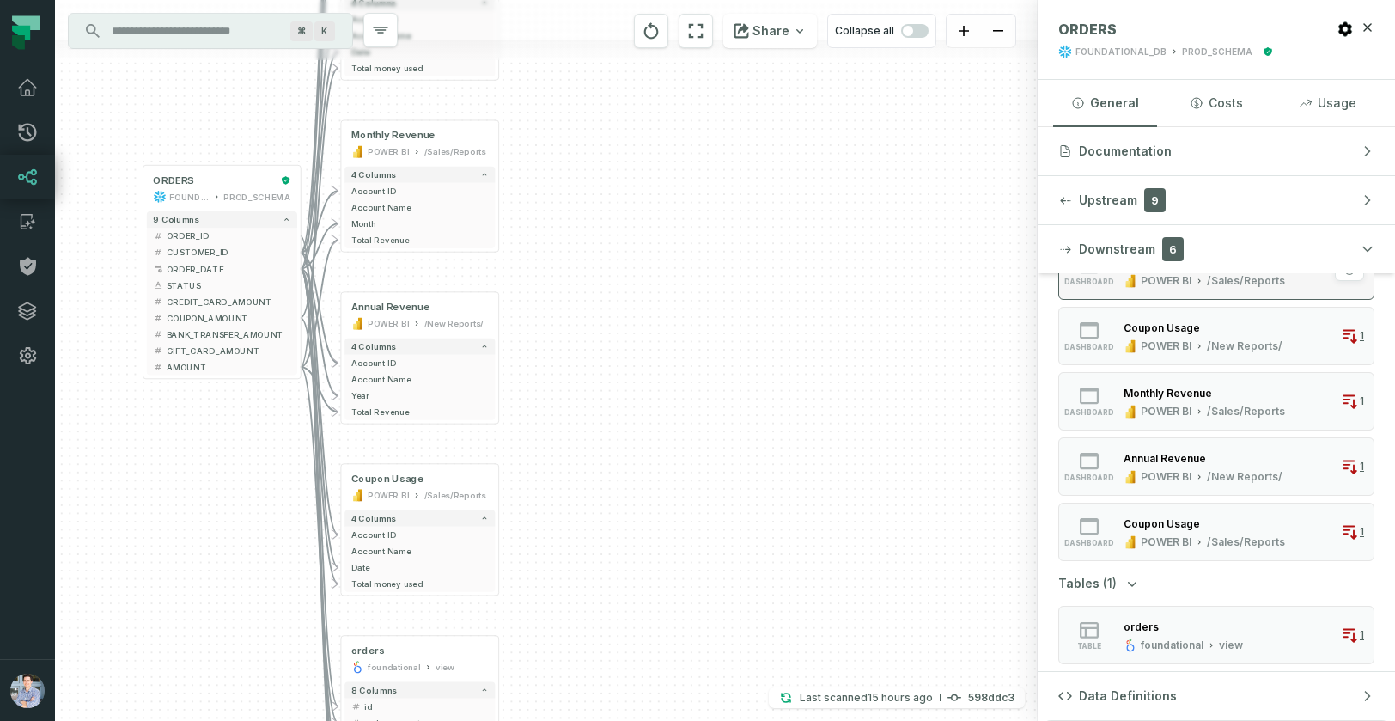
click at [1301, 296] on button "dashboard Annual Revenue POWER BI /Sales/Reports 1" at bounding box center [1216, 270] width 316 height 58
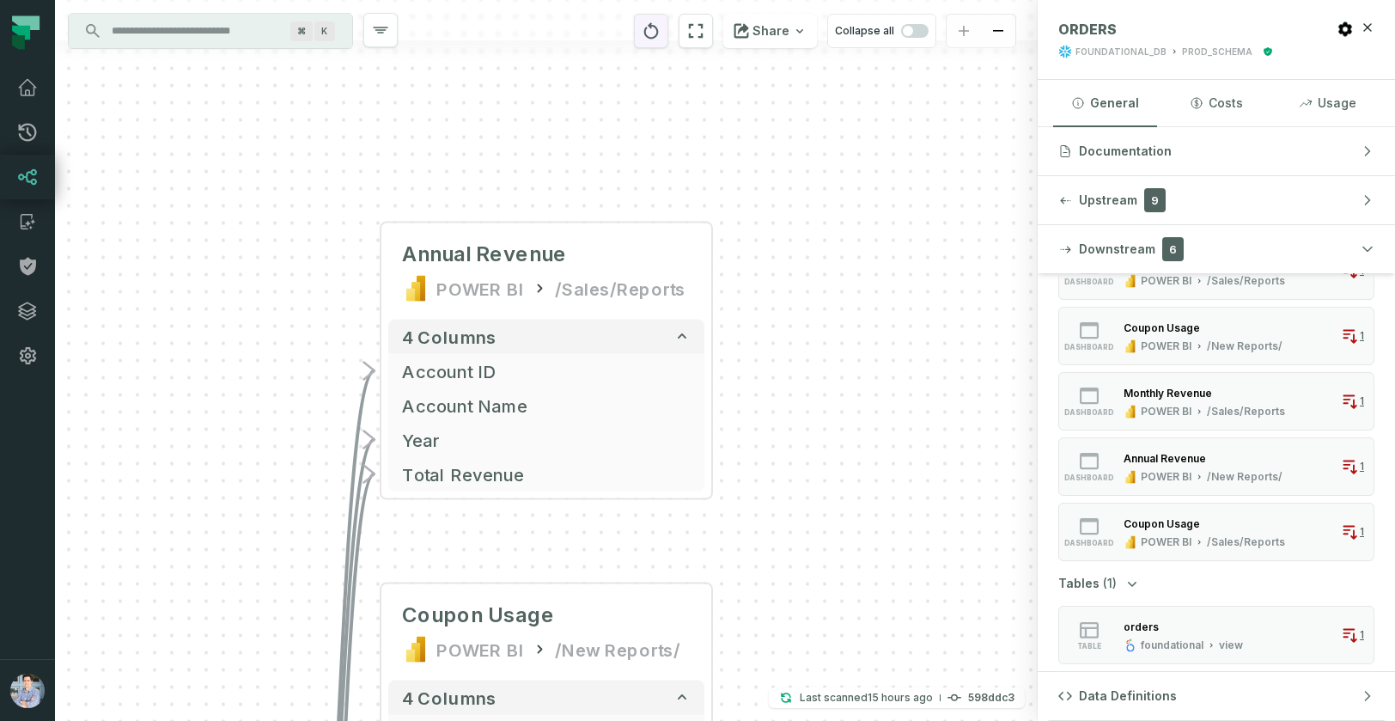
click at [661, 30] on icon "reset" at bounding box center [651, 31] width 19 height 21
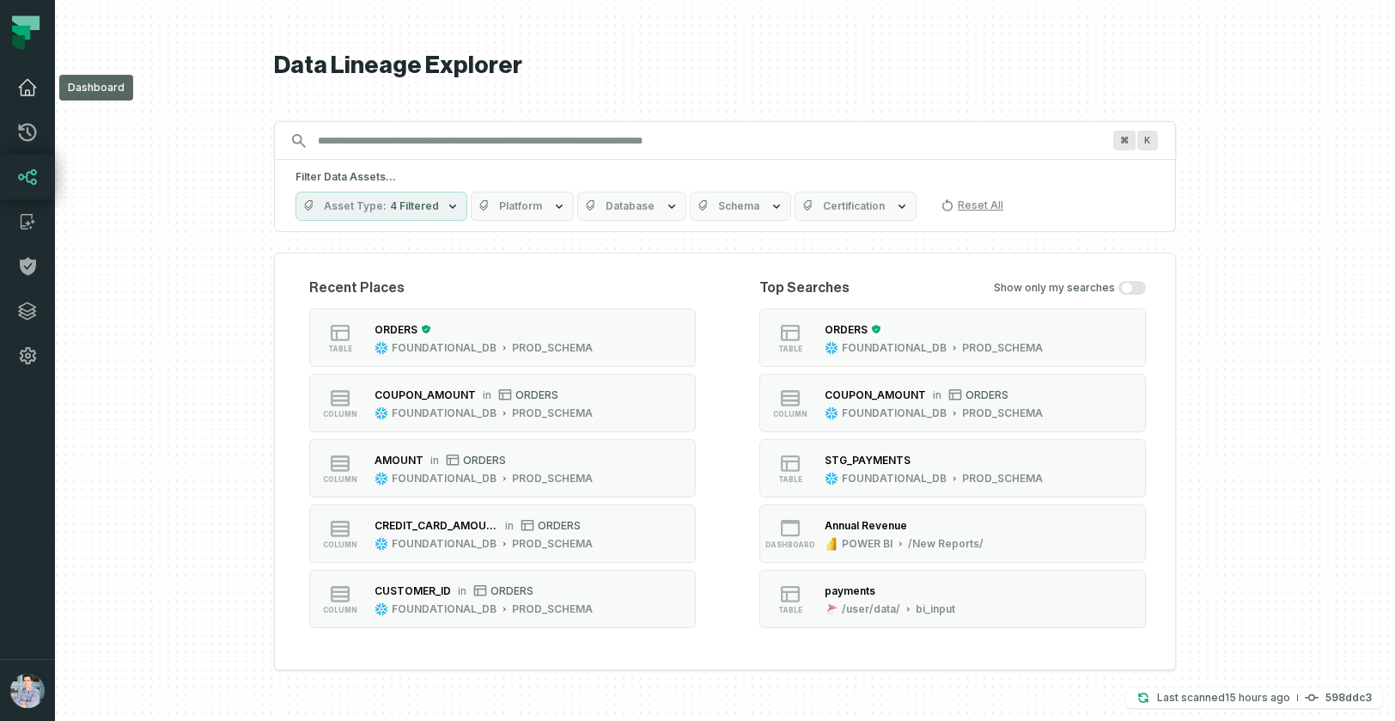
click at [23, 89] on icon at bounding box center [27, 87] width 21 height 21
